Goal: Transaction & Acquisition: Purchase product/service

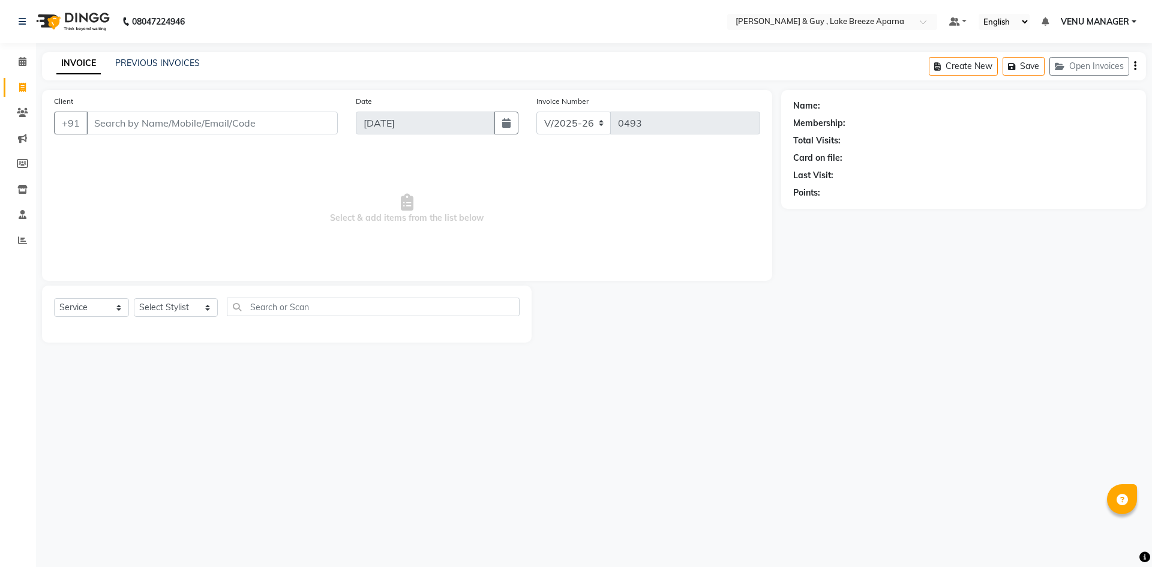
select select "8690"
select select "service"
type input "9985711107"
click at [306, 125] on span "Add Client" at bounding box center [306, 123] width 47 height 12
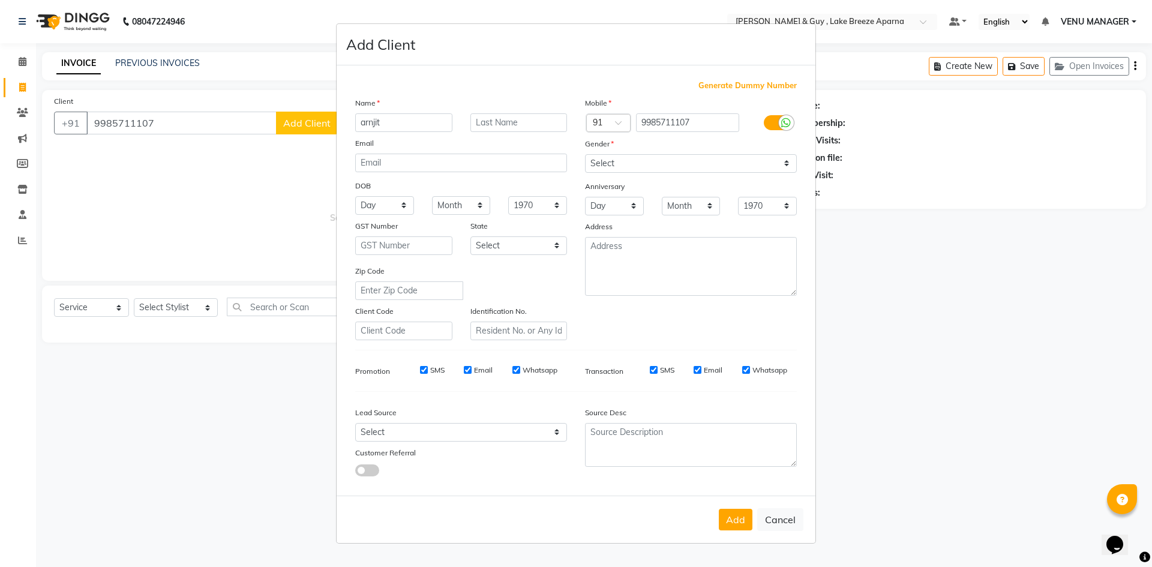
type input "arnjit"
type input "D 1306"
click at [664, 161] on select "Select [DEMOGRAPHIC_DATA] [DEMOGRAPHIC_DATA] Other Prefer Not To Say" at bounding box center [691, 163] width 212 height 19
select select "male"
click at [585, 154] on select "Select [DEMOGRAPHIC_DATA] [DEMOGRAPHIC_DATA] Other Prefer Not To Say" at bounding box center [691, 163] width 212 height 19
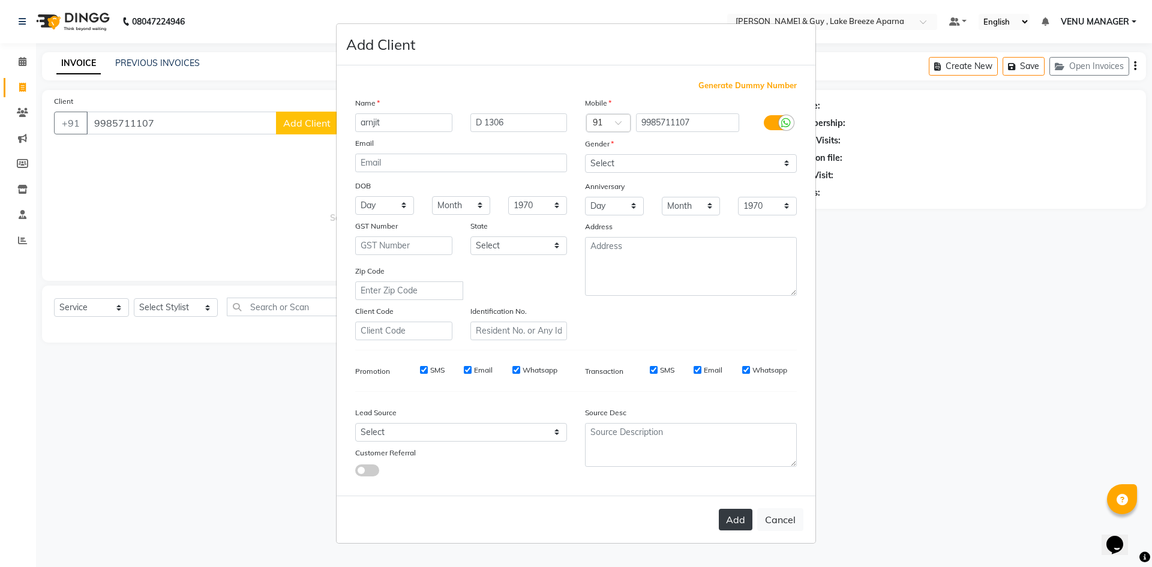
click at [730, 509] on button "Add" at bounding box center [736, 520] width 34 height 22
select select
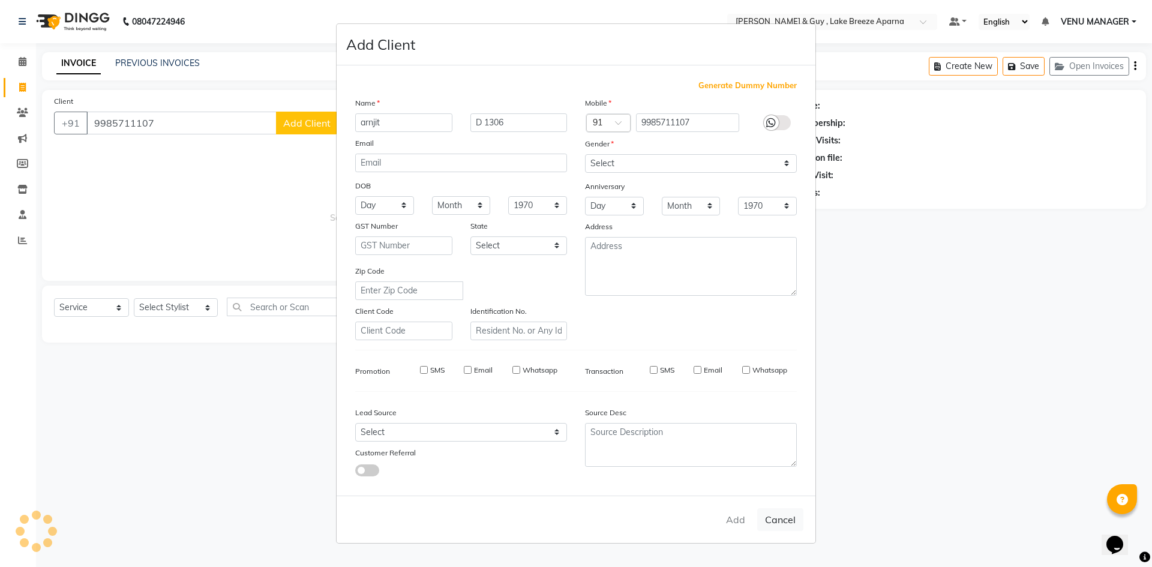
select select
checkbox input "false"
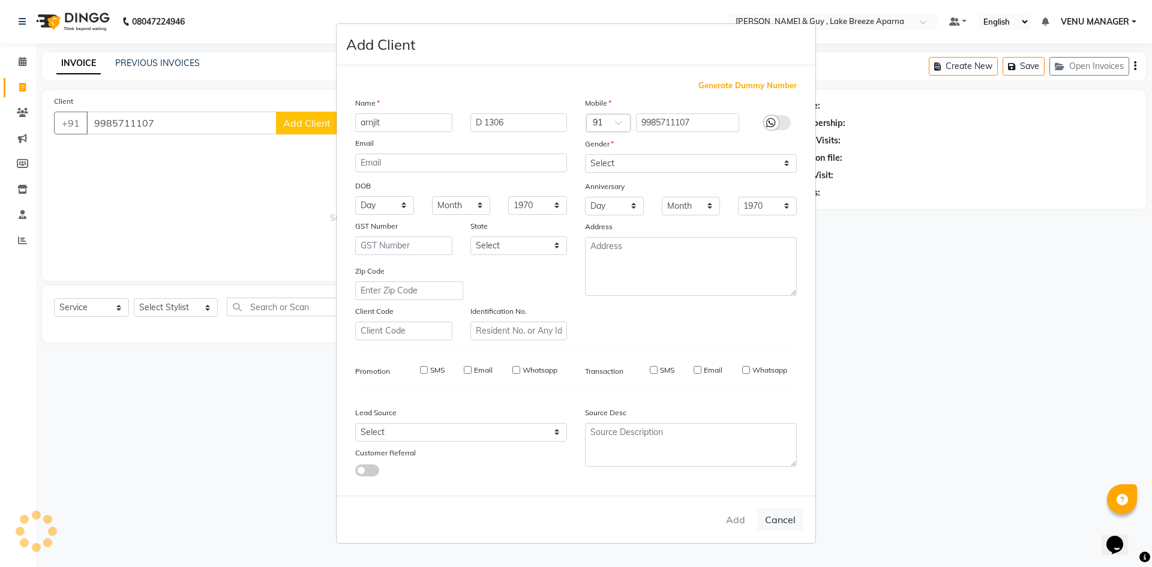
checkbox input "false"
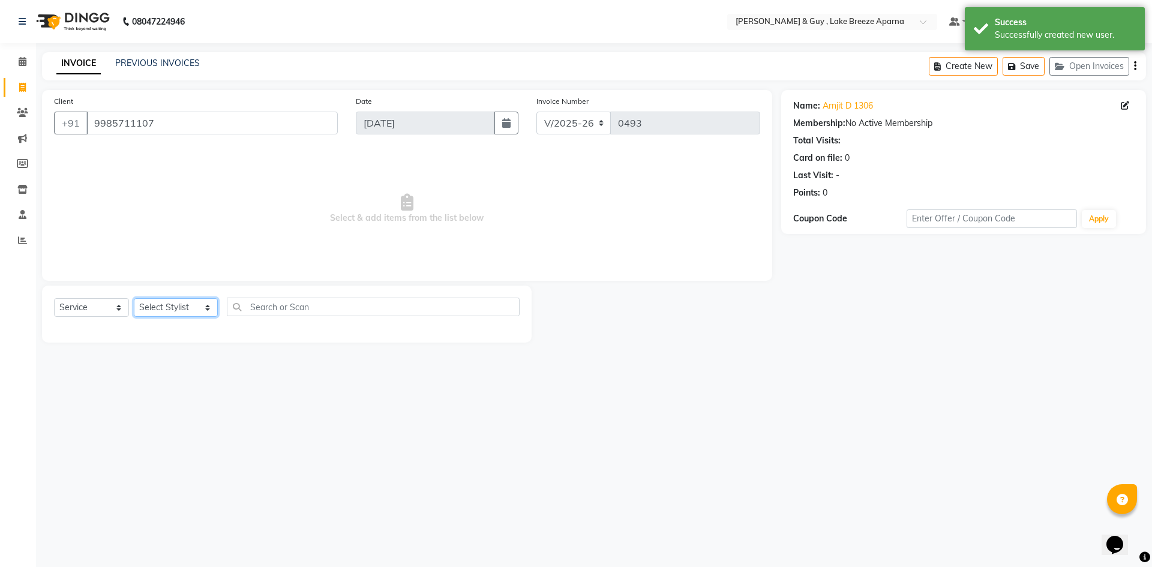
click at [170, 310] on select "Select Stylist ANAS ASLAM DANISH HANISHA MANAGER LAXMI RIMA RINKU SRAVANTHI SWA…" at bounding box center [176, 307] width 84 height 19
select select "87992"
click at [134, 298] on select "Select Stylist ANAS ASLAM DANISH HANISHA MANAGER LAXMI RIMA RINKU SRAVANTHI SWA…" at bounding box center [176, 307] width 84 height 19
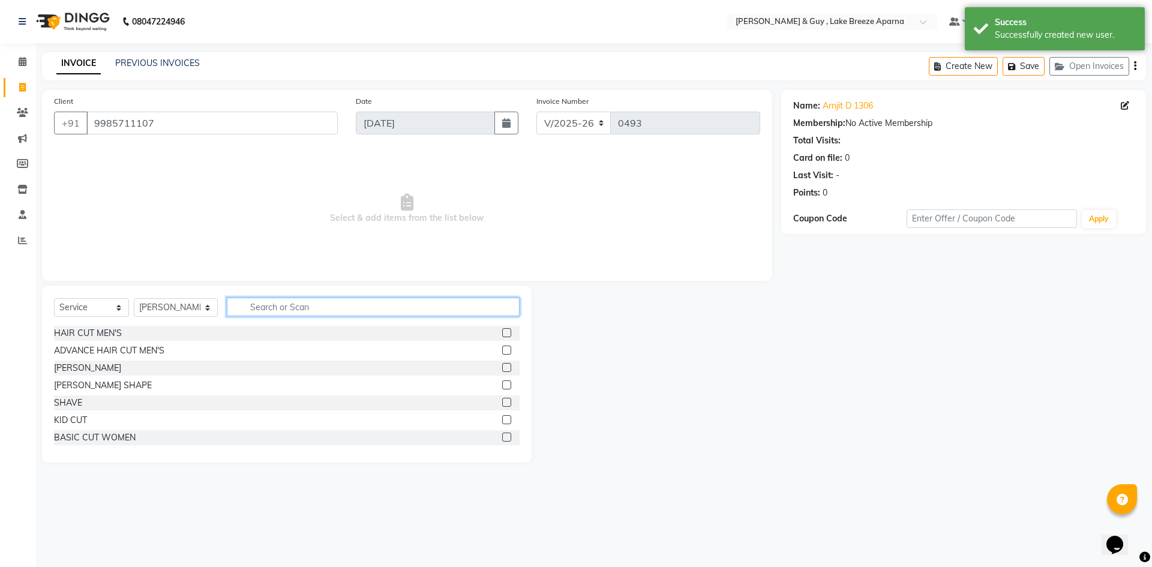
click at [283, 304] on input "text" at bounding box center [373, 306] width 293 height 19
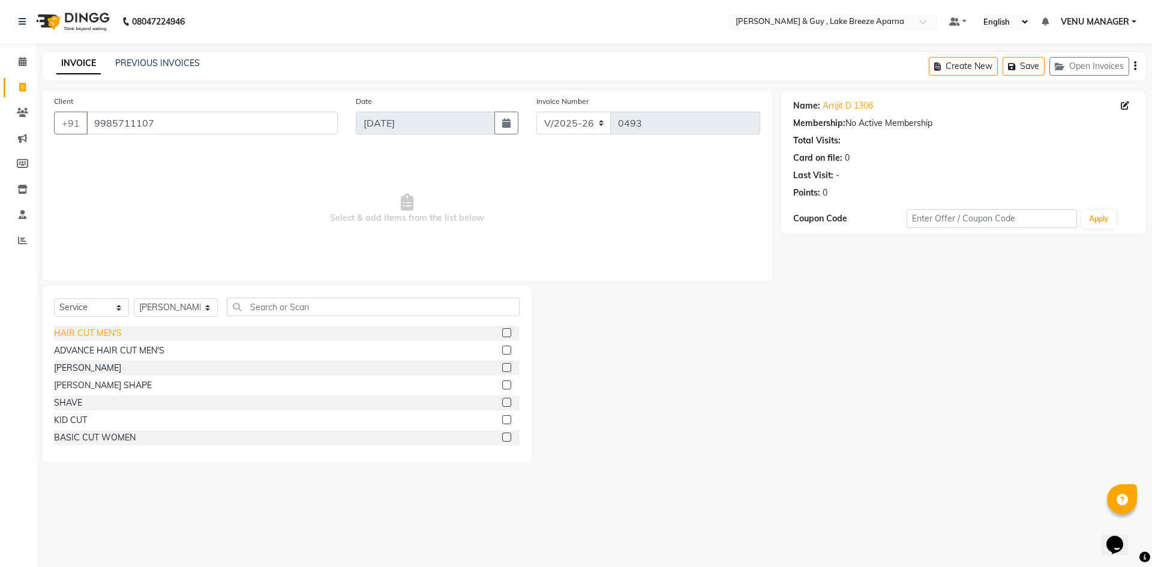
click at [107, 337] on div "HAIR CUT MEN'S" at bounding box center [88, 333] width 68 height 13
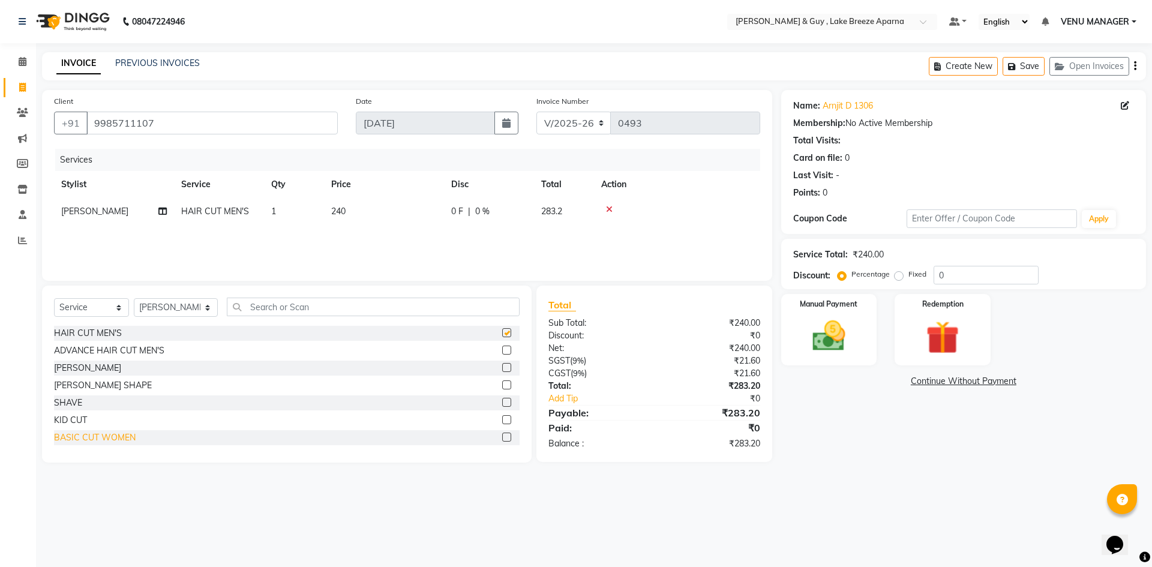
checkbox input "false"
click at [269, 313] on input "text" at bounding box center [373, 306] width 293 height 19
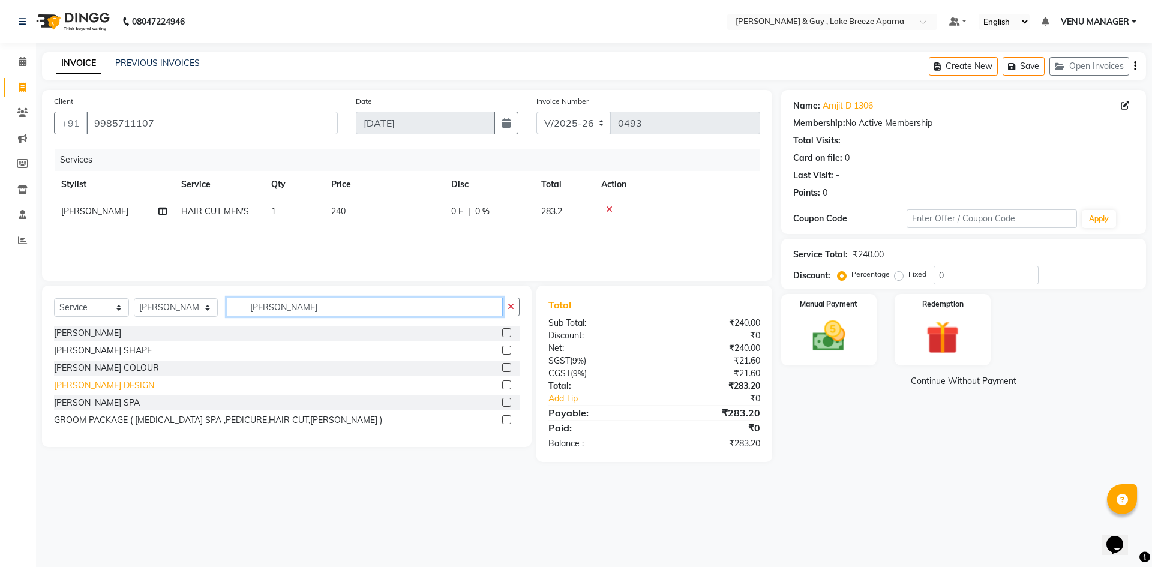
type input "[PERSON_NAME]"
click at [85, 383] on div "[PERSON_NAME] DESIGN" at bounding box center [104, 385] width 100 height 13
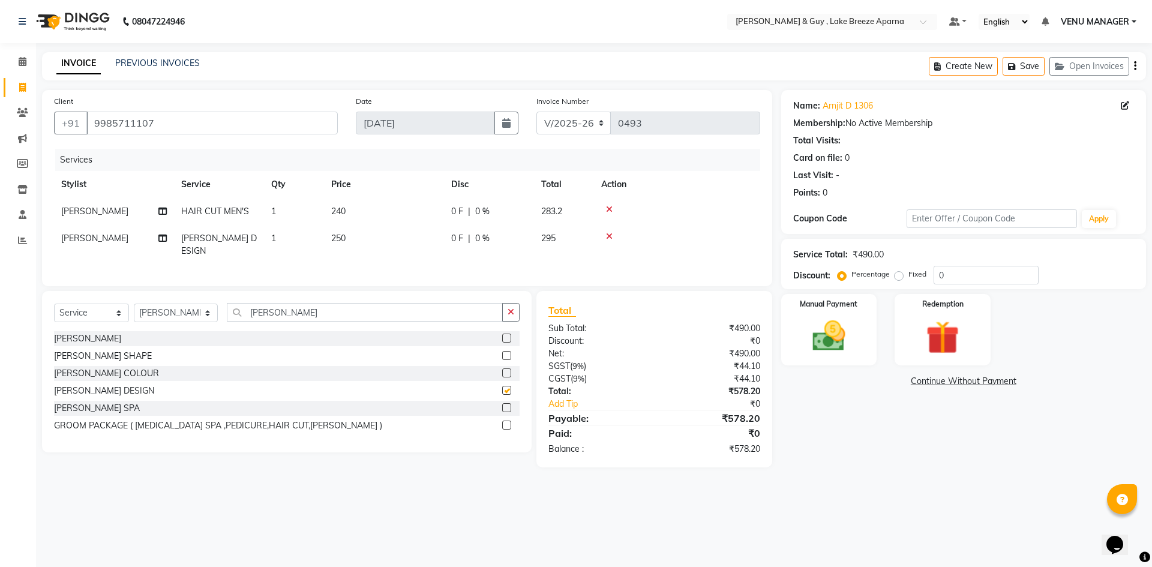
checkbox input "false"
click at [826, 344] on img at bounding box center [829, 336] width 56 height 40
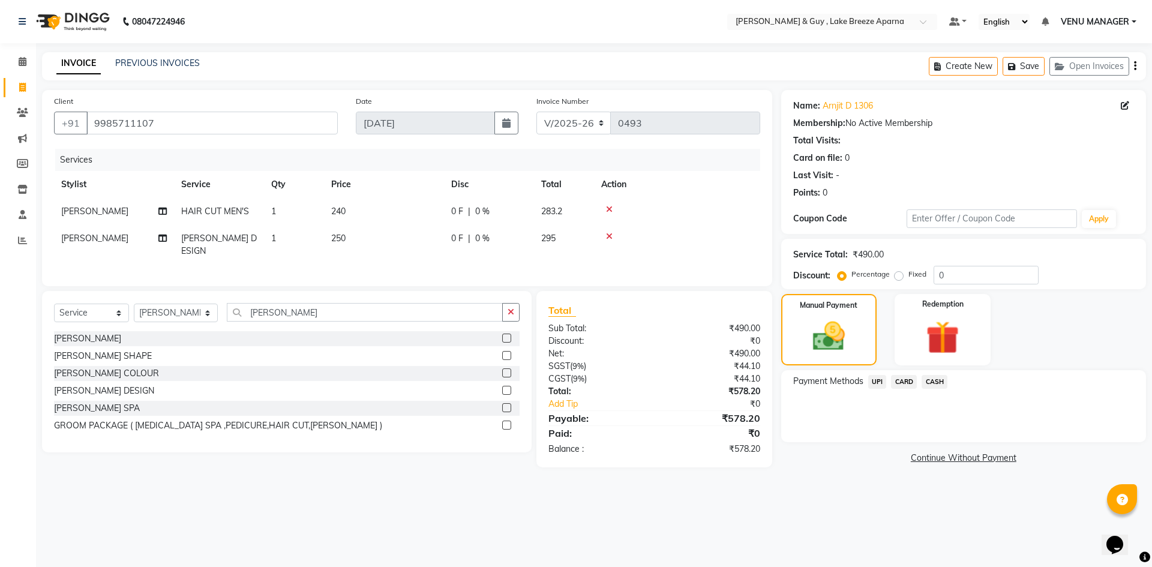
click at [880, 383] on span "UPI" at bounding box center [877, 382] width 19 height 14
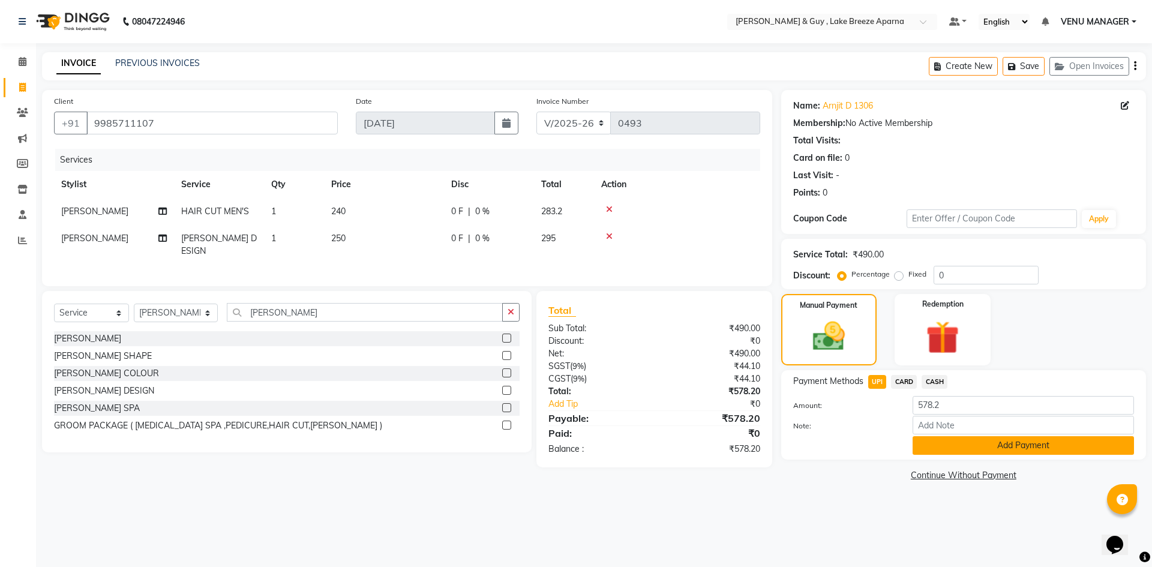
click at [946, 449] on button "Add Payment" at bounding box center [1022, 445] width 221 height 19
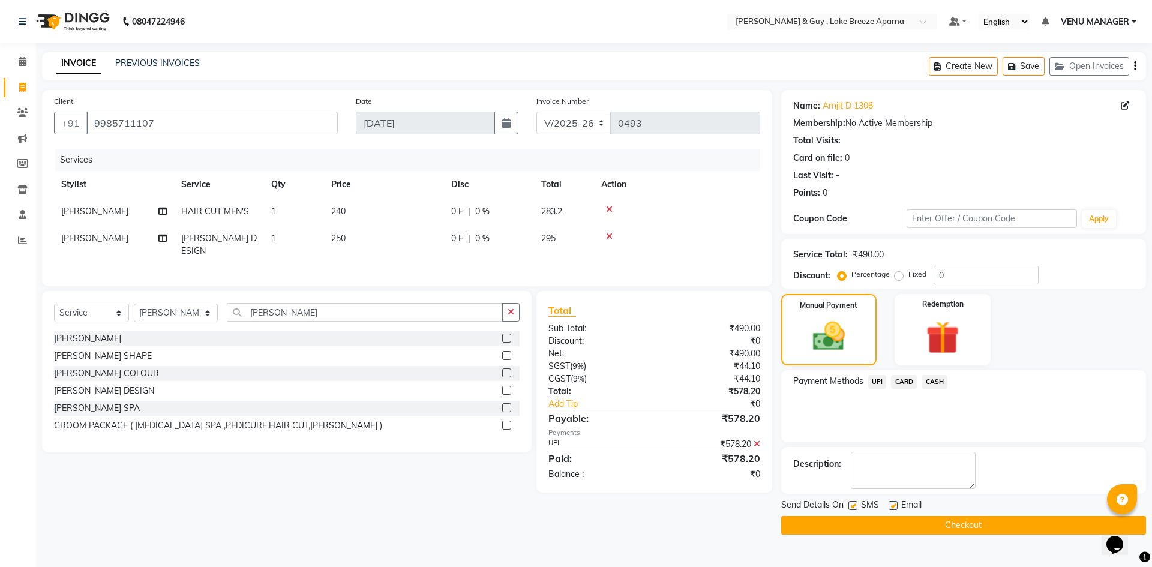
click at [944, 527] on button "Checkout" at bounding box center [963, 525] width 365 height 19
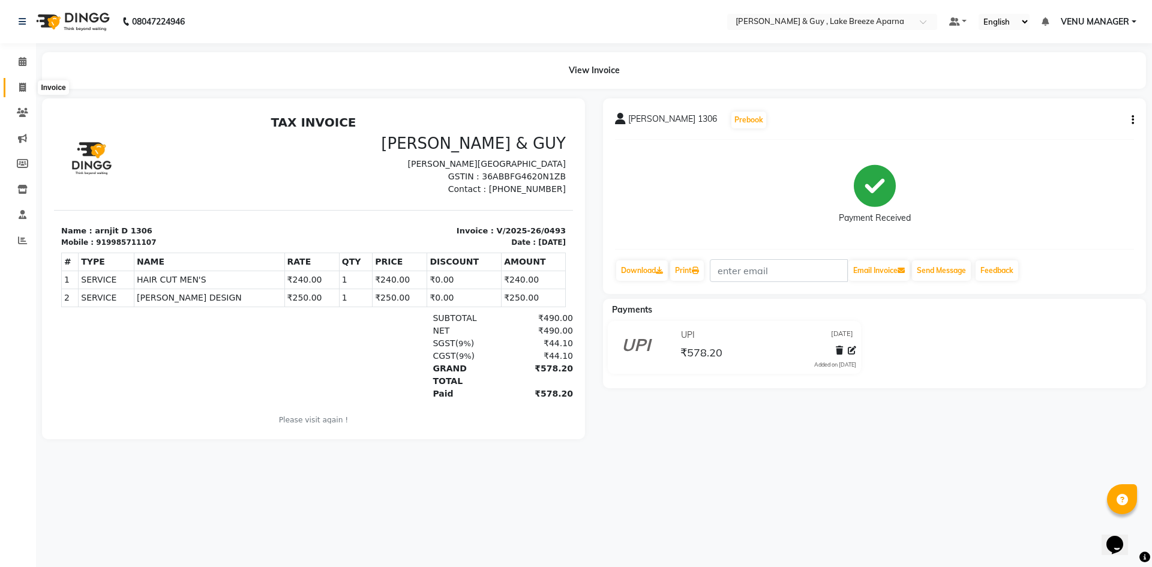
click at [24, 85] on icon at bounding box center [22, 87] width 7 height 9
select select "8690"
select select "service"
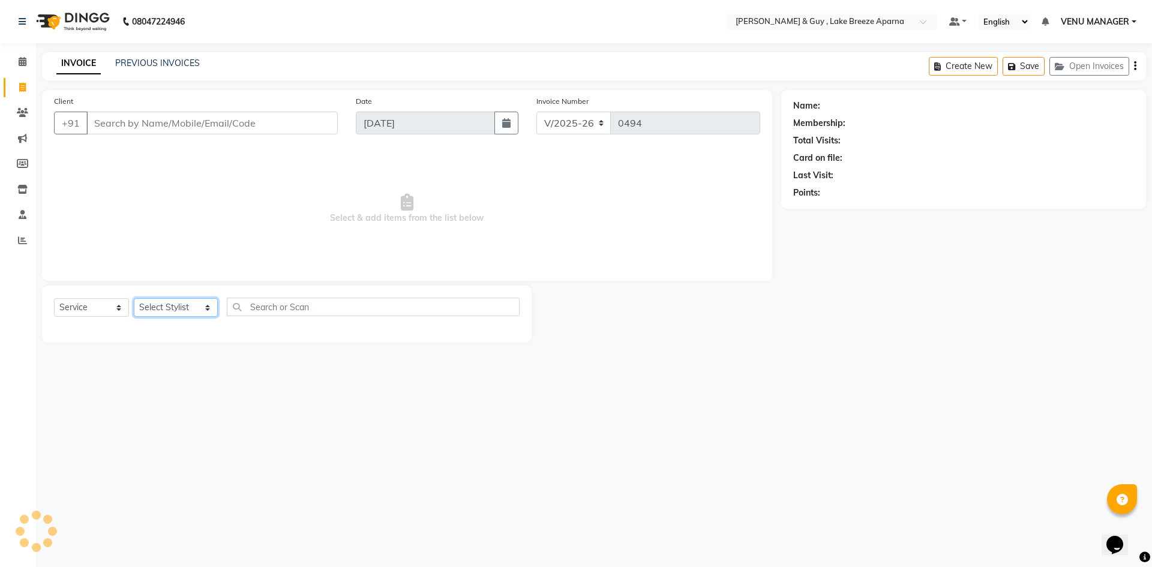
click at [152, 311] on select "Select Stylist ANAS ASLAM DANISH HANISHA MANAGER LAXMI RIMA RINKU SRAVANTHI SWA…" at bounding box center [176, 307] width 84 height 19
select select "87994"
click at [134, 298] on select "Select Stylist ANAS ASLAM DANISH HANISHA MANAGER LAXMI RIMA RINKU SRAVANTHI SWA…" at bounding box center [176, 307] width 84 height 19
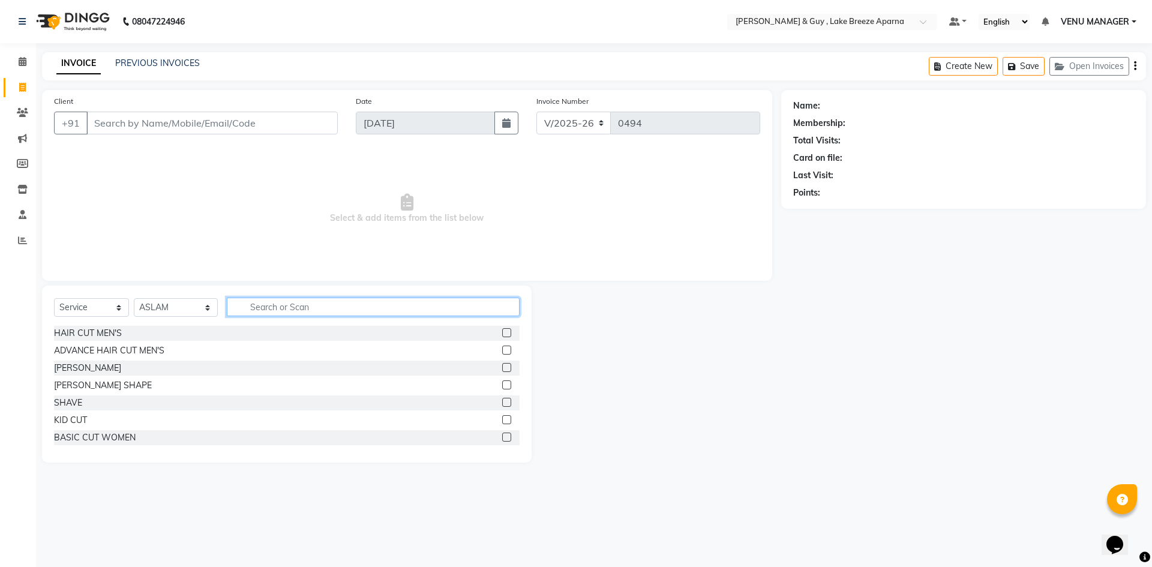
click at [244, 297] on input "text" at bounding box center [373, 306] width 293 height 19
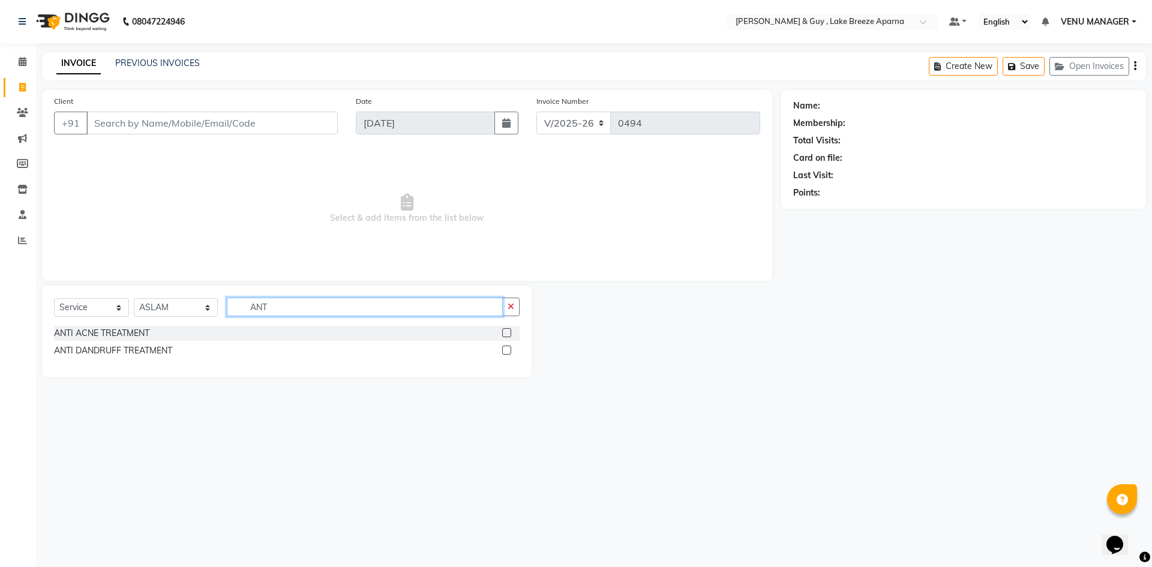
drag, startPoint x: 260, startPoint y: 309, endPoint x: 168, endPoint y: 328, distance: 94.2
click at [171, 327] on div "Select Service Product Membership Package Voucher Prepaid Gift Card Select Styl…" at bounding box center [286, 331] width 489 height 92
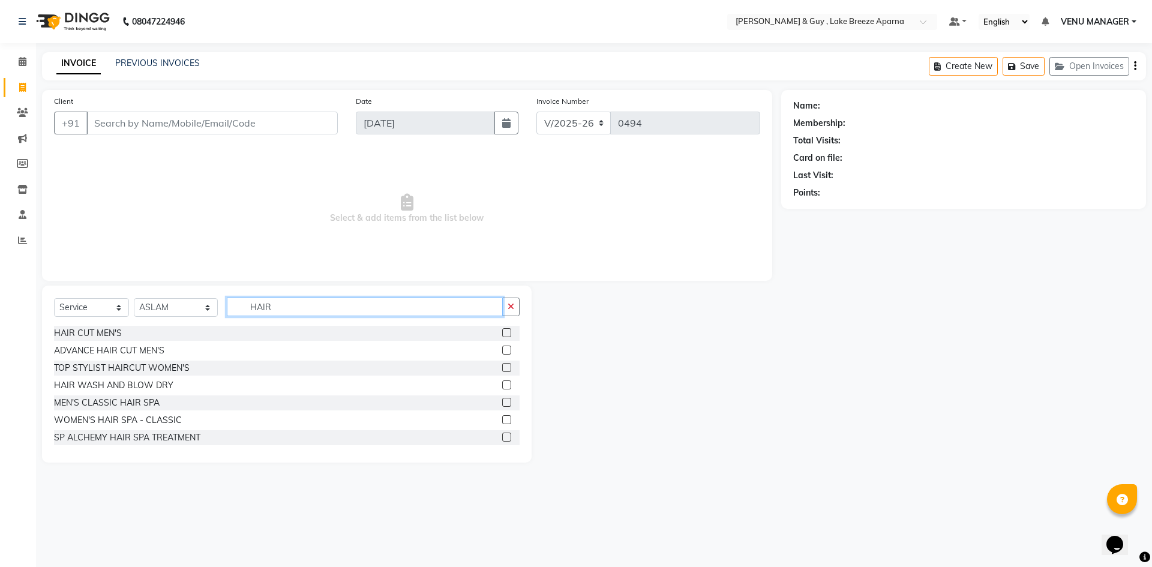
type input "HAIR F"
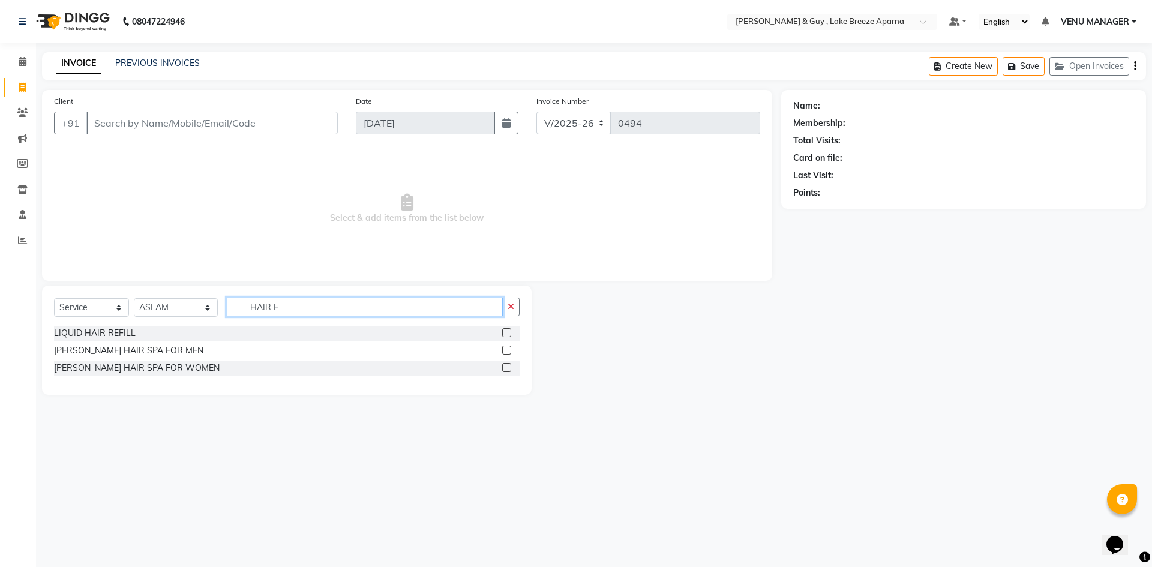
drag, startPoint x: 323, startPoint y: 303, endPoint x: 61, endPoint y: 314, distance: 262.3
click at [83, 320] on div "Select Service Product Membership Package Voucher Prepaid Gift Card Select Styl…" at bounding box center [286, 311] width 465 height 28
type input "F"
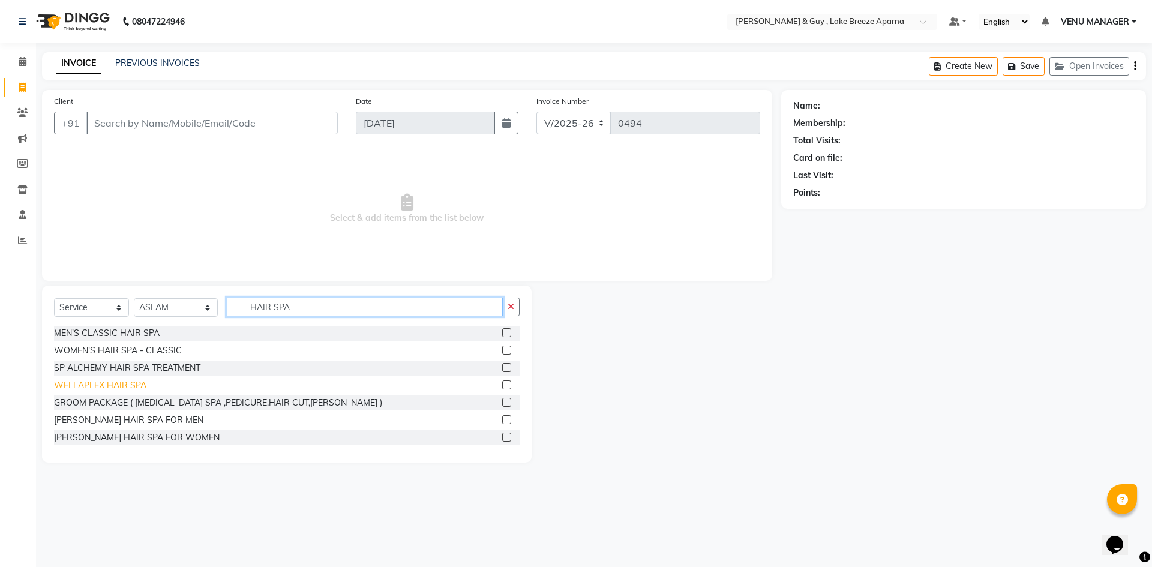
type input "HAIR SPA"
click at [114, 386] on div "WELLAPLEX HAIR SPA" at bounding box center [100, 385] width 92 height 13
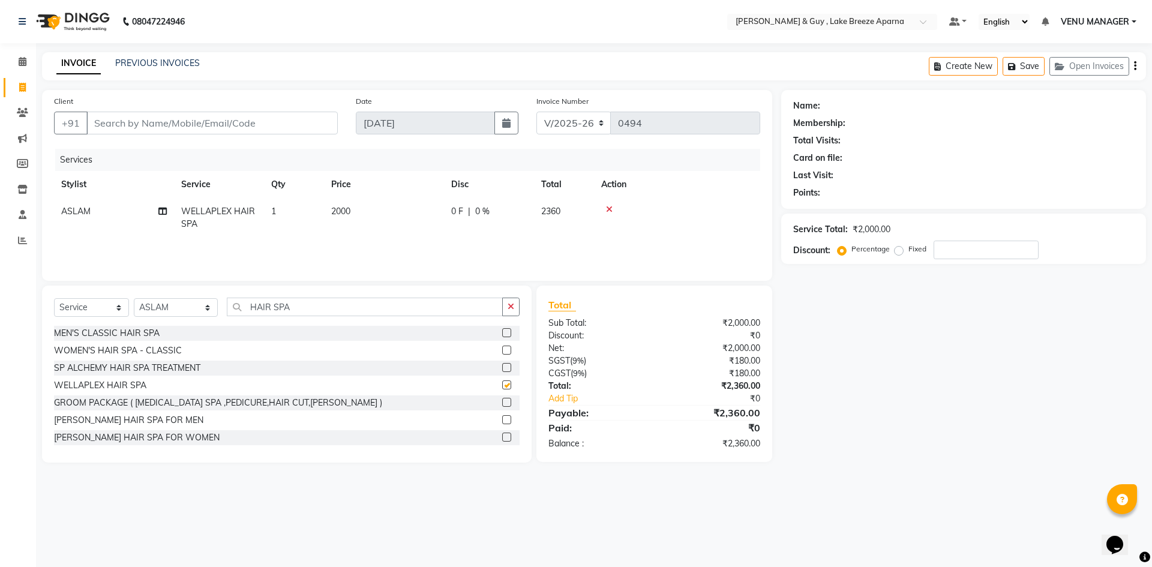
checkbox input "false"
click at [362, 215] on td "2000" at bounding box center [384, 218] width 120 height 40
select select "87994"
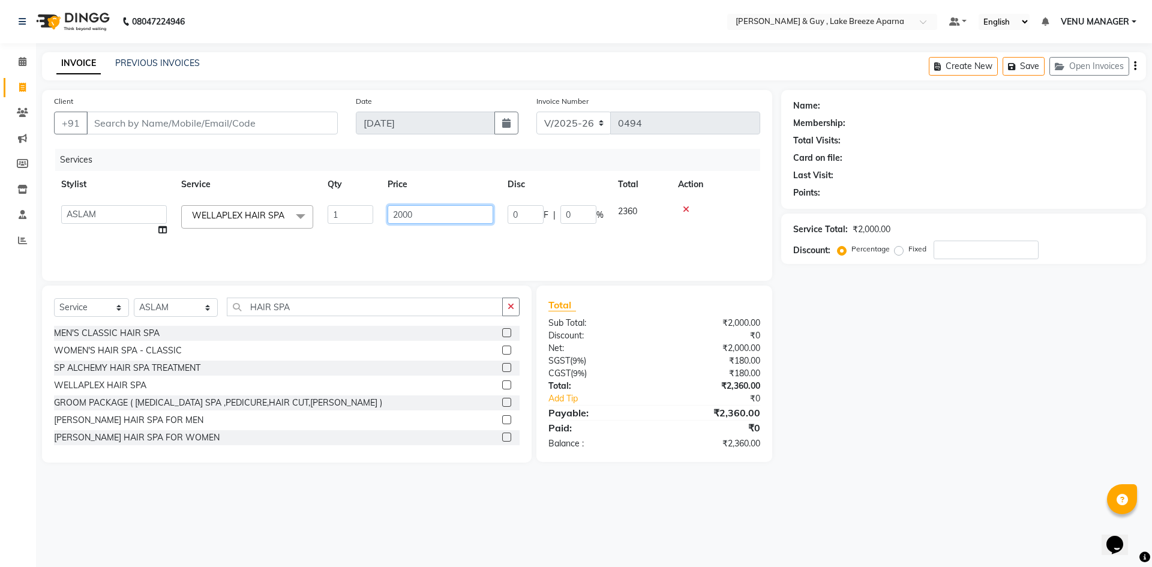
drag, startPoint x: 423, startPoint y: 218, endPoint x: 223, endPoint y: 240, distance: 201.5
click at [331, 217] on tr "ANAS ASLAM DANISH HANISHA MANAGER LAXMI RIMA RINKU SRAVANTHI SWAPNA TRISHA USHA…" at bounding box center [407, 221] width 706 height 46
type input "2500"
click at [842, 436] on div "Name: Membership: Total Visits: Card on file: Last Visit: Points: Service Total…" at bounding box center [968, 276] width 374 height 372
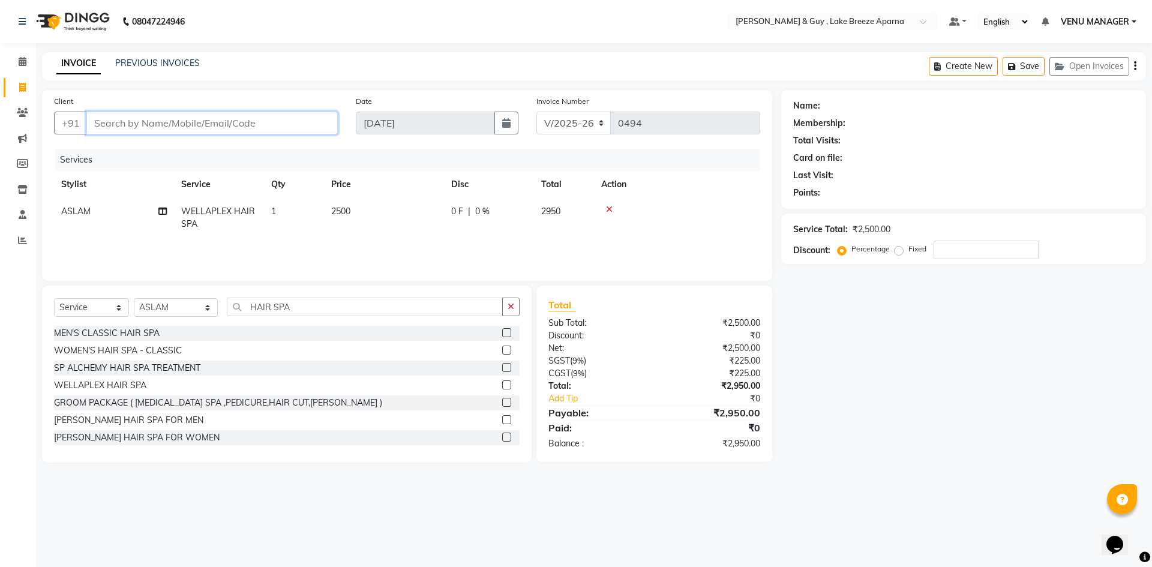
click at [220, 128] on input "Client" at bounding box center [211, 123] width 251 height 23
type input "8"
type input "0"
type input "8790058535"
click at [290, 127] on span "Add Client" at bounding box center [306, 123] width 47 height 12
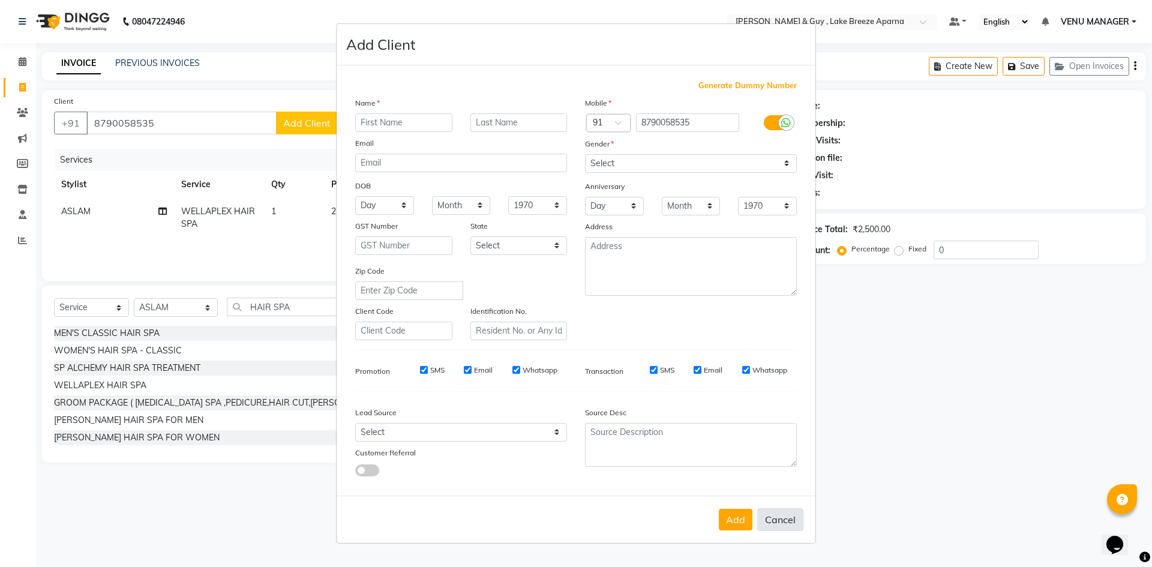
click at [782, 515] on button "Cancel" at bounding box center [780, 519] width 46 height 23
select select
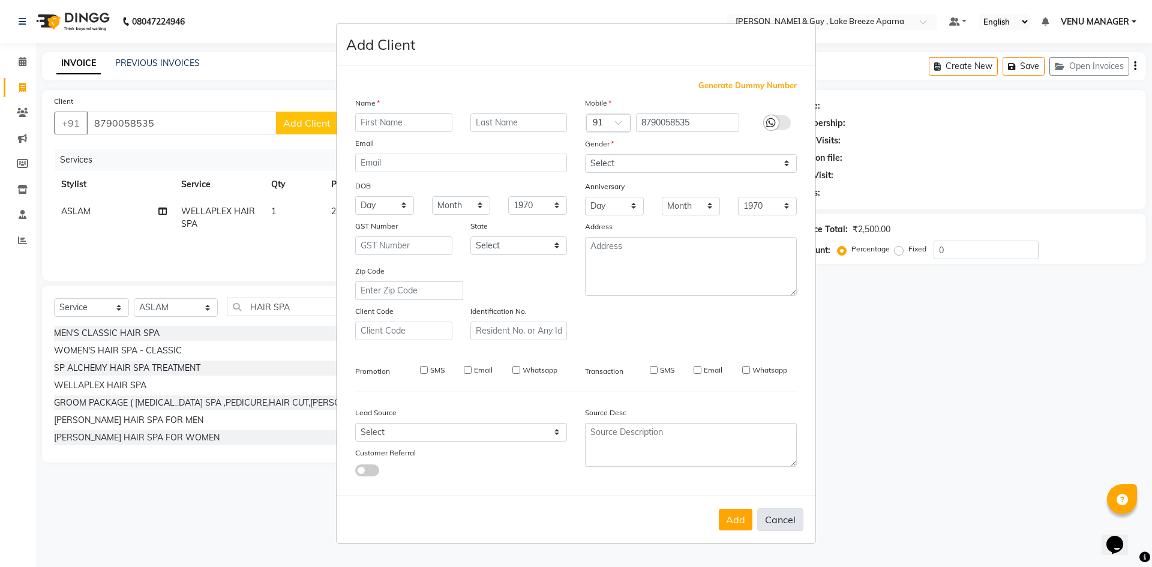
select select
checkbox input "false"
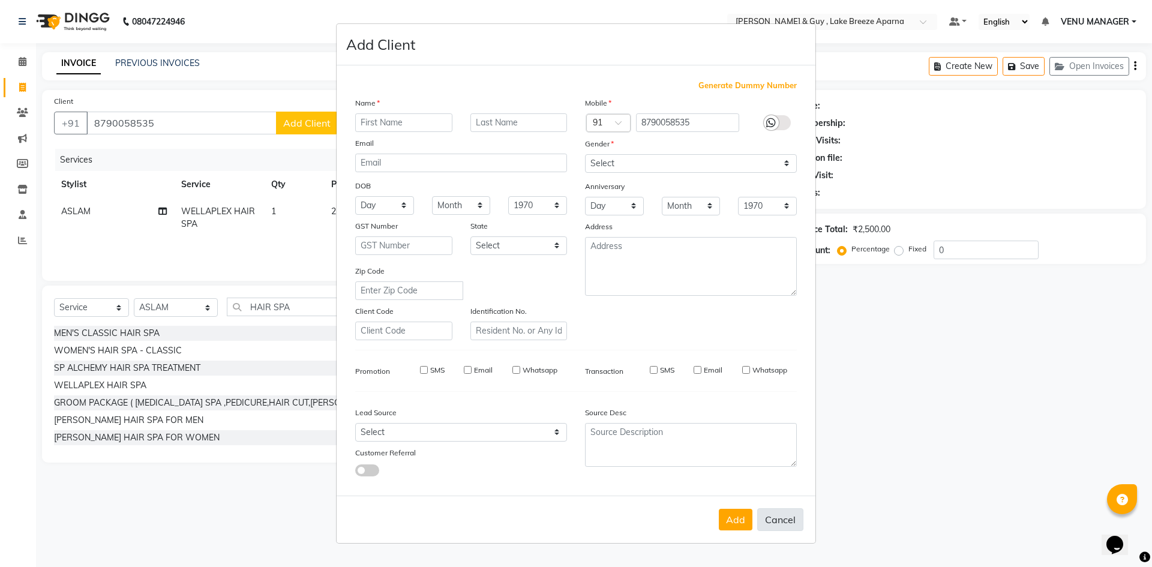
checkbox input "false"
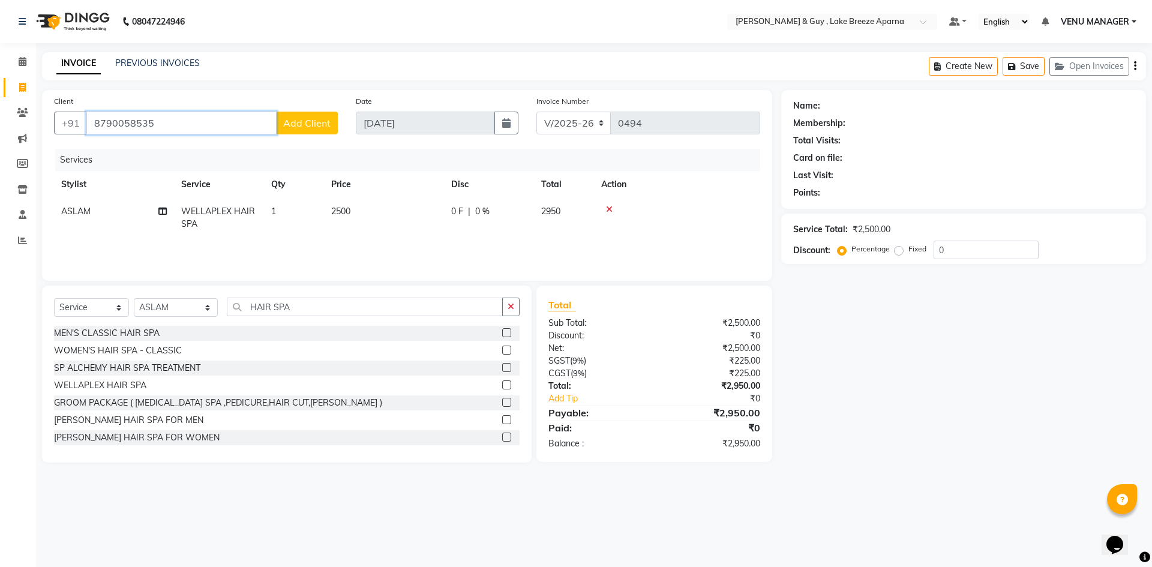
click at [179, 124] on input "8790058535" at bounding box center [181, 123] width 190 height 23
click at [137, 124] on input "8790058535" at bounding box center [181, 123] width 190 height 23
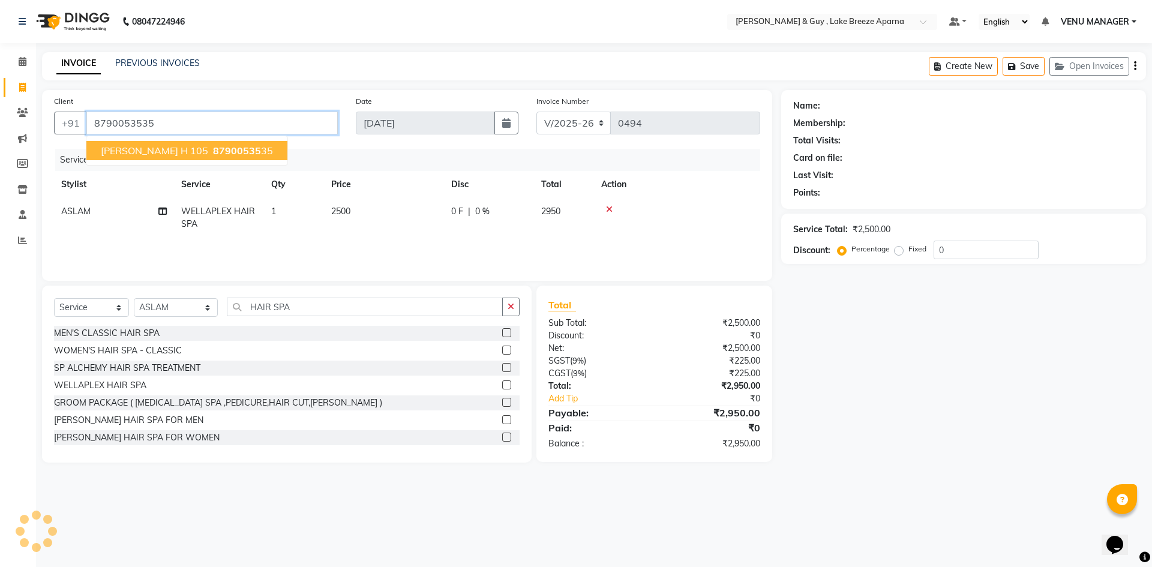
type input "8790053535"
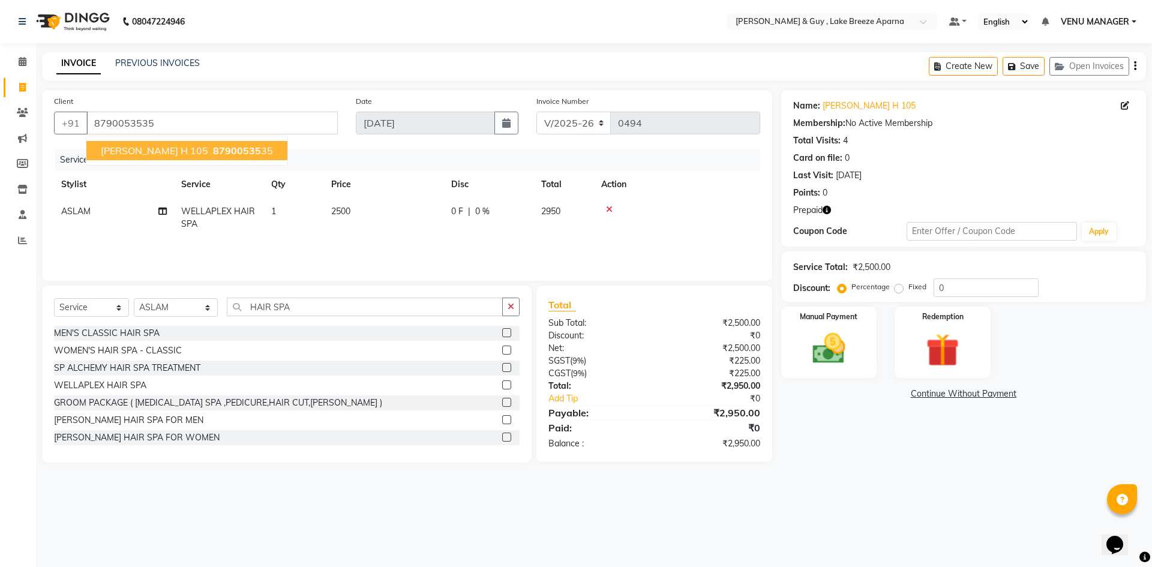
click at [203, 157] on button "HIMANI H 105 87900535 35" at bounding box center [186, 150] width 201 height 19
click at [952, 363] on img at bounding box center [942, 350] width 56 height 43
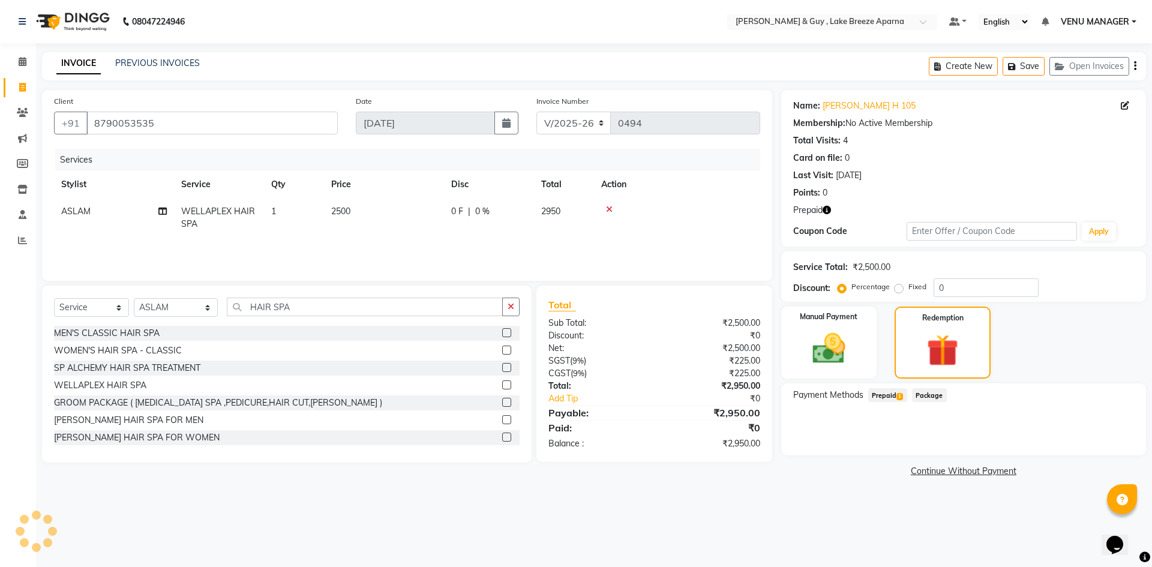
click at [889, 393] on span "Prepaid 1" at bounding box center [887, 395] width 39 height 14
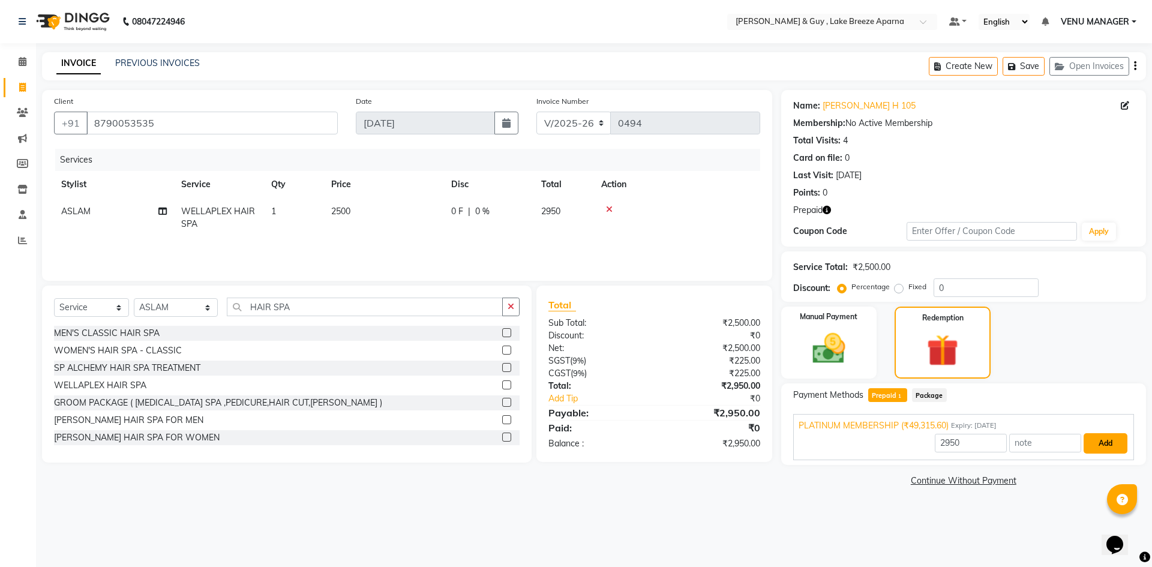
click at [1103, 443] on button "Add" at bounding box center [1105, 443] width 44 height 20
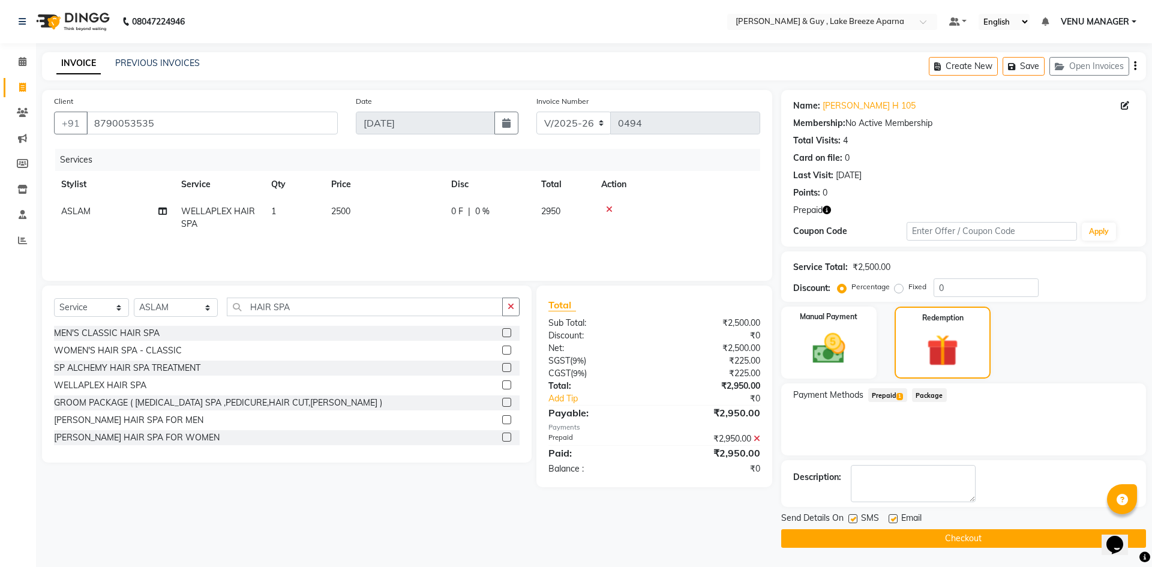
drag, startPoint x: 987, startPoint y: 531, endPoint x: 987, endPoint y: 539, distance: 8.4
click at [987, 535] on button "Checkout" at bounding box center [963, 538] width 365 height 19
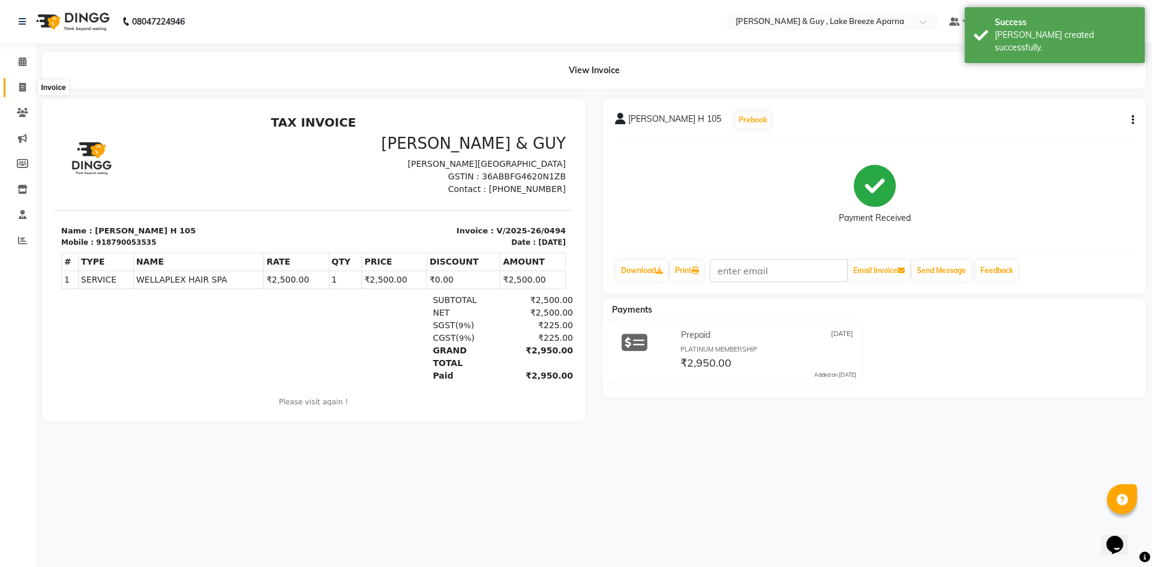
click at [25, 81] on span at bounding box center [22, 88] width 21 height 14
select select "service"
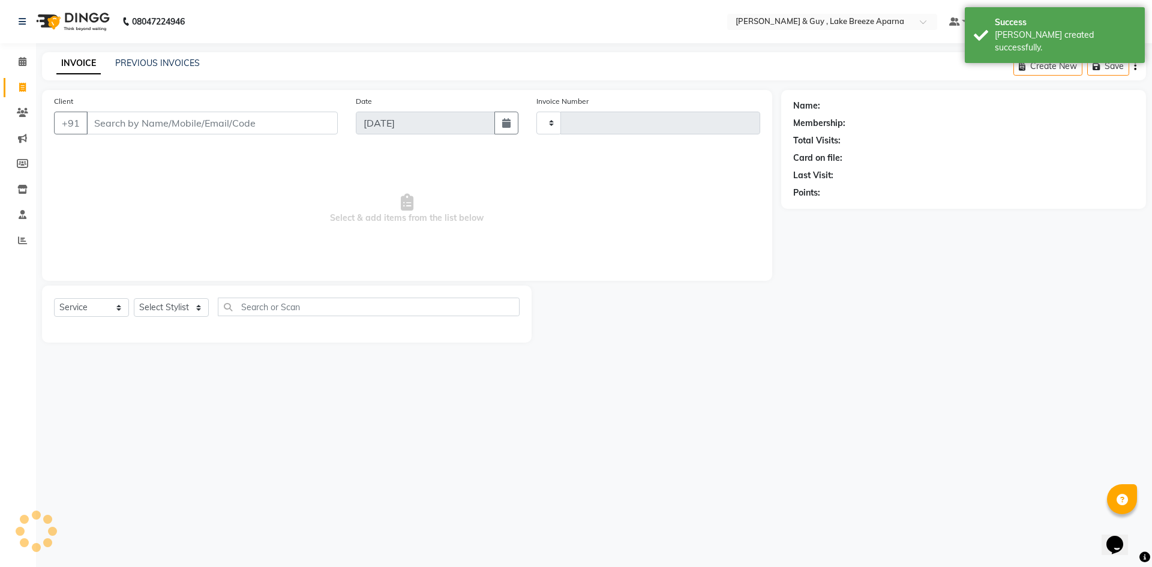
type input "0495"
select select "8690"
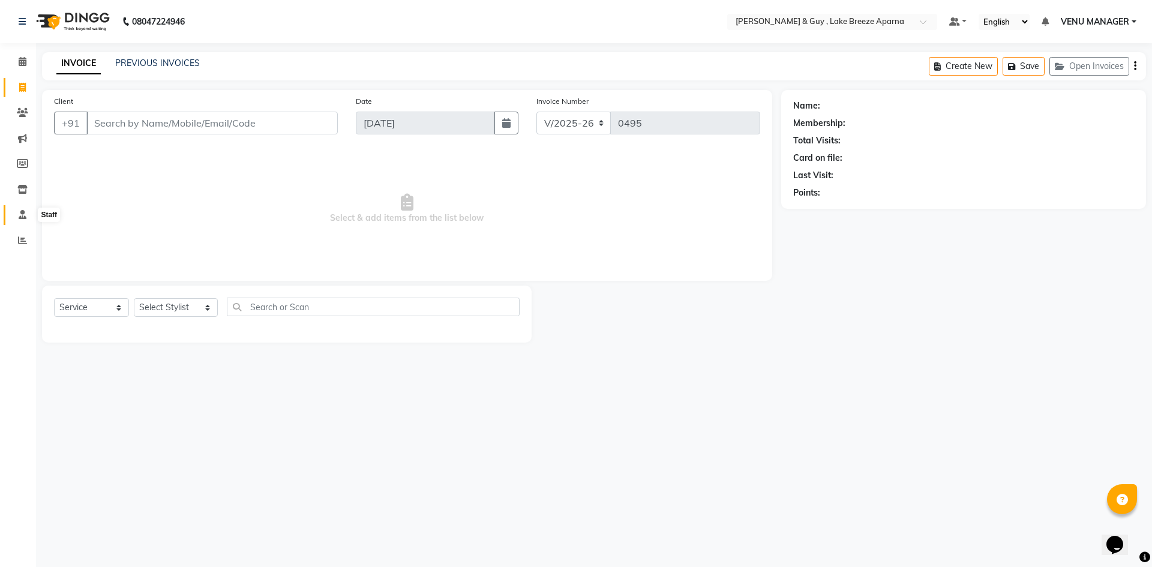
click at [25, 212] on icon at bounding box center [23, 214] width 8 height 9
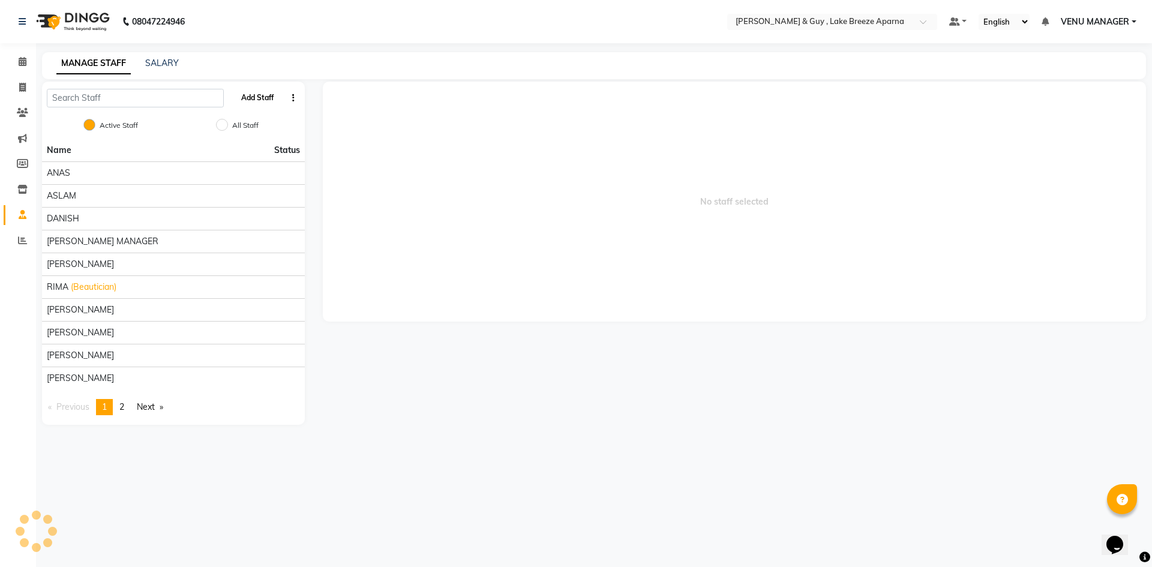
click at [248, 100] on button "Add Staff" at bounding box center [257, 98] width 42 height 20
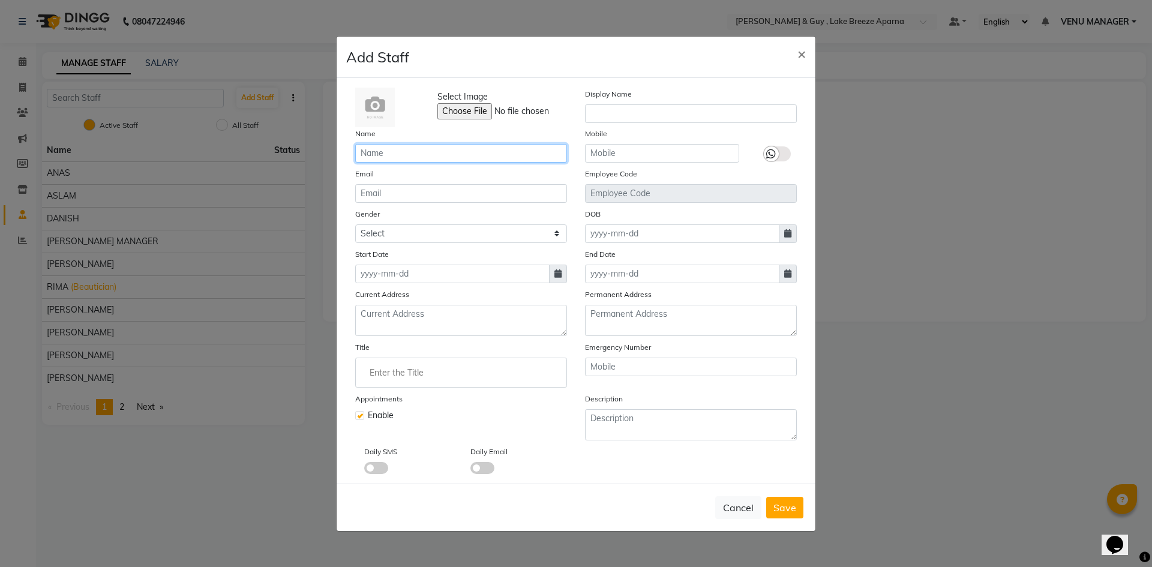
click at [427, 157] on input "text" at bounding box center [461, 153] width 212 height 19
type input "[DEMOGRAPHIC_DATA]"
click at [618, 155] on input "text" at bounding box center [662, 153] width 154 height 19
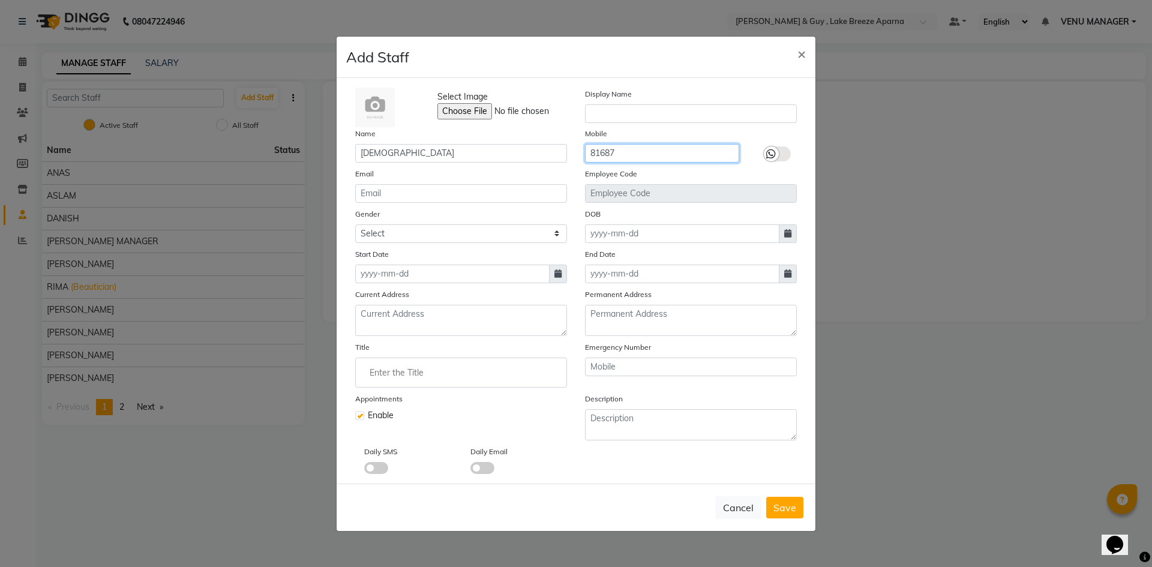
drag, startPoint x: 633, startPoint y: 143, endPoint x: 360, endPoint y: 194, distance: 276.9
click at [365, 193] on div "Select Image Display Name Name SHANVI Mobile 81687 Email Employee Code Gender S…" at bounding box center [575, 281] width 459 height 386
type input "8168725861"
click at [788, 503] on span "Save" at bounding box center [784, 507] width 23 height 12
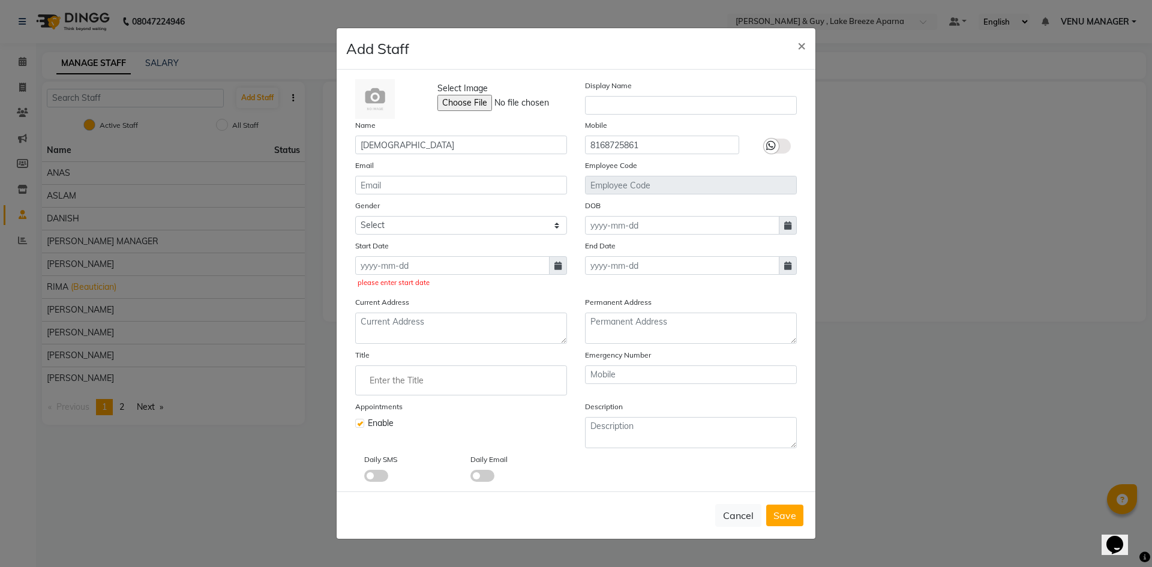
click at [552, 270] on span at bounding box center [558, 265] width 18 height 19
select select "9"
select select "2025"
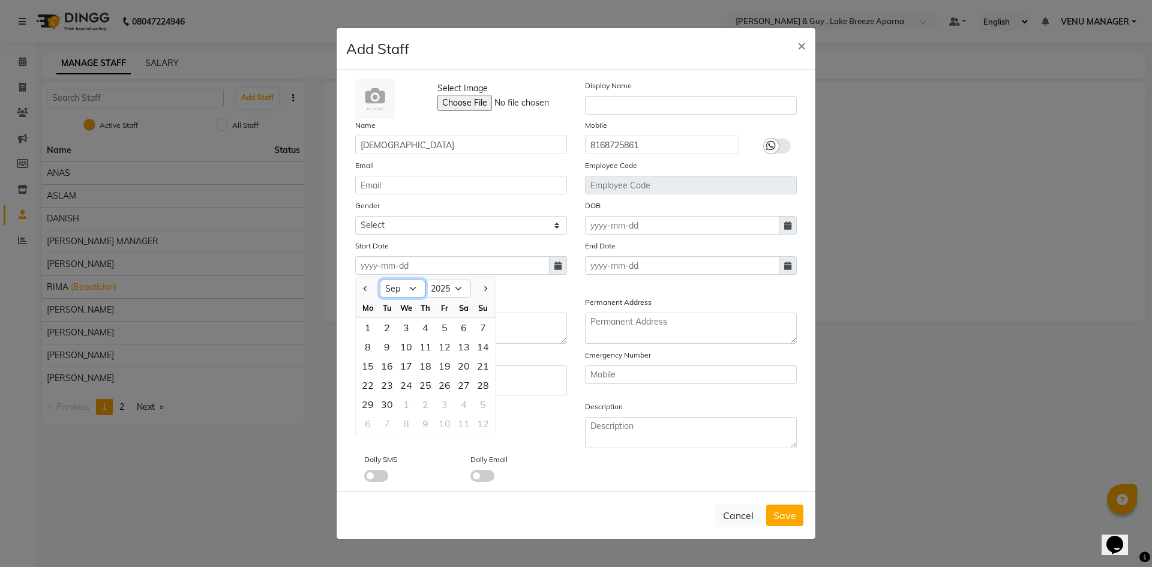
click at [416, 286] on select "Jan Feb Mar Apr May Jun Jul Aug Sep Oct Nov Dec" at bounding box center [403, 288] width 46 height 18
click at [525, 422] on div "Enable" at bounding box center [461, 423] width 212 height 13
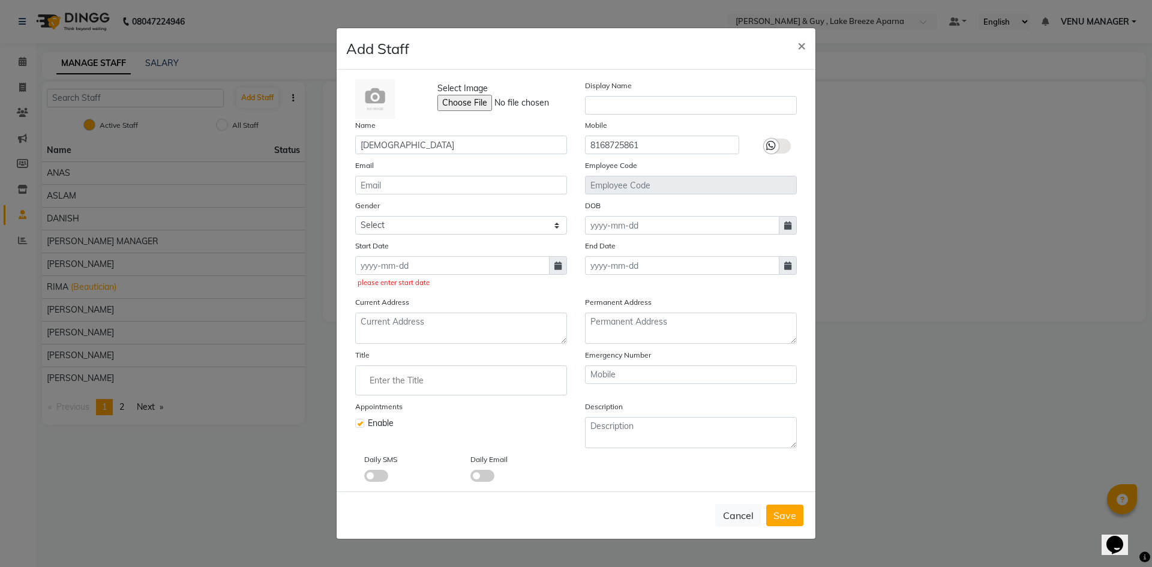
click at [564, 267] on span at bounding box center [558, 265] width 18 height 19
select select "9"
select select "2025"
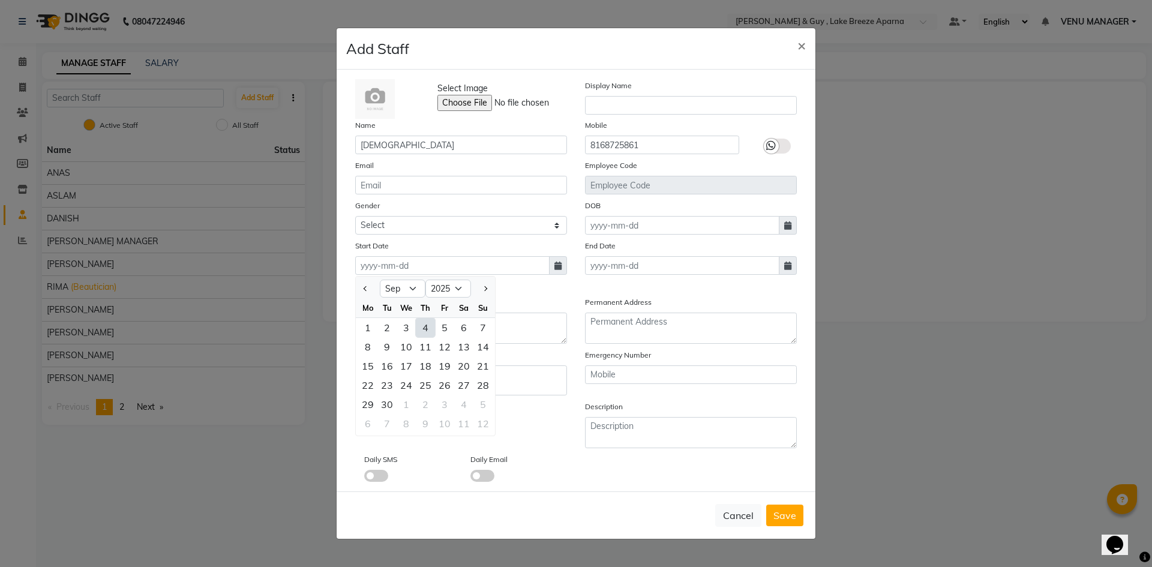
click at [426, 329] on div "4" at bounding box center [425, 327] width 19 height 19
type input "[DATE]"
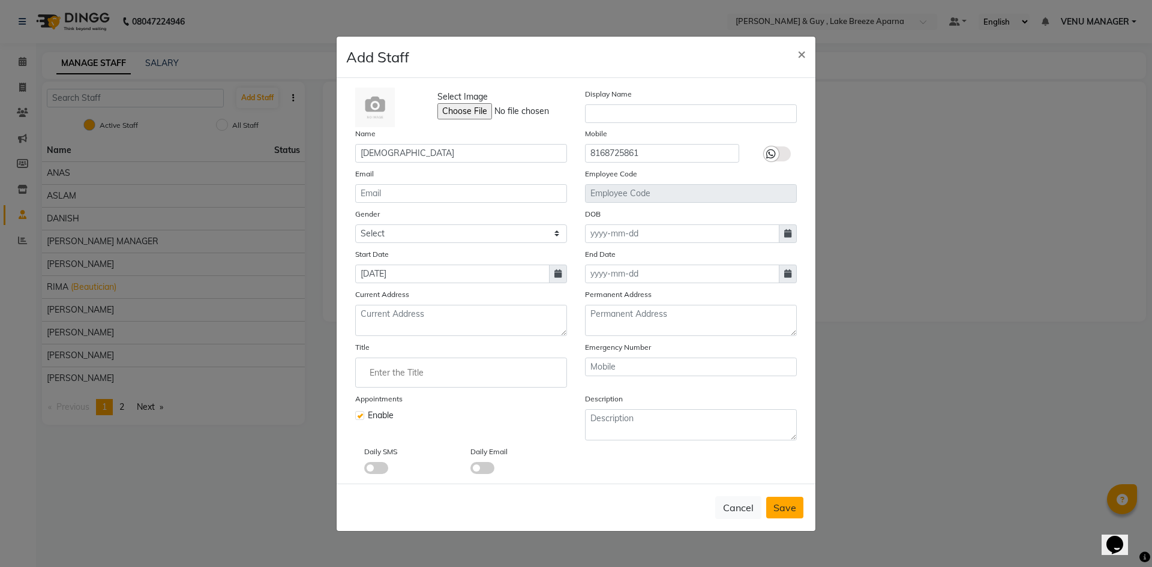
click at [782, 506] on span "Save" at bounding box center [784, 507] width 23 height 12
checkbox input "false"
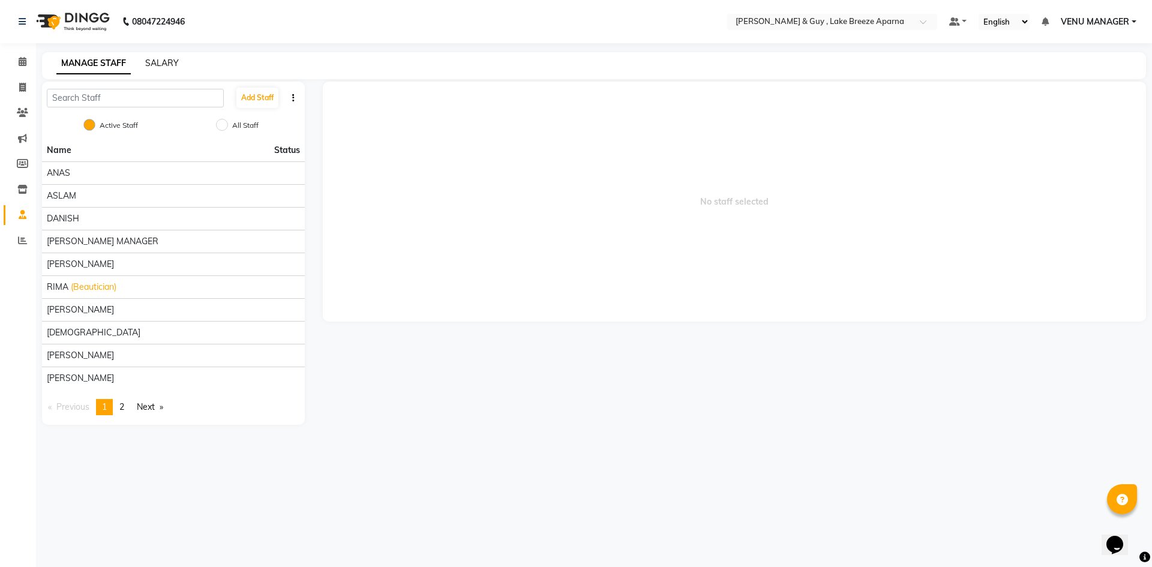
click at [158, 65] on link "SALARY" at bounding box center [162, 63] width 34 height 11
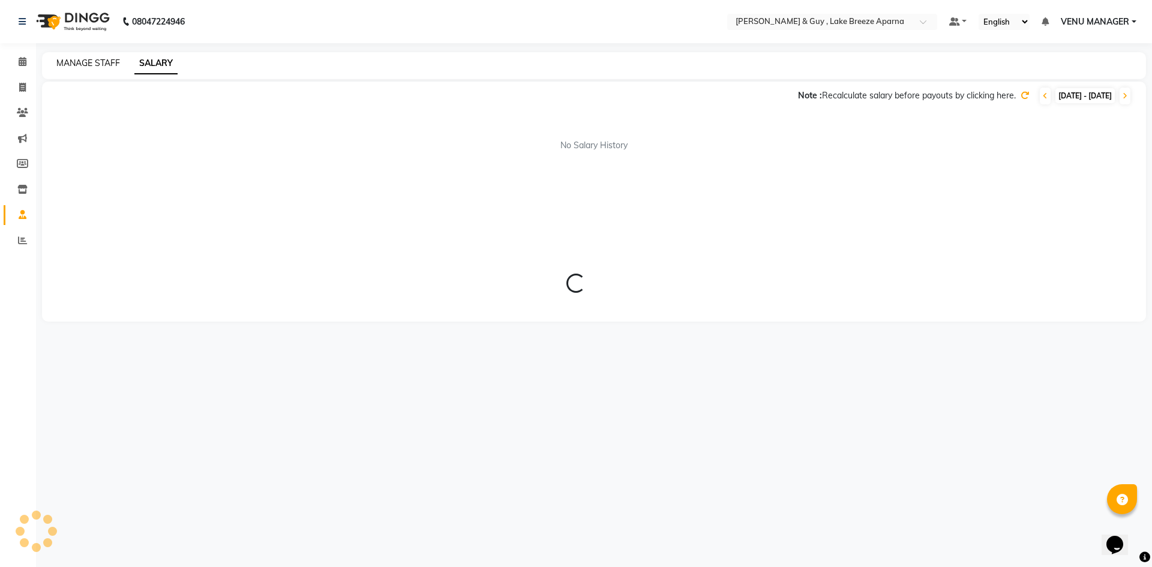
click at [95, 61] on link "MANAGE STAFF" at bounding box center [88, 63] width 64 height 11
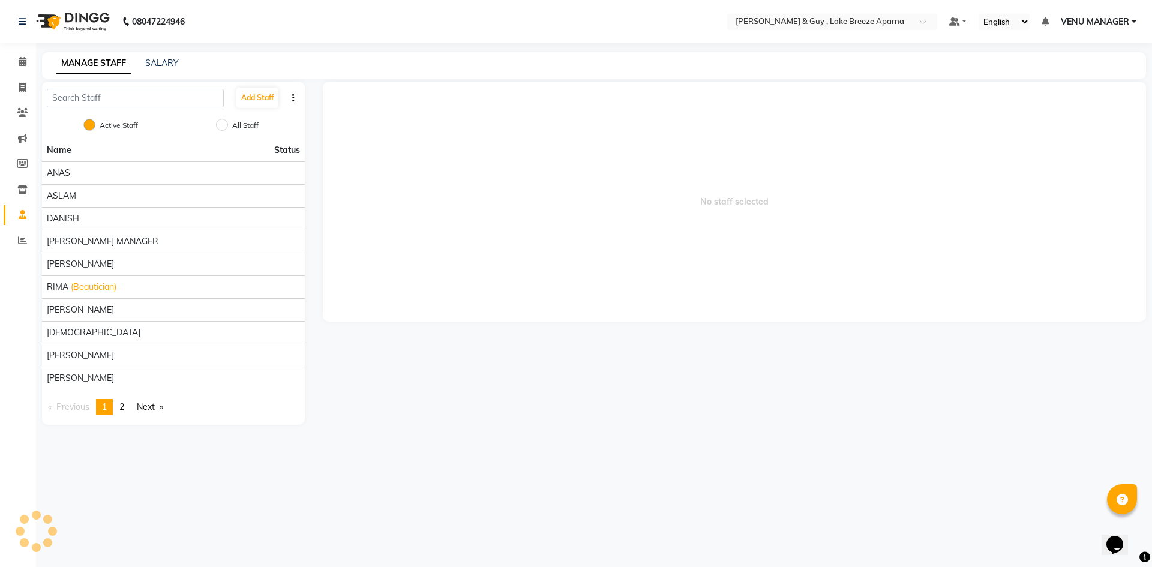
click at [291, 101] on button "button" at bounding box center [293, 98] width 12 height 13
click at [420, 151] on span "No staff selected" at bounding box center [735, 202] width 824 height 240
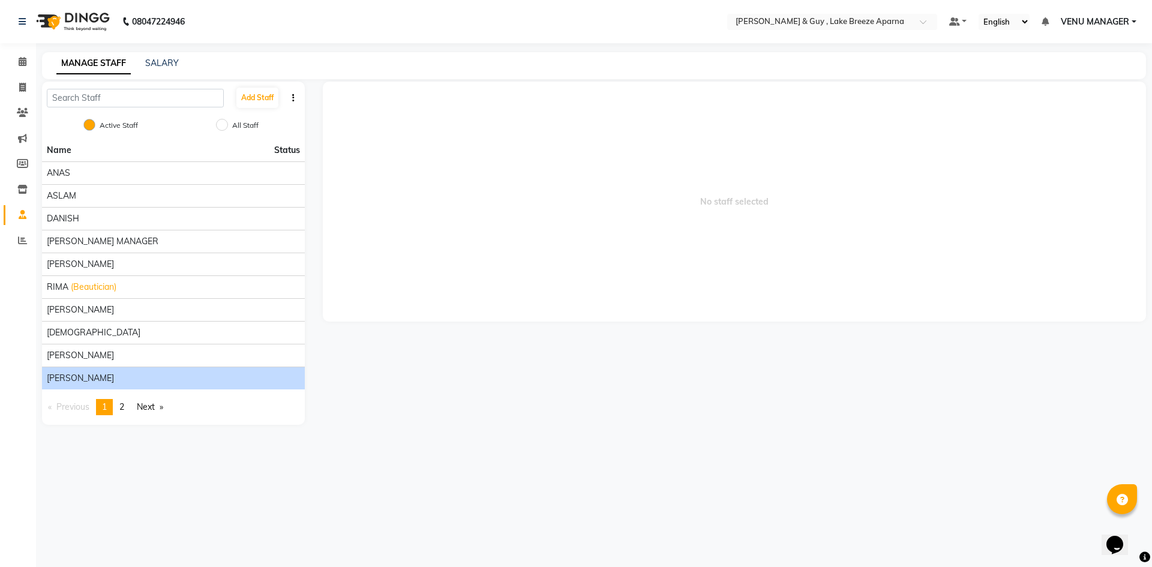
drag, startPoint x: 99, startPoint y: 375, endPoint x: 182, endPoint y: 382, distance: 83.7
click at [182, 382] on div "SWAPNA" at bounding box center [173, 378] width 253 height 13
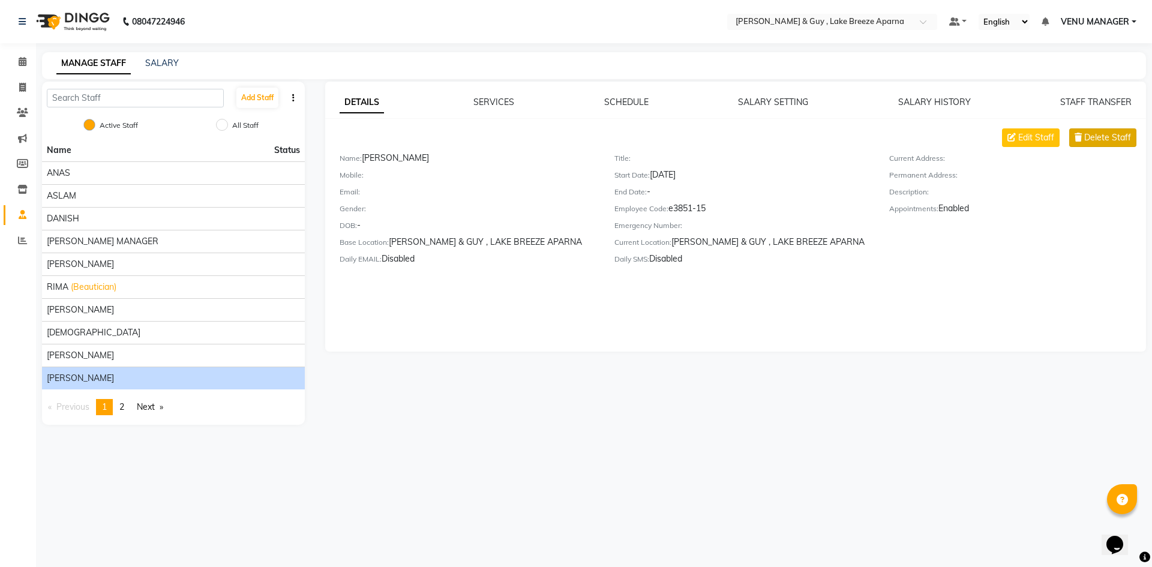
click at [1108, 140] on span "Delete Staff" at bounding box center [1107, 137] width 47 height 13
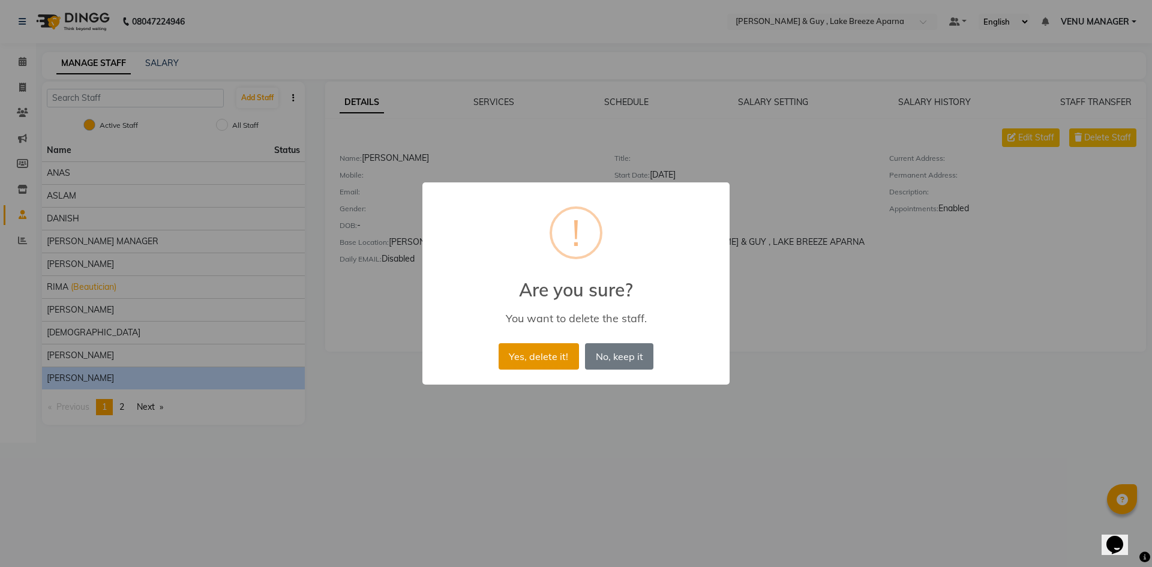
click at [528, 359] on button "Yes, delete it!" at bounding box center [538, 356] width 80 height 26
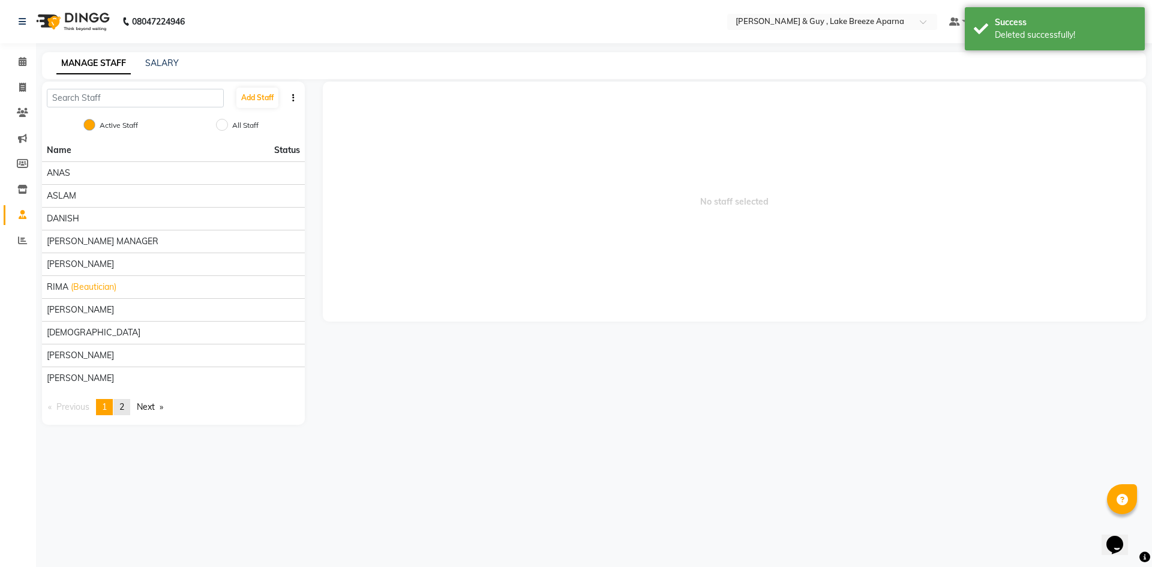
click at [124, 401] on link "page 2" at bounding box center [121, 407] width 17 height 16
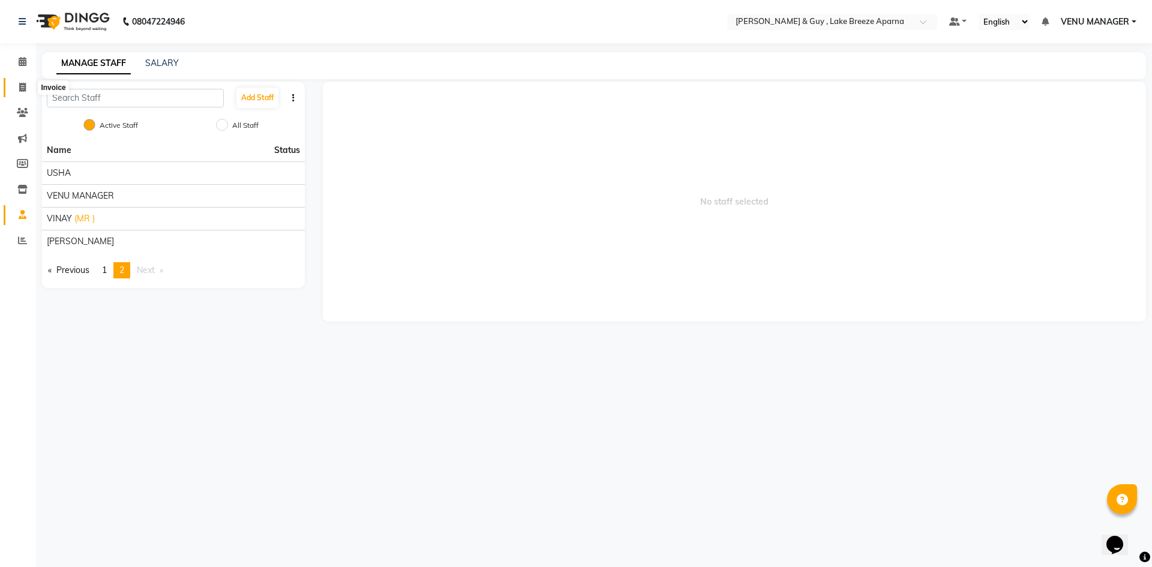
click at [29, 89] on span at bounding box center [22, 88] width 21 height 14
select select "8690"
select select "service"
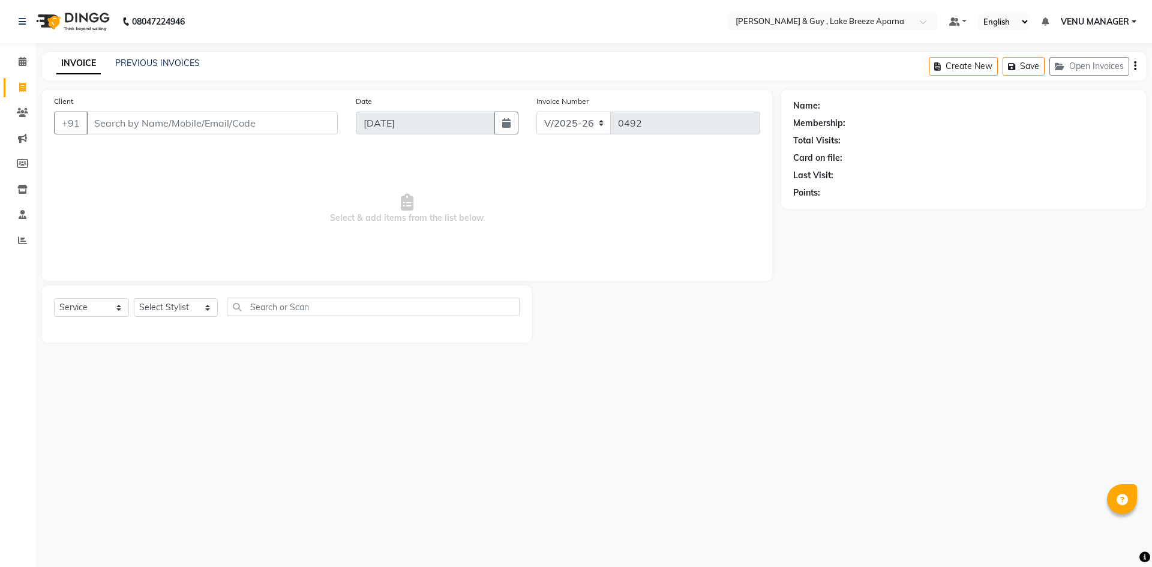
select select "8690"
select select "service"
click at [151, 302] on select "Select Stylist ANAS ASLAM [DEMOGRAPHIC_DATA][PERSON_NAME] MANAGER [PERSON_NAME]…" at bounding box center [176, 307] width 84 height 19
click at [157, 120] on input "Client" at bounding box center [211, 123] width 251 height 23
type input "9573825585"
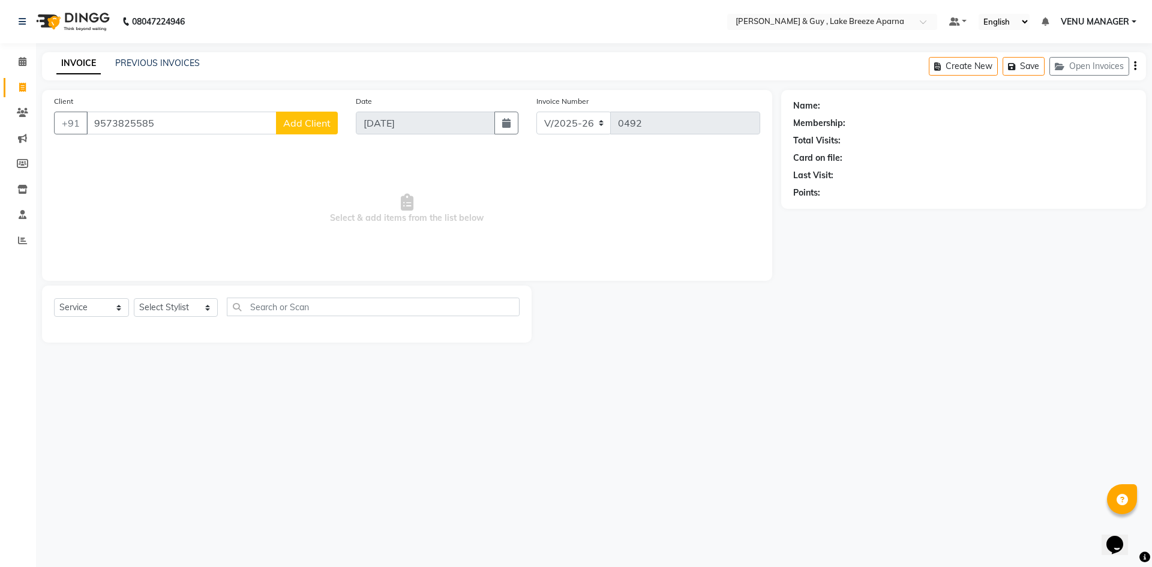
click at [297, 127] on span "Add Client" at bounding box center [306, 123] width 47 height 12
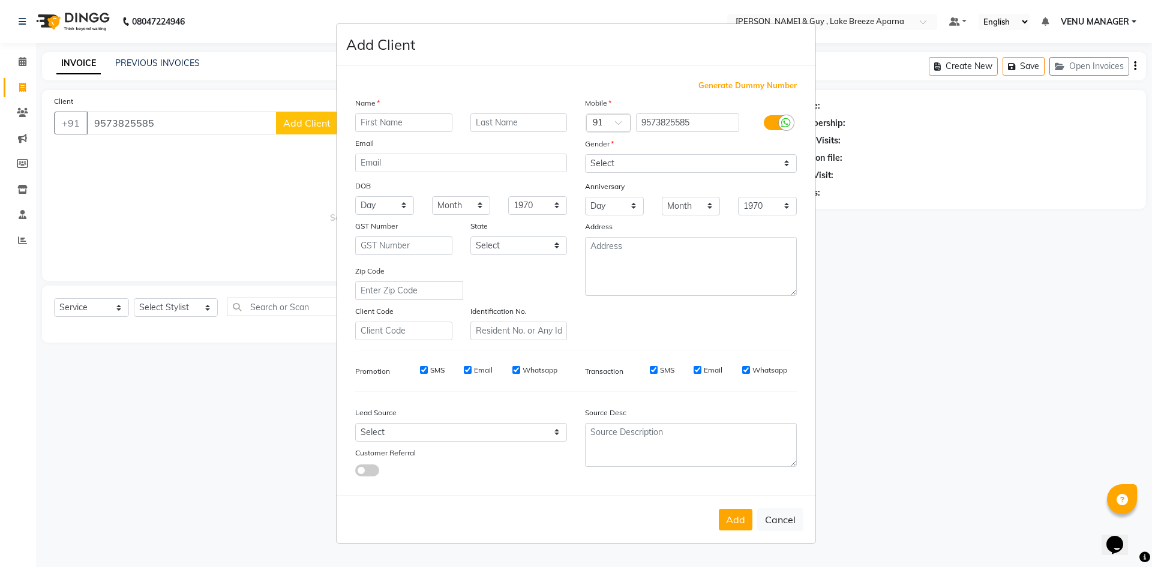
click at [405, 117] on input "text" at bounding box center [403, 122] width 97 height 19
type input "SINCHU"
type input "B 1302"
drag, startPoint x: 603, startPoint y: 157, endPoint x: 609, endPoint y: 170, distance: 15.0
click at [603, 157] on select "Select [DEMOGRAPHIC_DATA] [DEMOGRAPHIC_DATA] Other Prefer Not To Say" at bounding box center [691, 163] width 212 height 19
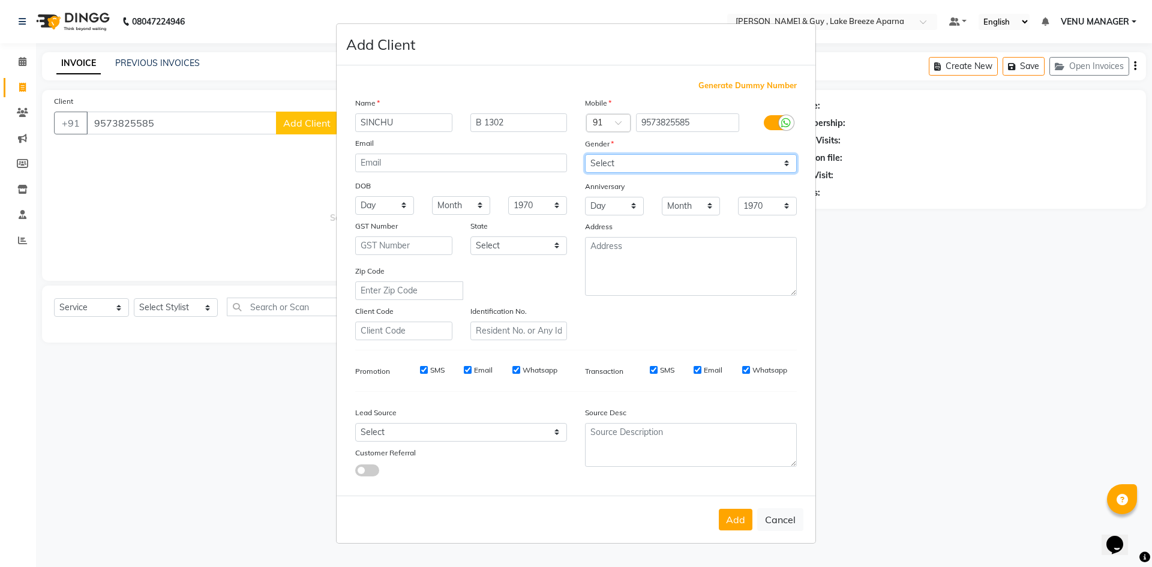
select select "[DEMOGRAPHIC_DATA]"
click at [585, 154] on select "Select [DEMOGRAPHIC_DATA] [DEMOGRAPHIC_DATA] Other Prefer Not To Say" at bounding box center [691, 163] width 212 height 19
click at [720, 527] on button "Add" at bounding box center [736, 520] width 34 height 22
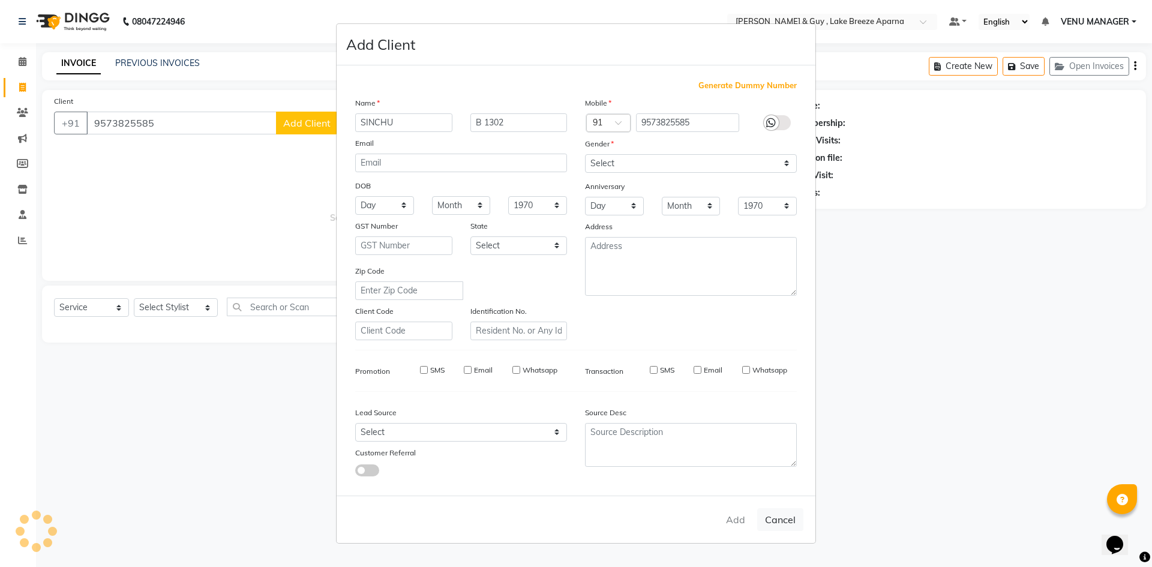
select select
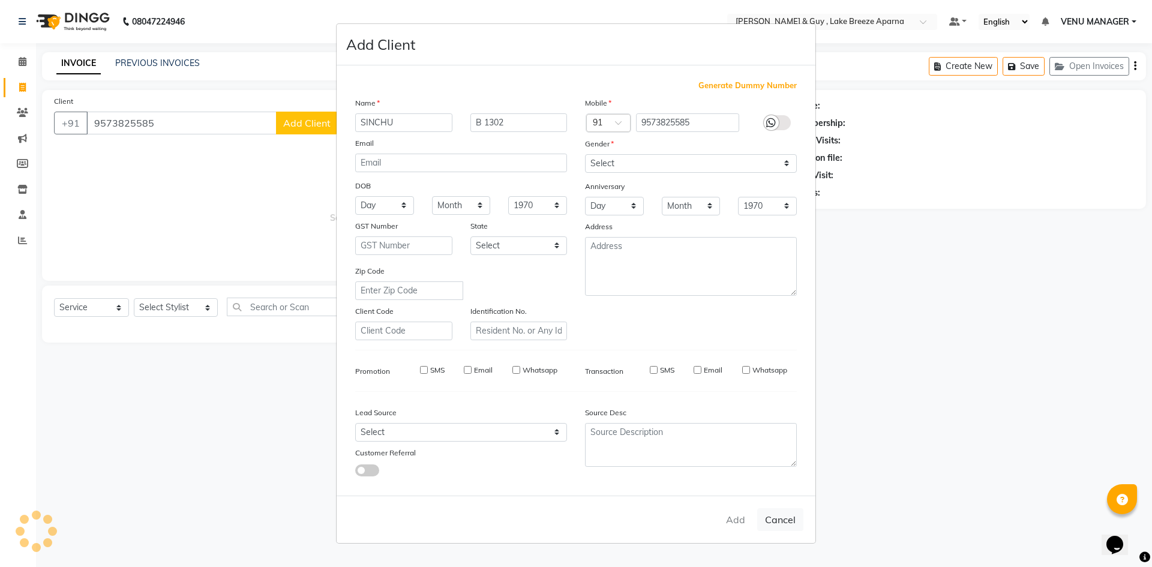
select select
checkbox input "false"
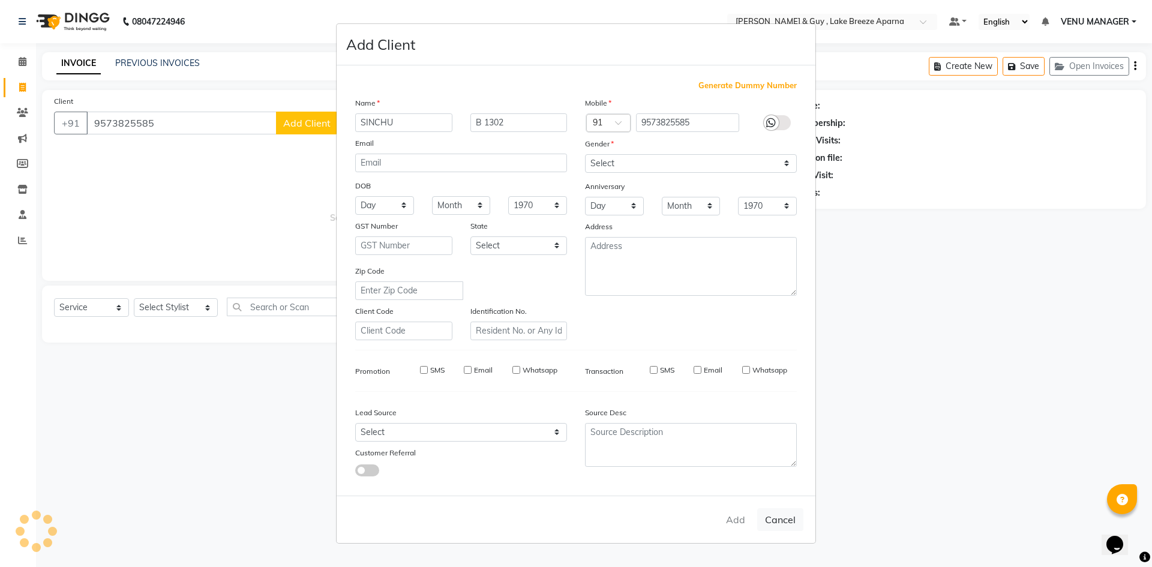
checkbox input "false"
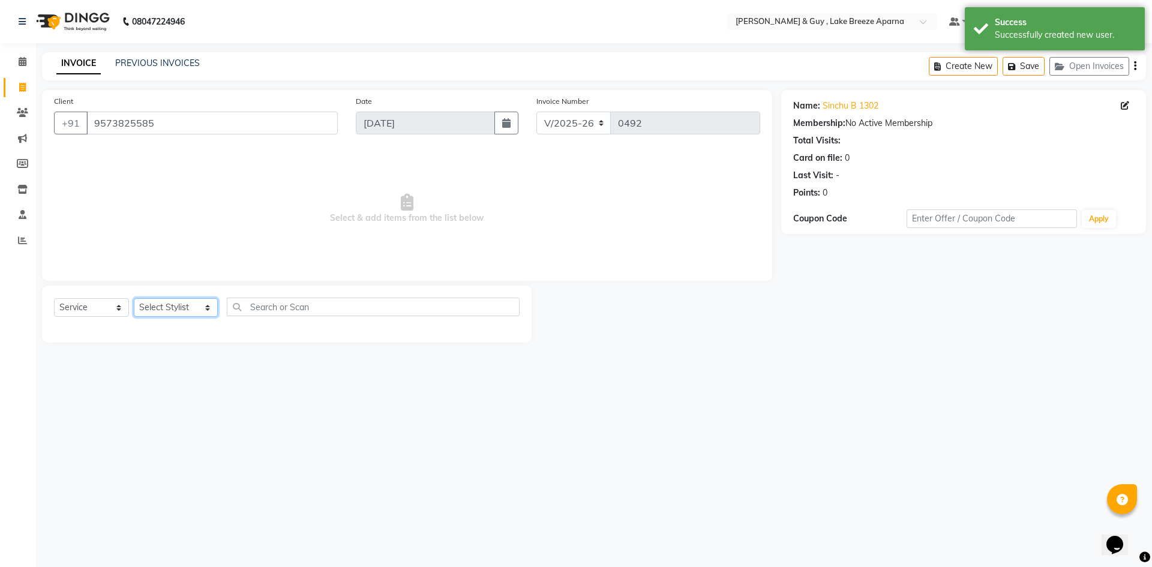
click at [185, 306] on select "Select Stylist ANAS ASLAM DANISH HANISHA MANAGER LAXMI RIMA RINKU SRAVANTHI SWA…" at bounding box center [176, 307] width 84 height 19
select select "87651"
click at [134, 298] on select "Select Stylist ANAS ASLAM DANISH HANISHA MANAGER LAXMI RIMA RINKU SRAVANTHI SWA…" at bounding box center [176, 307] width 84 height 19
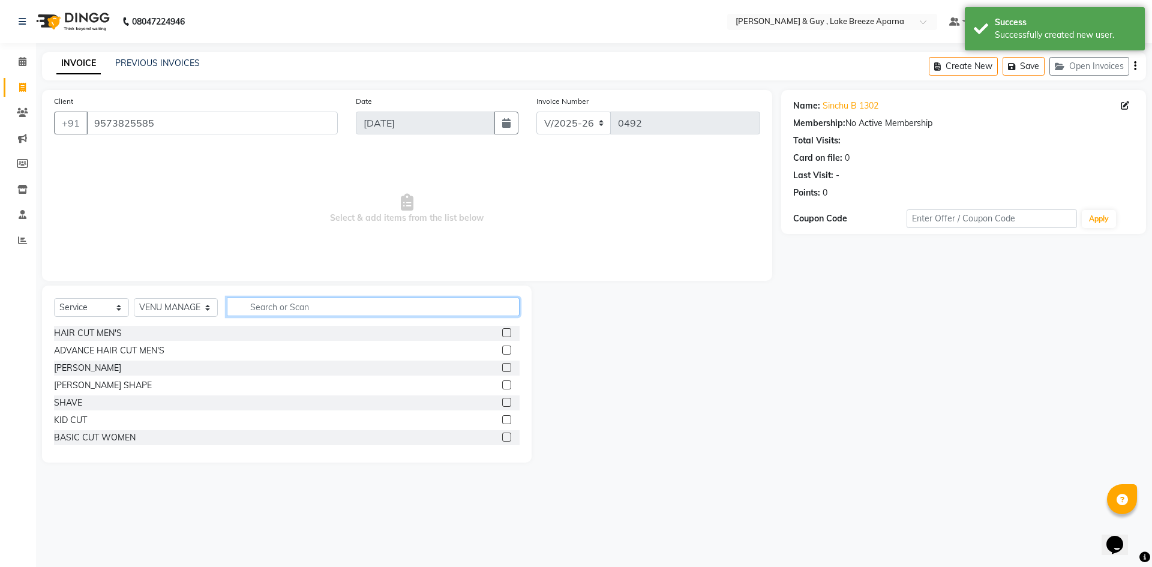
click at [230, 306] on input "text" at bounding box center [373, 306] width 293 height 19
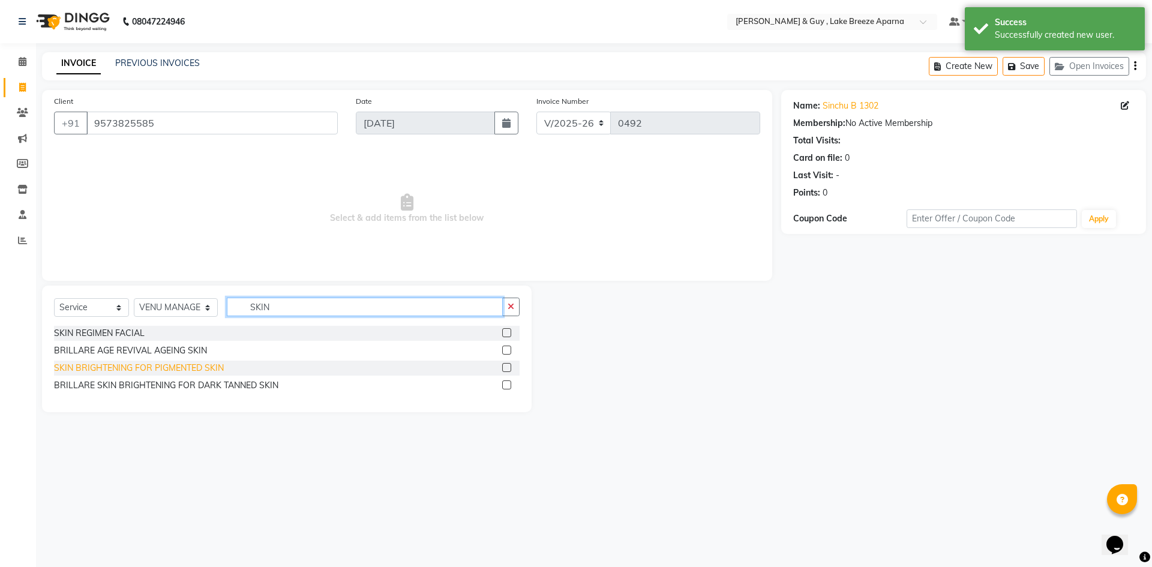
type input "SKIN"
click at [127, 368] on div "SKIN BRIGHTENING FOR PIGMENTED SKIN" at bounding box center [139, 368] width 170 height 13
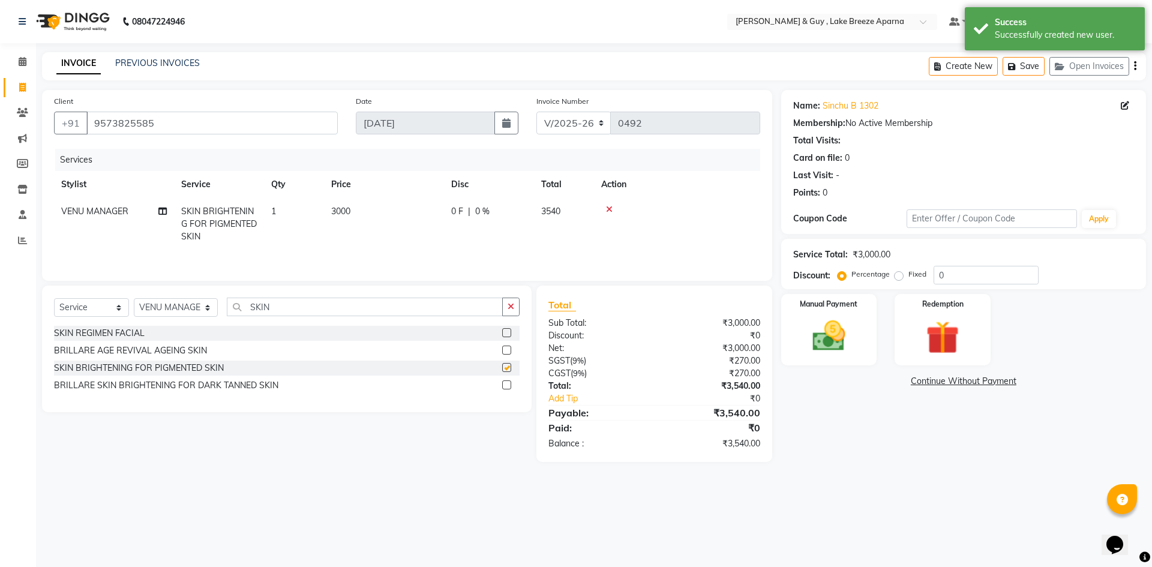
checkbox input "false"
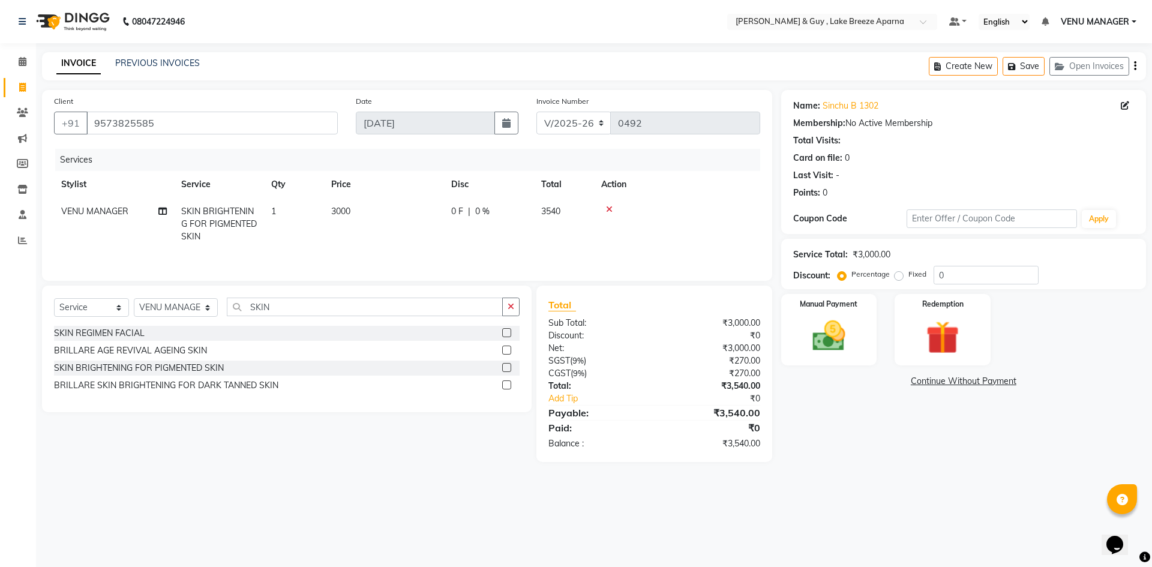
click at [378, 209] on td "3000" at bounding box center [384, 224] width 120 height 52
select select "87651"
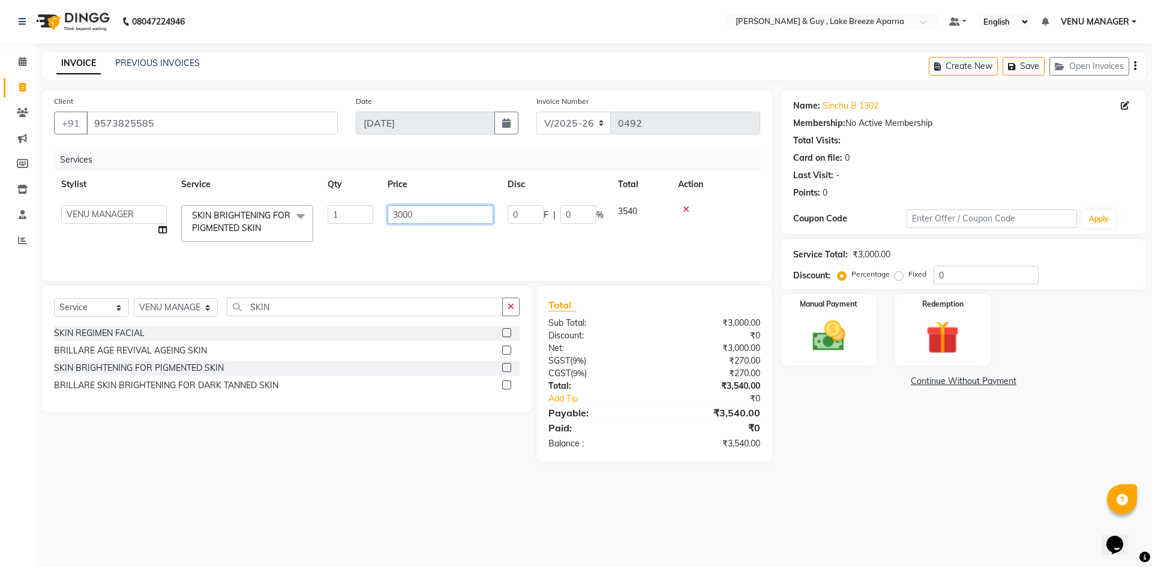
drag, startPoint x: 426, startPoint y: 216, endPoint x: 203, endPoint y: 261, distance: 227.0
click at [328, 220] on tr "ANAS ASLAM DANISH HANISHA MANAGER LAXMI RIMA RINKU SRAVANTHI SWAPNA TRISHA USHA…" at bounding box center [407, 223] width 706 height 51
type input "1200"
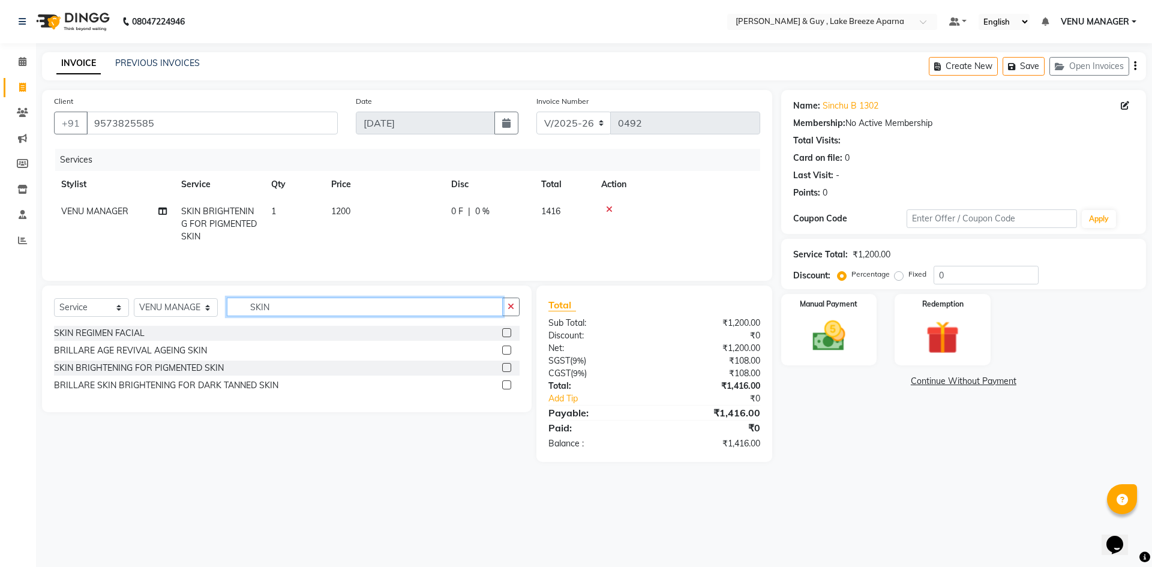
drag, startPoint x: 285, startPoint y: 307, endPoint x: 114, endPoint y: 288, distance: 172.6
click at [200, 320] on div "Select Service Product Membership Package Voucher Prepaid Gift Card Select Styl…" at bounding box center [286, 311] width 465 height 28
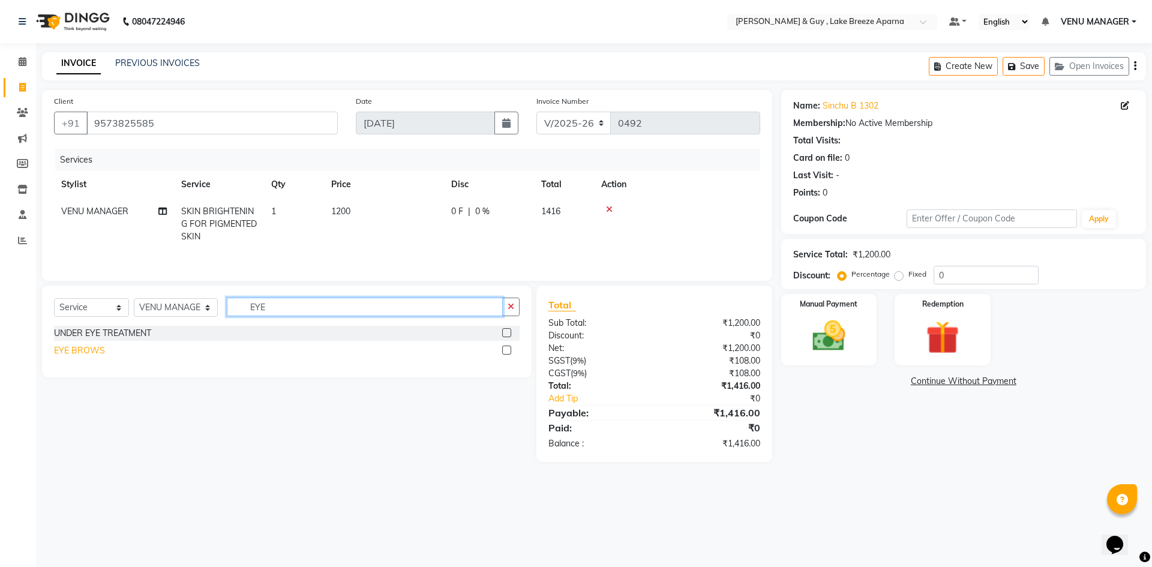
type input "EYE"
click at [95, 350] on div "EYE BROWS" at bounding box center [79, 350] width 51 height 13
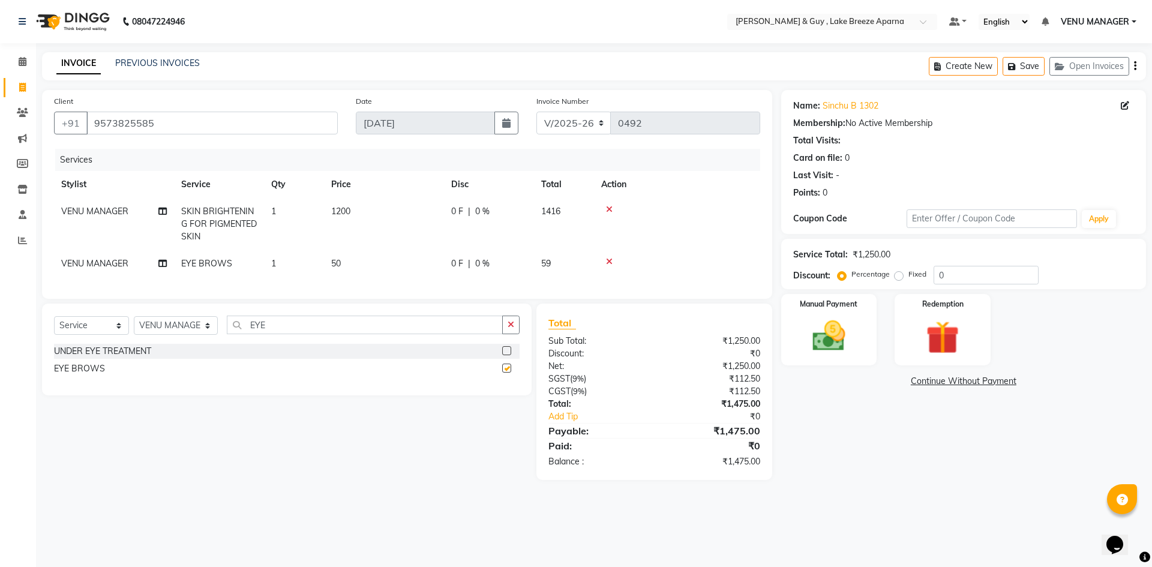
checkbox input "false"
click at [179, 319] on div "Select Service Product Membership Package Voucher Prepaid Gift Card Select Styl…" at bounding box center [286, 349] width 489 height 92
click at [183, 326] on select "Select Stylist ANAS ASLAM DANISH HANISHA MANAGER LAXMI RIMA RINKU SRAVANTHI SWA…" at bounding box center [176, 325] width 84 height 19
click at [314, 333] on input "EYE" at bounding box center [365, 324] width 276 height 19
drag, startPoint x: 206, startPoint y: 127, endPoint x: 79, endPoint y: 142, distance: 128.0
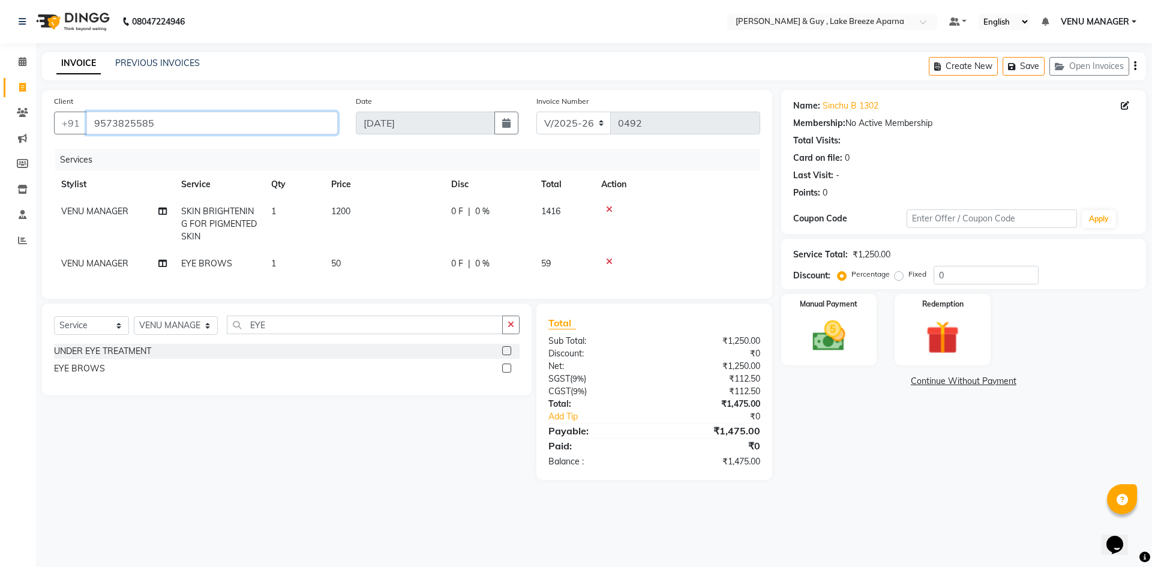
click at [106, 143] on div "Client +91 9573825585" at bounding box center [196, 119] width 302 height 49
click at [174, 130] on input "9573825585" at bounding box center [211, 123] width 251 height 23
click at [184, 127] on input "9573825585" at bounding box center [211, 123] width 251 height 23
drag, startPoint x: 184, startPoint y: 127, endPoint x: 165, endPoint y: 131, distance: 19.2
click at [165, 131] on input "9573825585" at bounding box center [211, 123] width 251 height 23
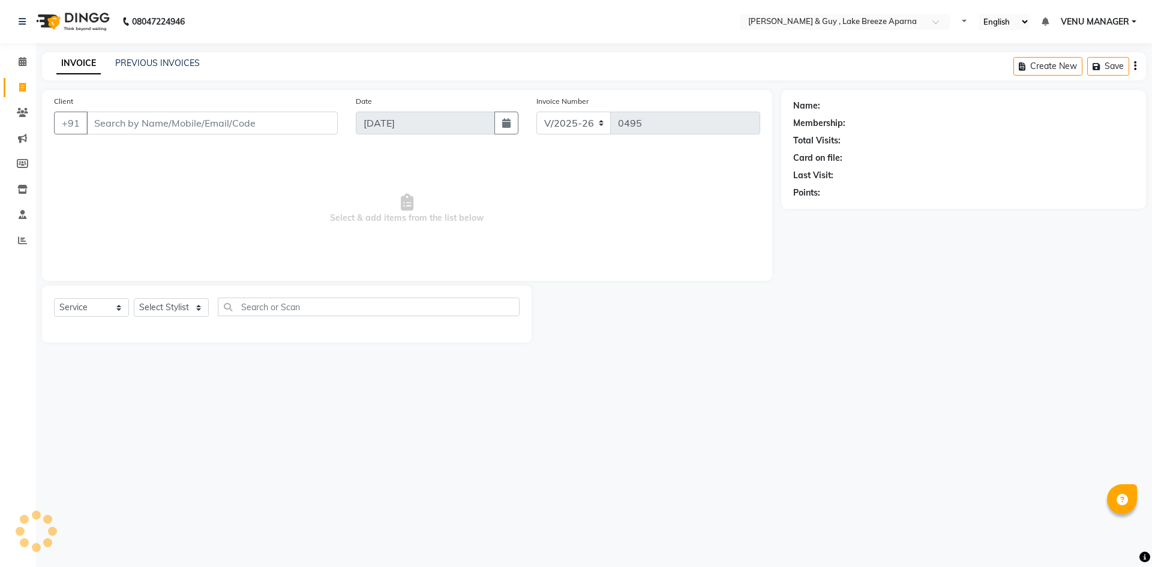
select select "8690"
select select "service"
type input "9573825585"
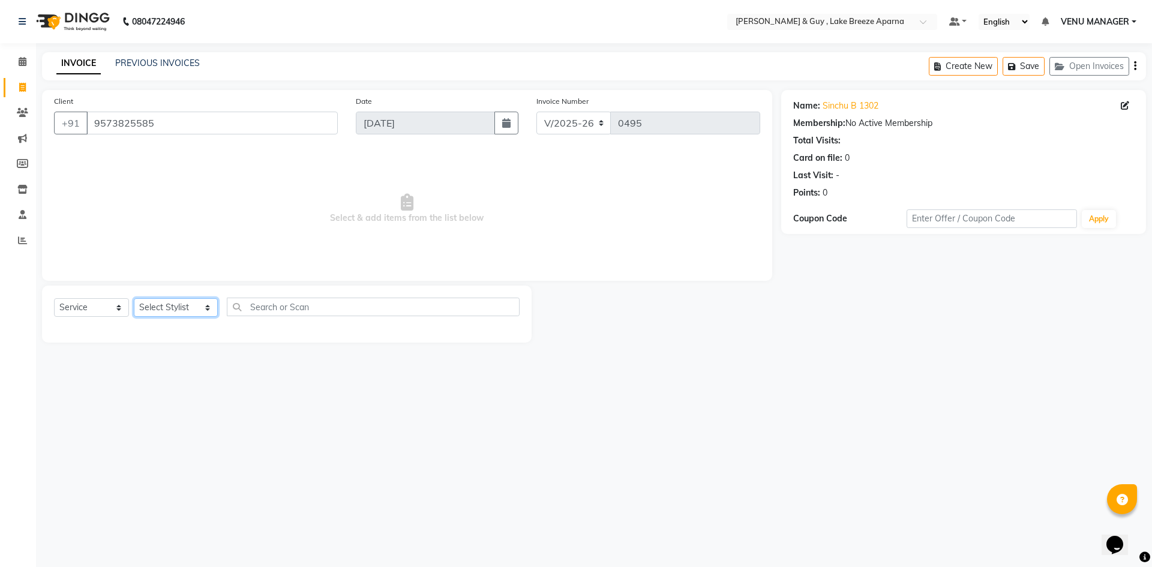
click at [167, 309] on select "Select Stylist ANAS ASLAM DANISH HANISHA MANAGER LAXMI RIMA RINKU SHANVI SRAVAN…" at bounding box center [176, 307] width 84 height 19
select select "90806"
click at [134, 298] on select "Select Stylist ANAS ASLAM DANISH HANISHA MANAGER LAXMI RIMA RINKU SHANVI SRAVAN…" at bounding box center [176, 307] width 84 height 19
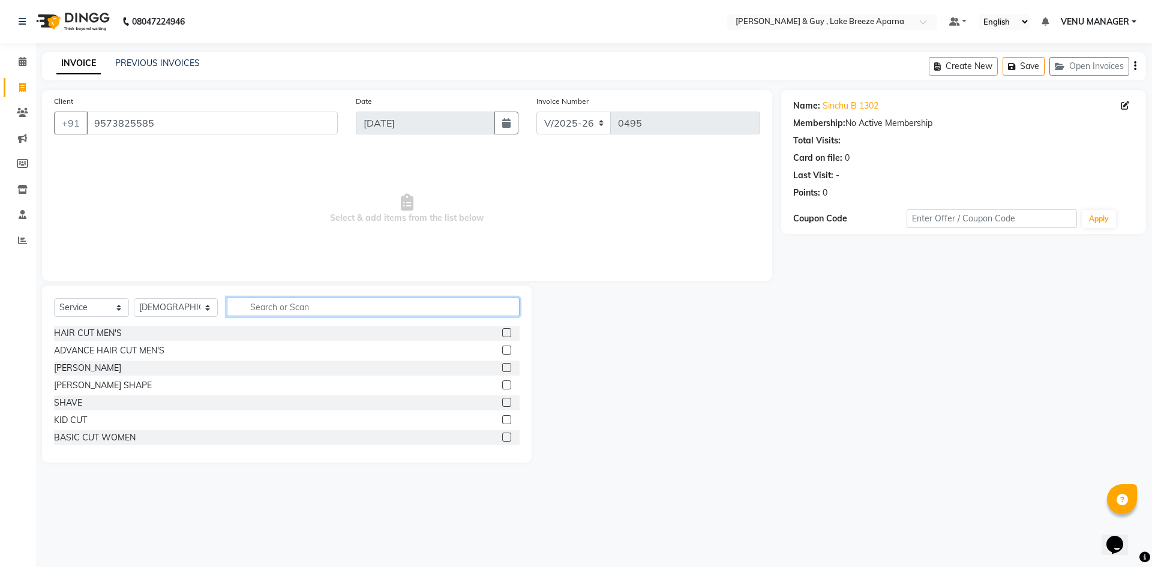
click at [251, 305] on input "text" at bounding box center [373, 306] width 293 height 19
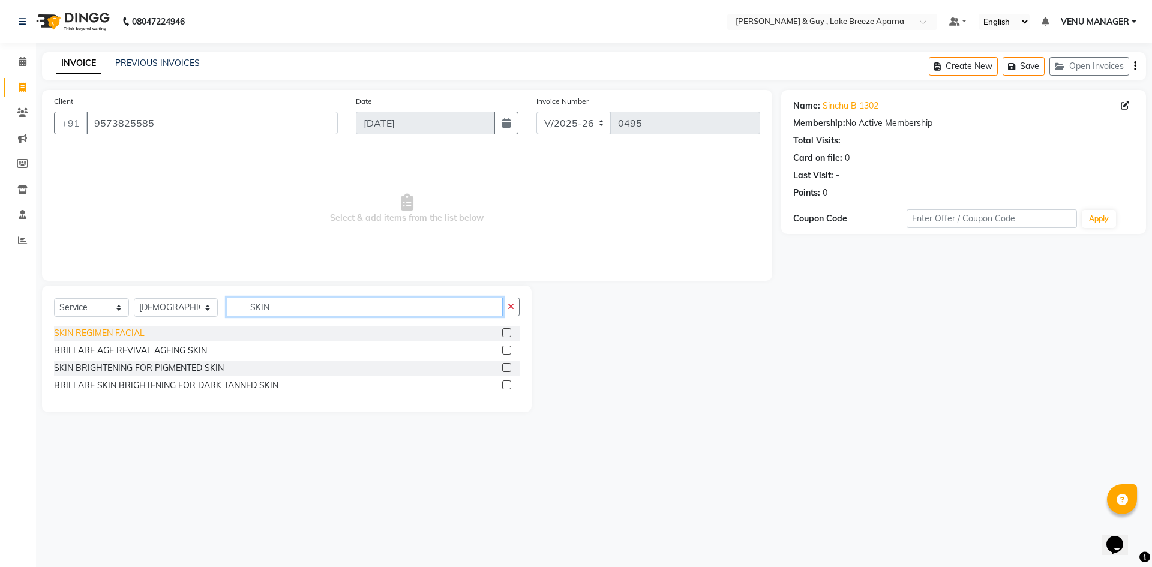
type input "SKIN"
click at [124, 334] on div "SKIN REGIMEN FACIAL" at bounding box center [99, 333] width 91 height 13
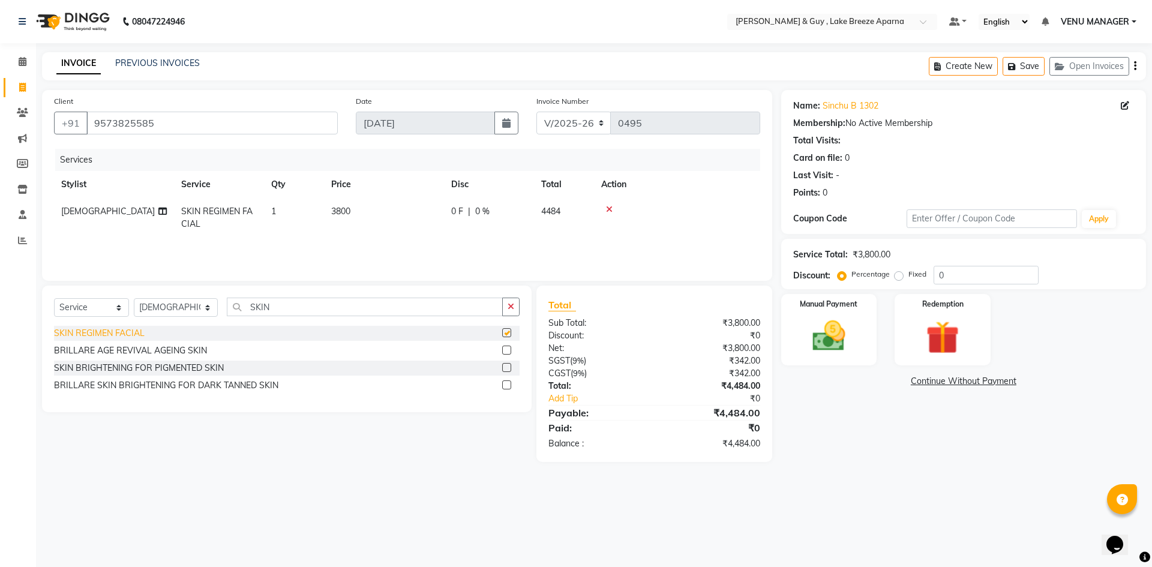
checkbox input "false"
click at [608, 209] on icon at bounding box center [609, 209] width 7 height 8
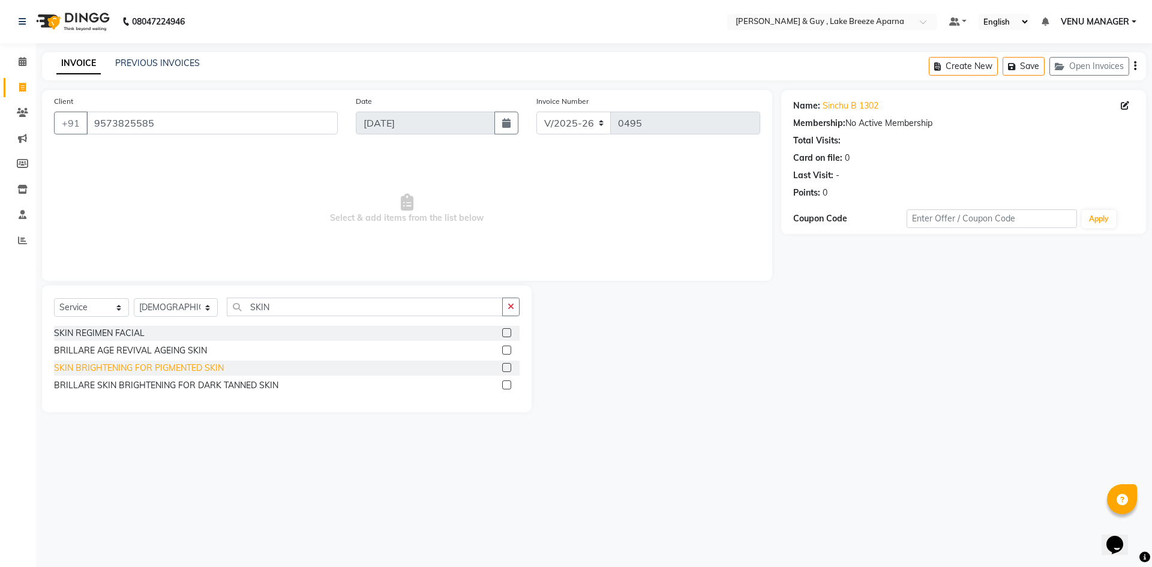
click at [169, 366] on div "SKIN BRIGHTENING FOR PIGMENTED SKIN" at bounding box center [139, 368] width 170 height 13
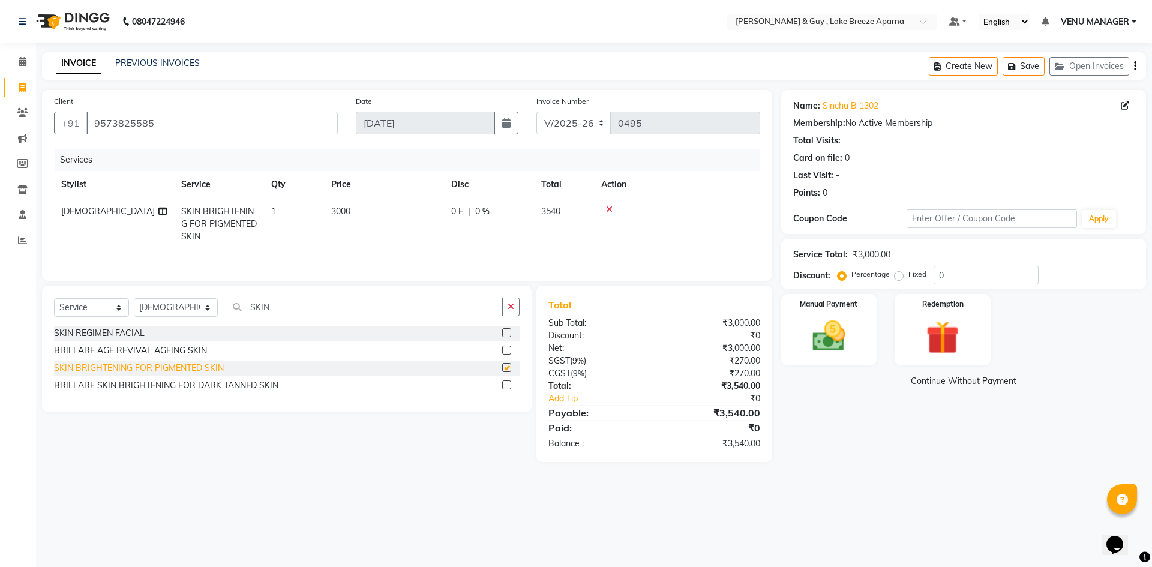
checkbox input "false"
click at [367, 214] on td "3000" at bounding box center [384, 224] width 120 height 52
select select "90806"
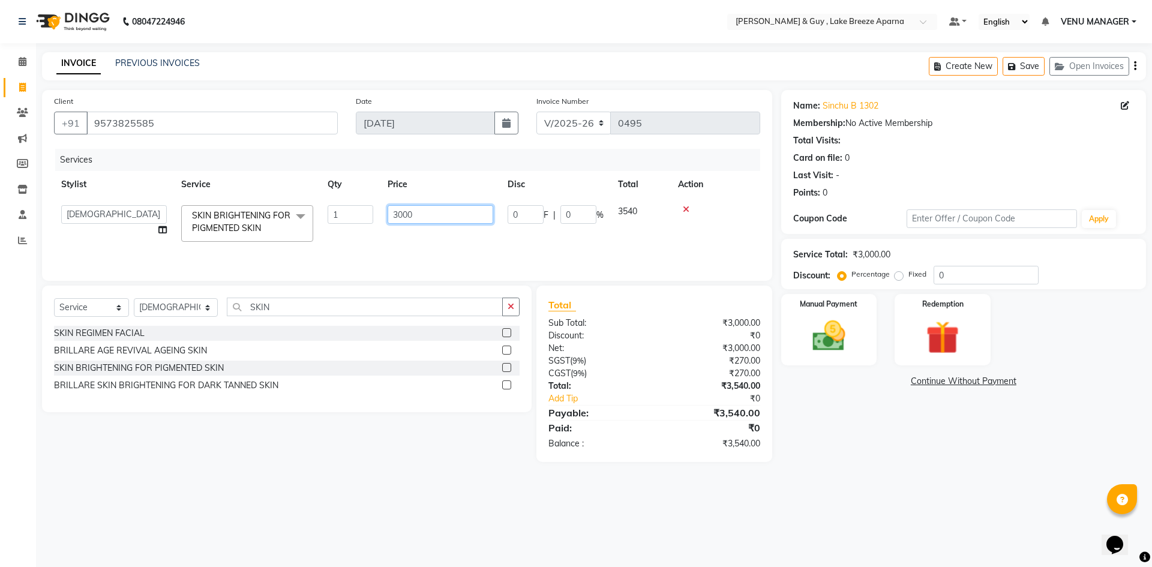
drag, startPoint x: 464, startPoint y: 213, endPoint x: 305, endPoint y: 220, distance: 158.5
click at [375, 222] on tr "ANAS ASLAM DANISH HANISHA MANAGER LAXMI RIMA RINKU SHANVI SRAVANTHI SWAPNA TRIS…" at bounding box center [407, 223] width 706 height 51
type input "1200"
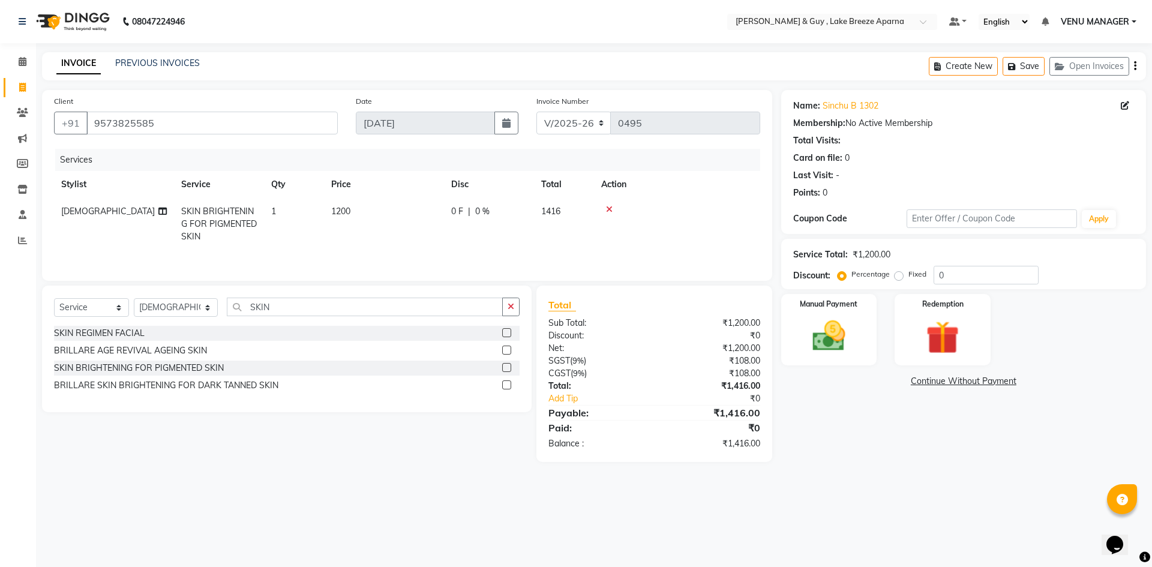
click at [930, 525] on div "08047224946 Select Location × Toni & Guy , Lake Breeze Aparna Default Panel My …" at bounding box center [576, 283] width 1152 height 567
drag, startPoint x: 371, startPoint y: 305, endPoint x: 0, endPoint y: 253, distance: 374.2
click at [248, 324] on div "Select Service Product Membership Package Voucher Prepaid Gift Card Select Styl…" at bounding box center [286, 311] width 465 height 28
type input "S"
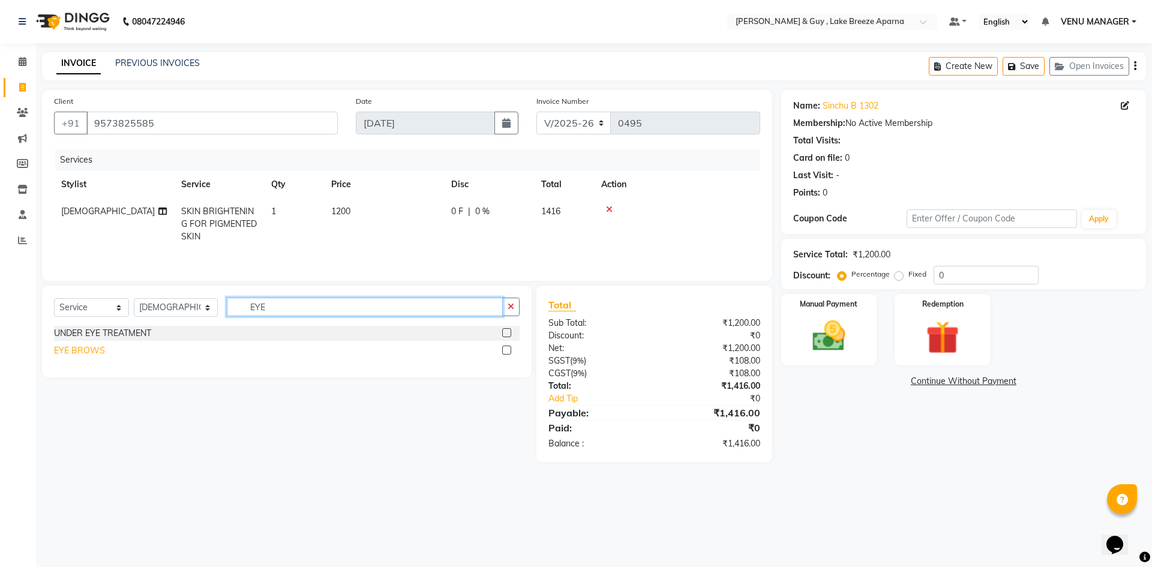
type input "EYE"
click at [62, 355] on div "EYE BROWS" at bounding box center [79, 350] width 51 height 13
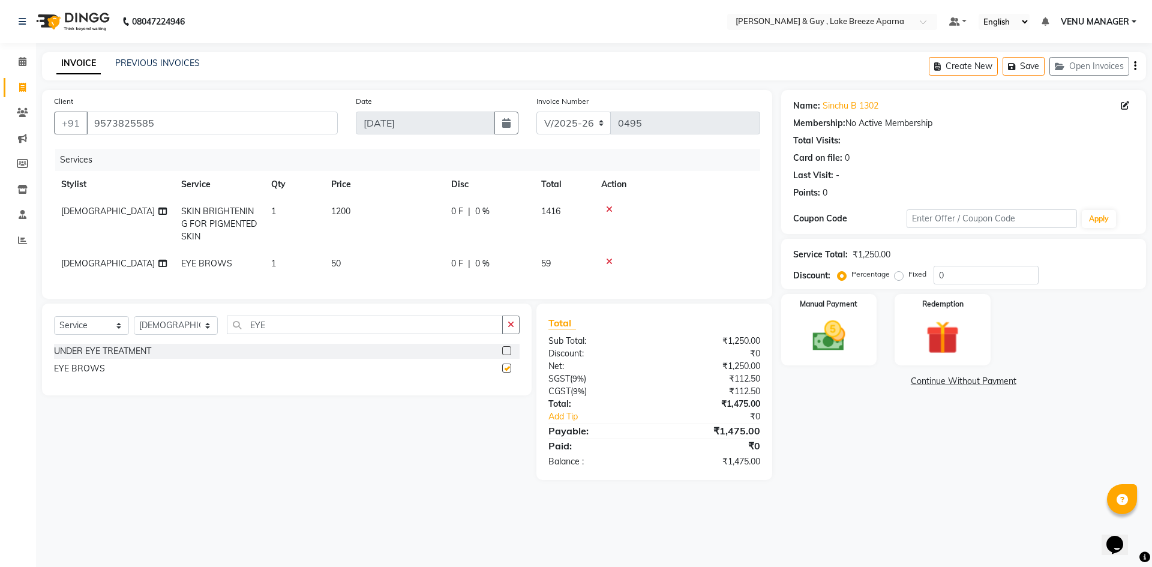
checkbox input "false"
click at [849, 348] on img at bounding box center [829, 336] width 56 height 40
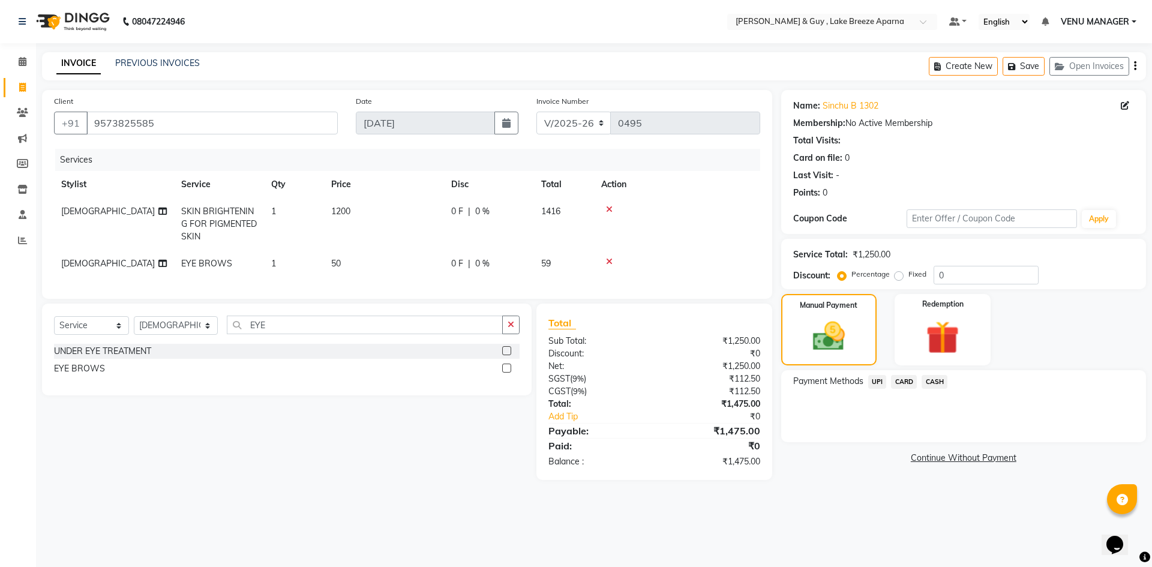
click at [940, 381] on span "CASH" at bounding box center [934, 382] width 26 height 14
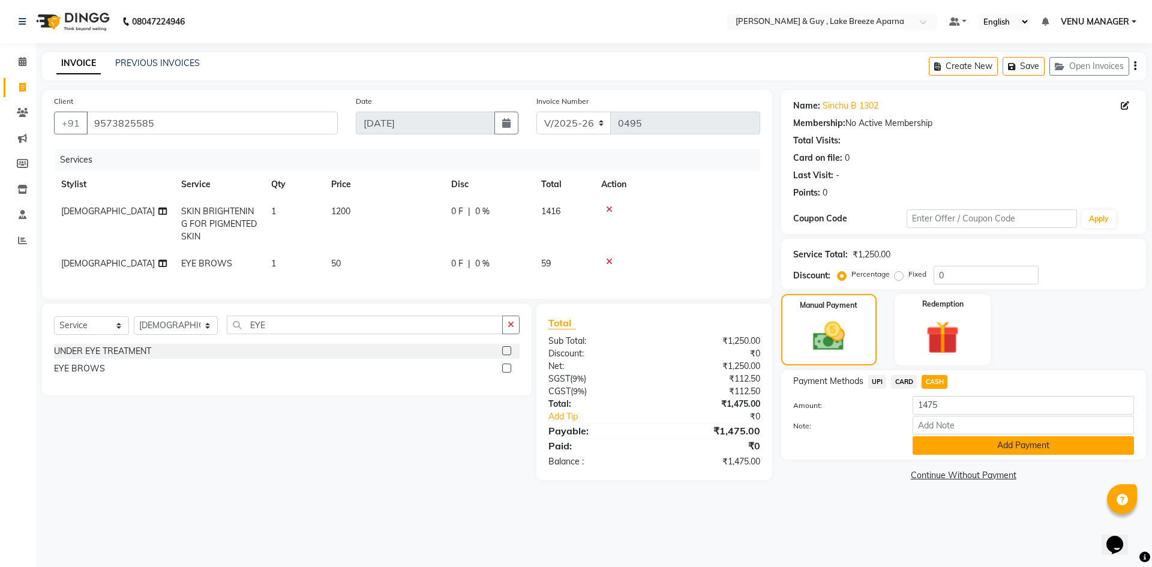
click at [961, 443] on button "Add Payment" at bounding box center [1022, 445] width 221 height 19
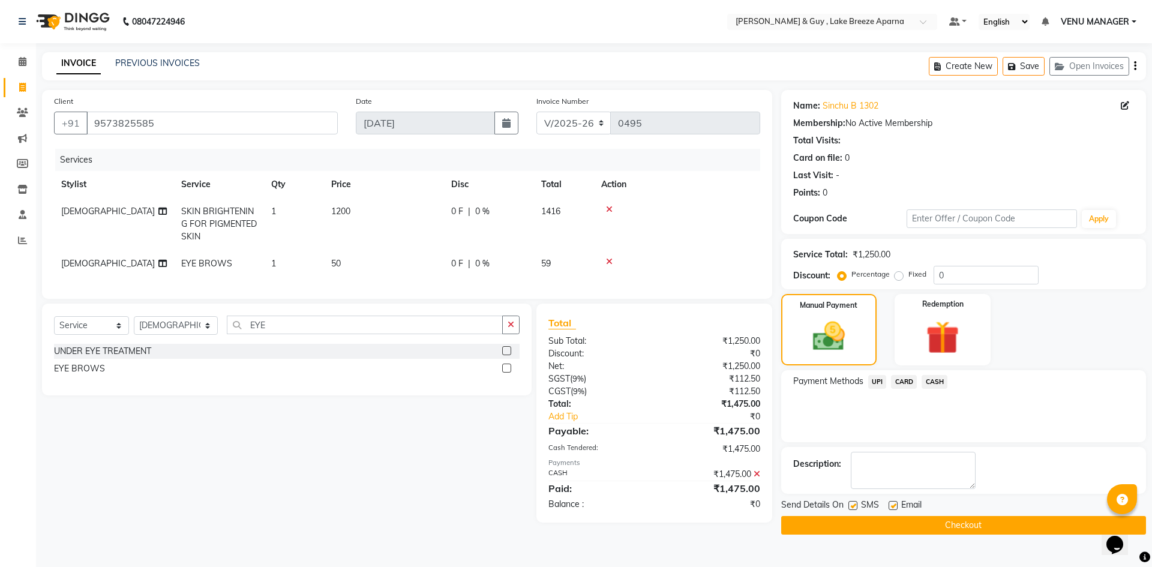
click at [969, 525] on button "Checkout" at bounding box center [963, 525] width 365 height 19
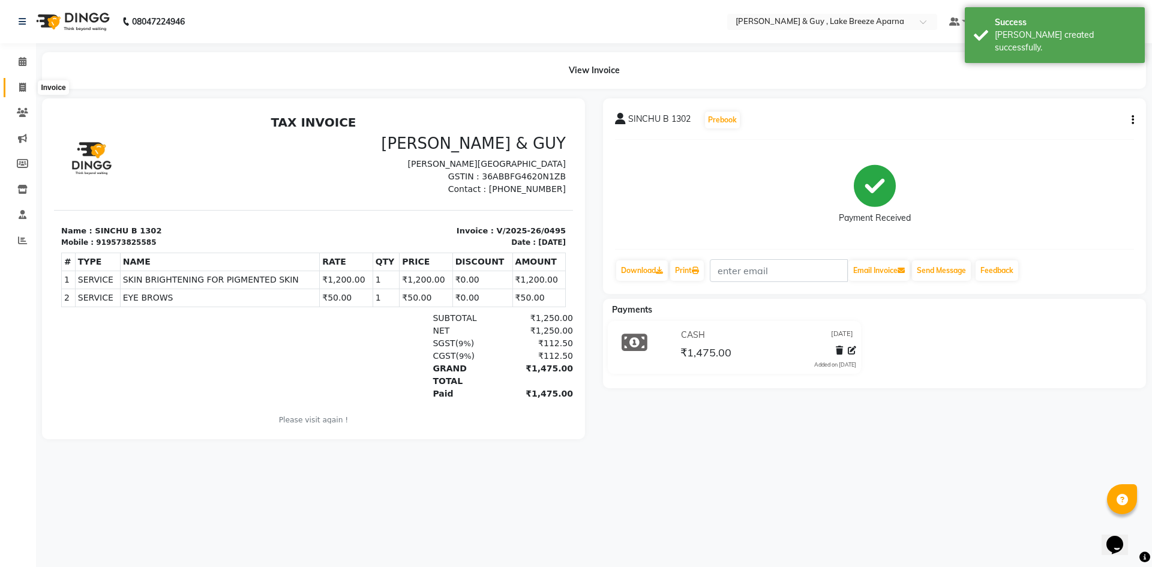
click at [21, 87] on icon at bounding box center [22, 87] width 7 height 9
select select "8690"
select select "service"
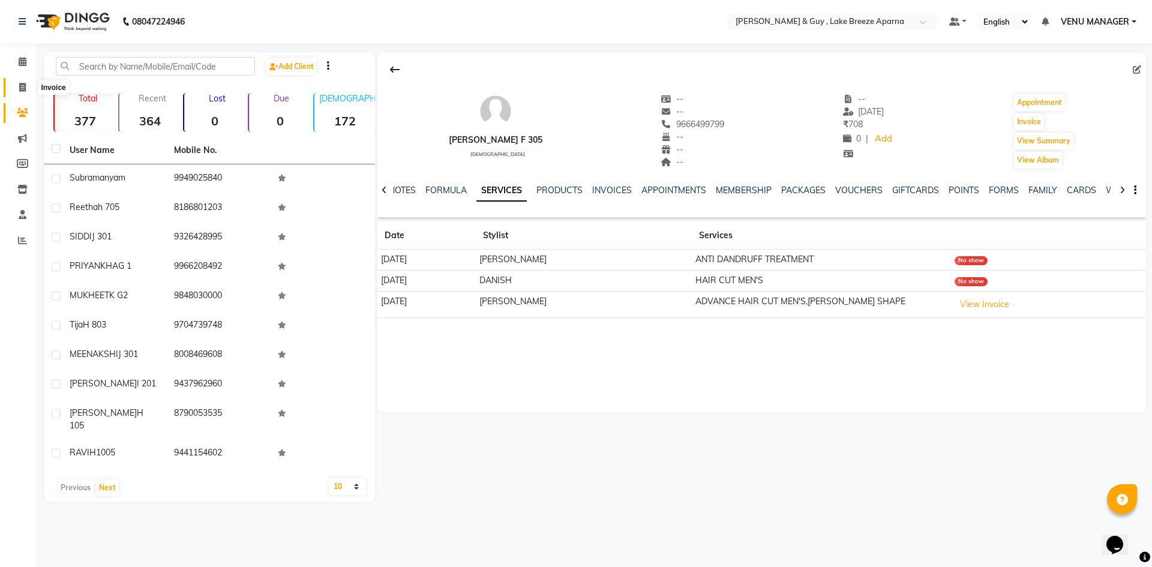
click at [27, 93] on span at bounding box center [22, 88] width 21 height 14
select select "service"
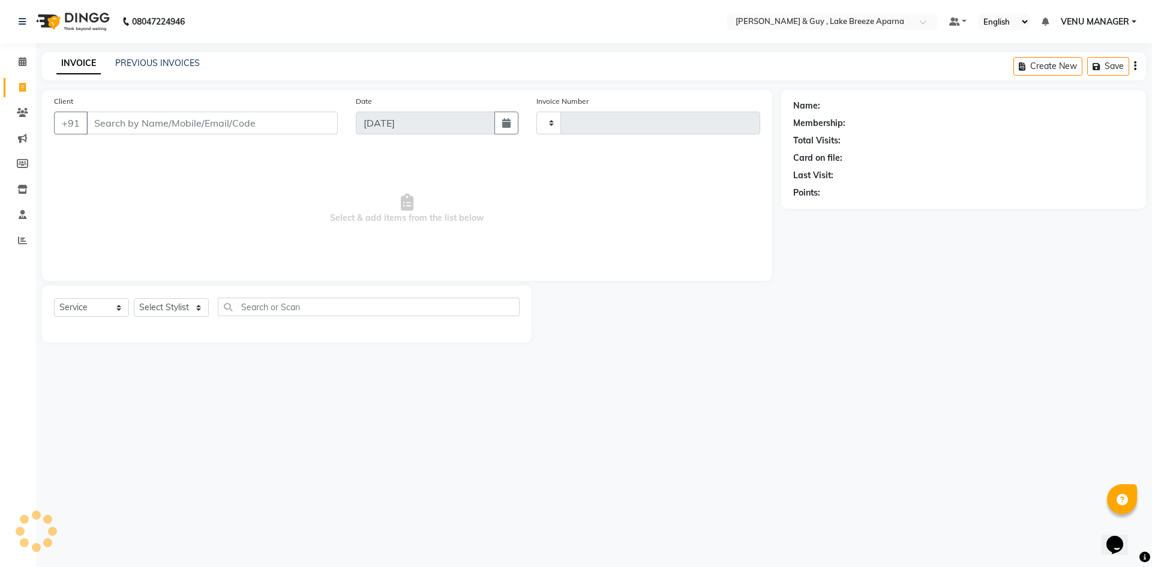
type input "0496"
select select "8690"
click at [177, 127] on input "Client" at bounding box center [211, 123] width 251 height 23
select select "8690"
select select "service"
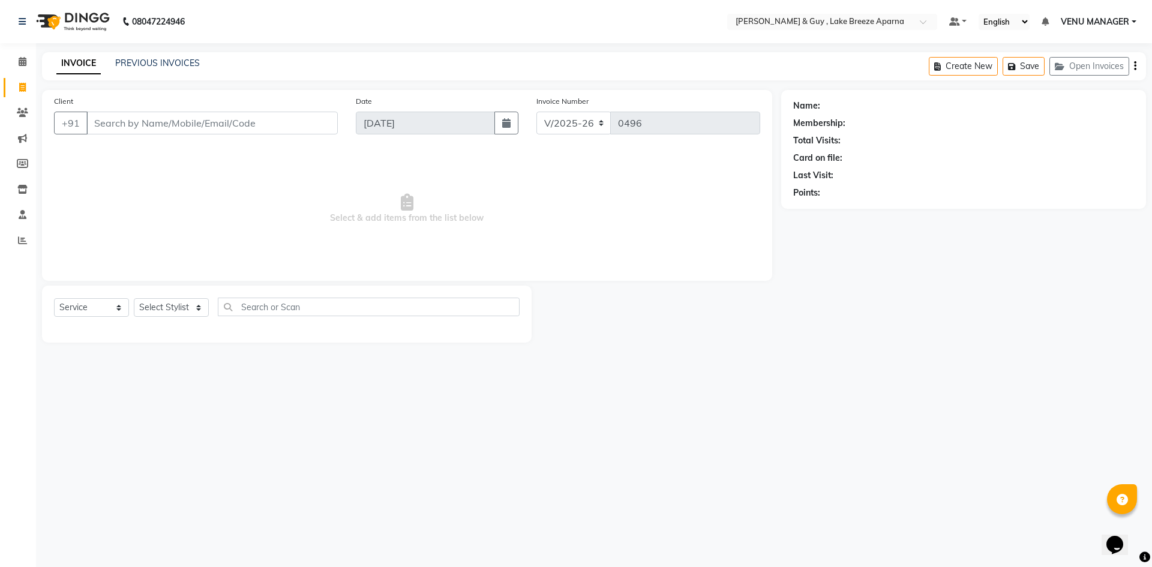
click at [193, 125] on input "Client" at bounding box center [211, 123] width 251 height 23
type input "9100787314"
click at [342, 143] on div "Client [PHONE_NUMBER] Add Client" at bounding box center [196, 119] width 302 height 49
click at [310, 108] on div "Client [PHONE_NUMBER] Add Client" at bounding box center [196, 119] width 302 height 49
click at [297, 116] on button "Add Client" at bounding box center [307, 123] width 62 height 23
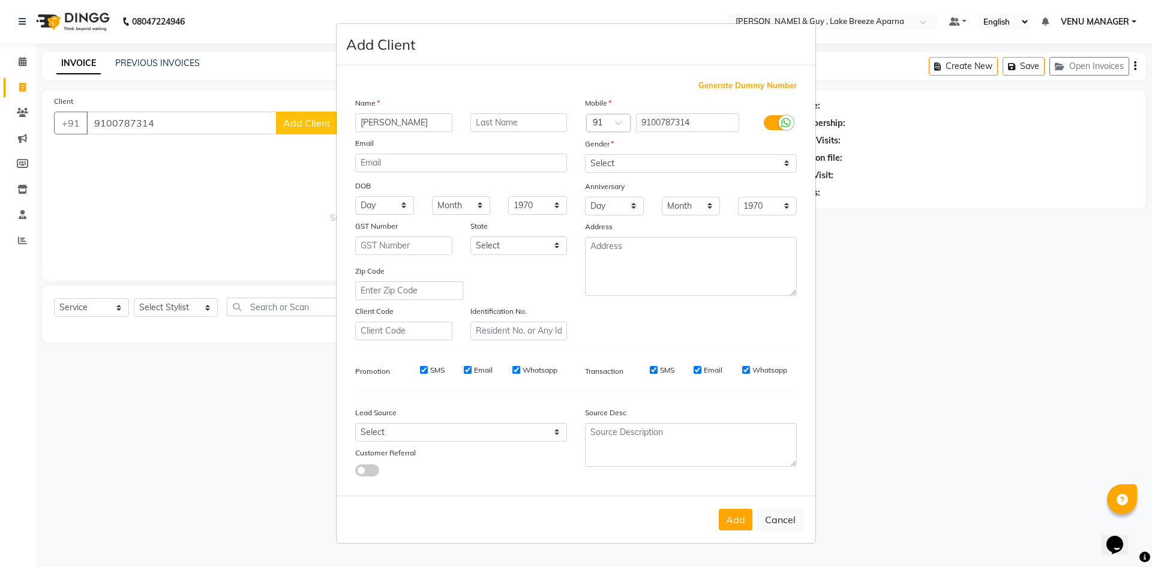
type input "[PERSON_NAME]"
type input "C G3"
click at [645, 162] on select "Select [DEMOGRAPHIC_DATA] [DEMOGRAPHIC_DATA] Other Prefer Not To Say" at bounding box center [691, 163] width 212 height 19
select select "[DEMOGRAPHIC_DATA]"
click at [585, 154] on select "Select [DEMOGRAPHIC_DATA] [DEMOGRAPHIC_DATA] Other Prefer Not To Say" at bounding box center [691, 163] width 212 height 19
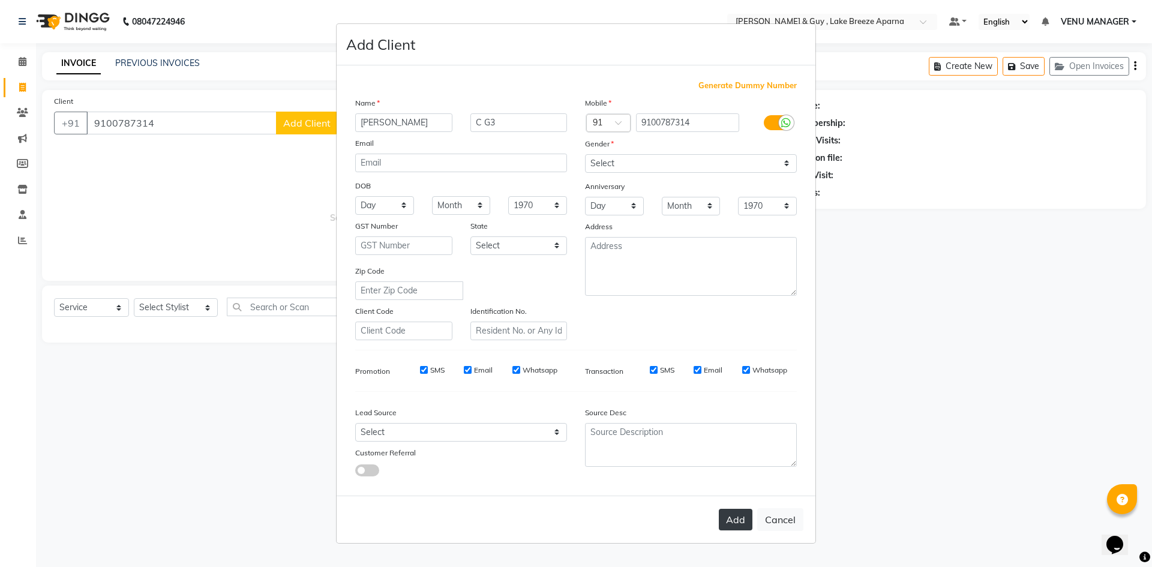
click at [738, 527] on button "Add" at bounding box center [736, 520] width 34 height 22
select select
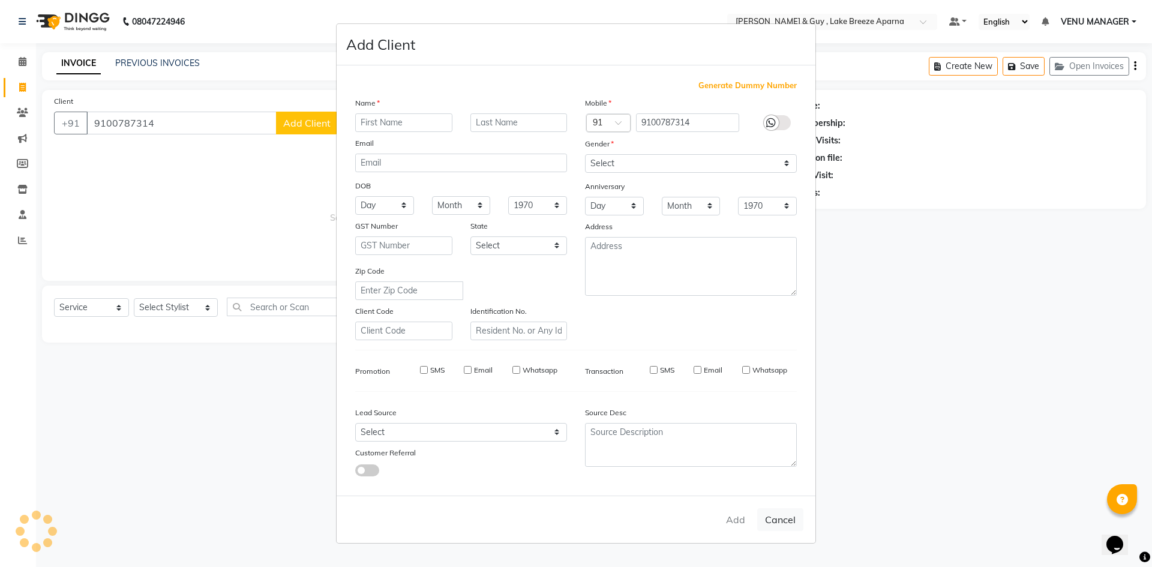
select select
checkbox input "false"
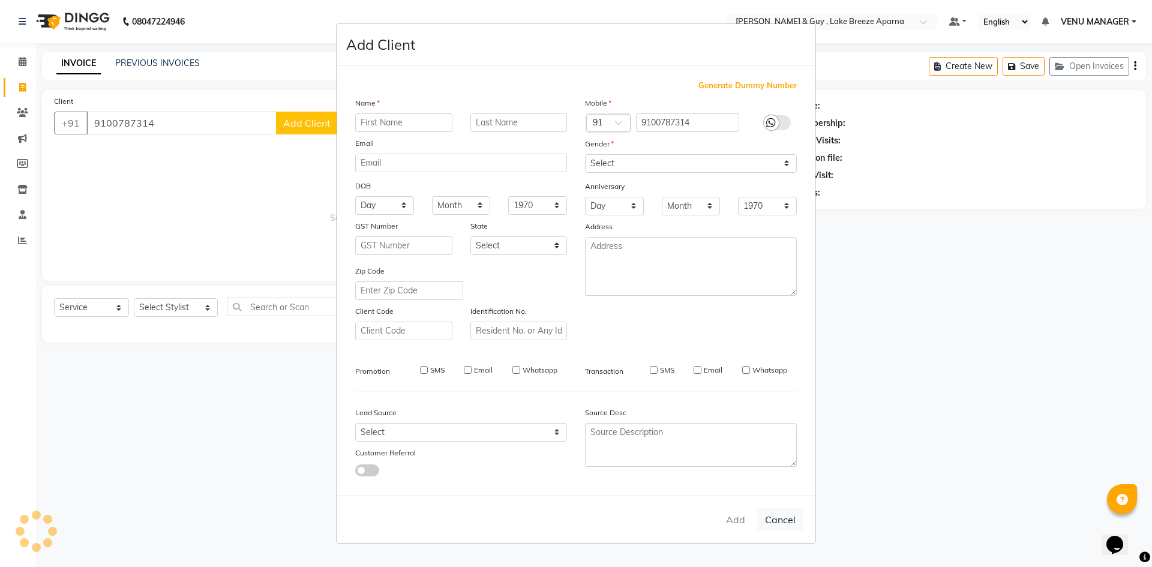
checkbox input "false"
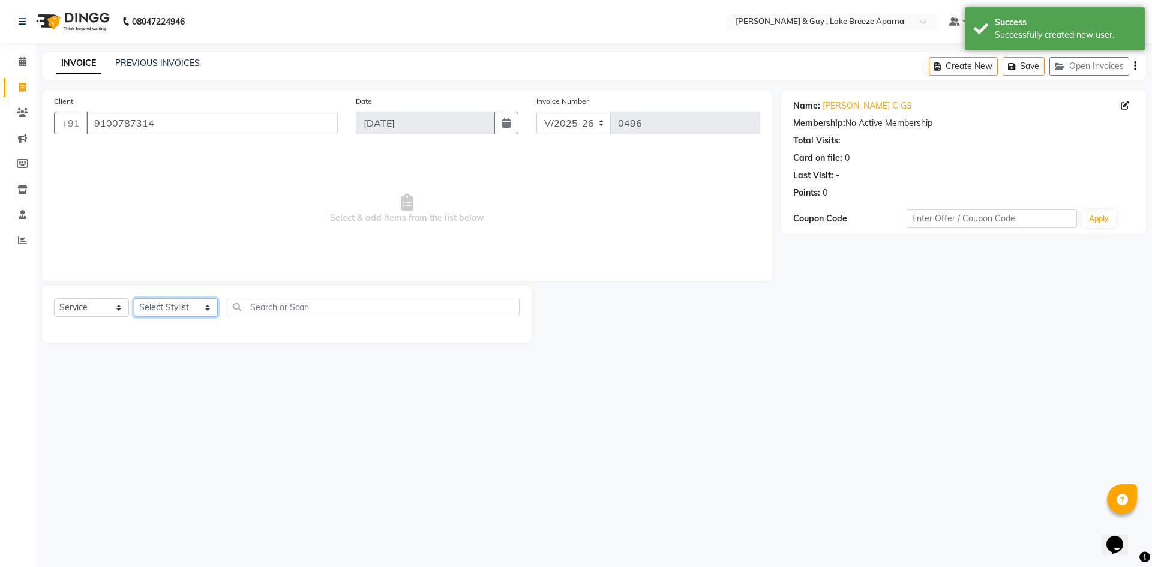
drag, startPoint x: 142, startPoint y: 308, endPoint x: 148, endPoint y: 311, distance: 6.2
click at [142, 308] on select "Select Stylist ANAS ASLAM [DEMOGRAPHIC_DATA][PERSON_NAME] MANAGER [PERSON_NAME]…" at bounding box center [176, 307] width 84 height 19
select select "87993"
click at [134, 298] on select "Select Stylist ANAS ASLAM [DEMOGRAPHIC_DATA][PERSON_NAME] MANAGER [PERSON_NAME]…" at bounding box center [176, 307] width 84 height 19
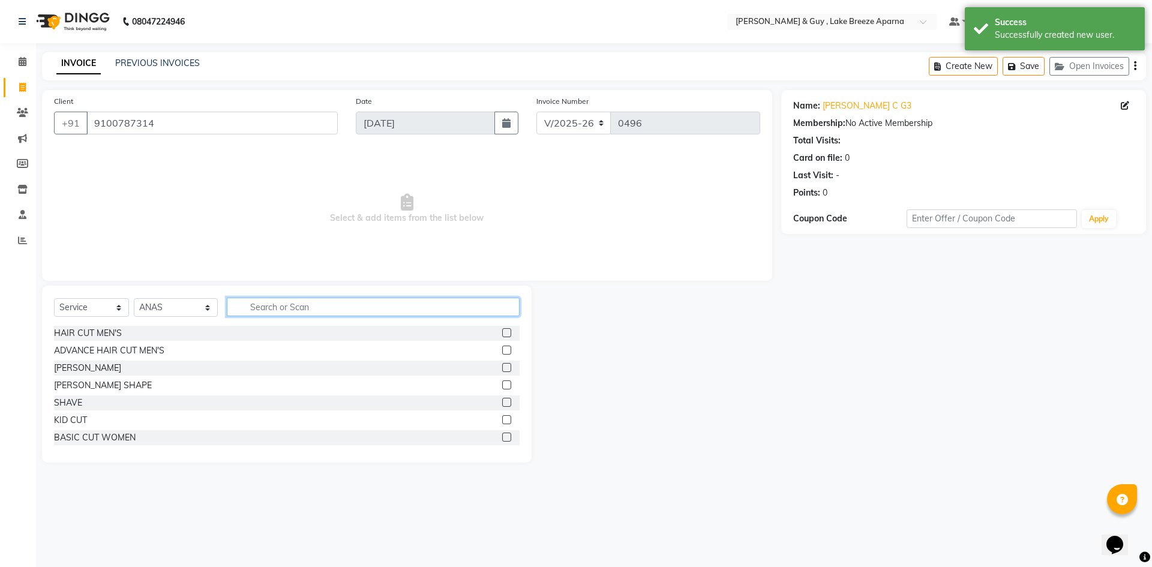
click at [327, 315] on input "text" at bounding box center [373, 306] width 293 height 19
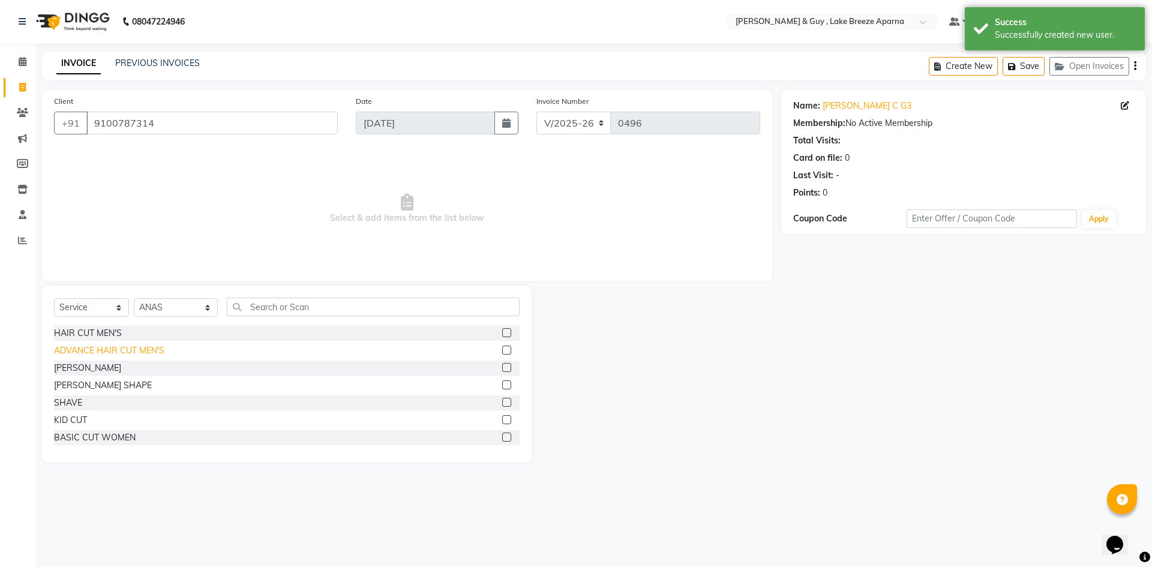
click at [128, 350] on div "ADVANCE HAIR CUT MEN'S" at bounding box center [109, 350] width 110 height 13
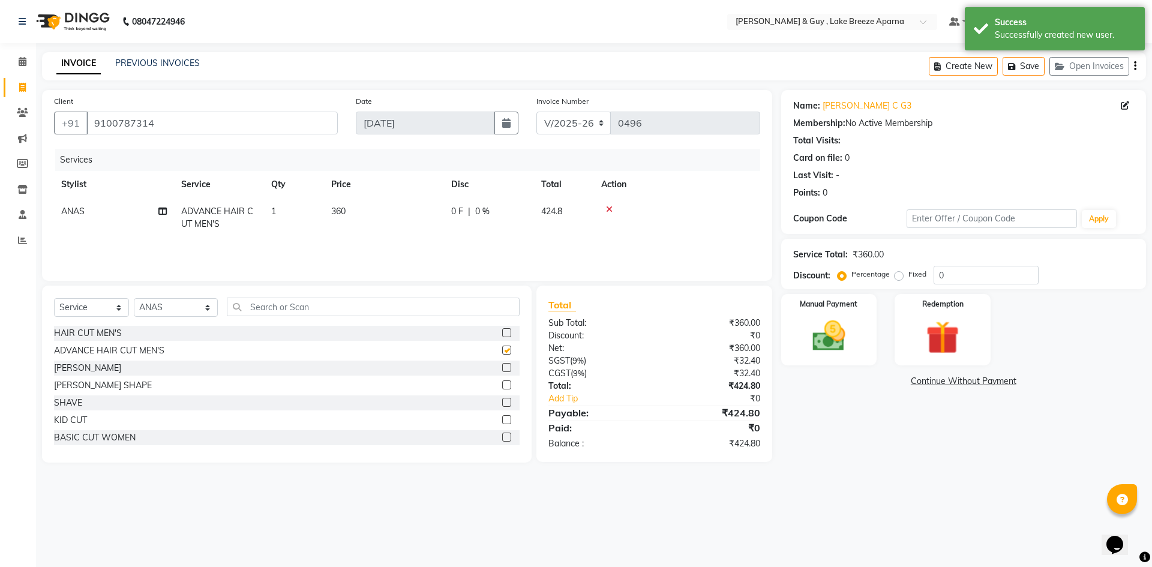
checkbox input "false"
click at [443, 498] on div "08047224946 Select Location × [PERSON_NAME] & Guy , Lake Breeze Aparna Default …" at bounding box center [576, 283] width 1152 height 567
click at [612, 209] on icon at bounding box center [609, 209] width 7 height 8
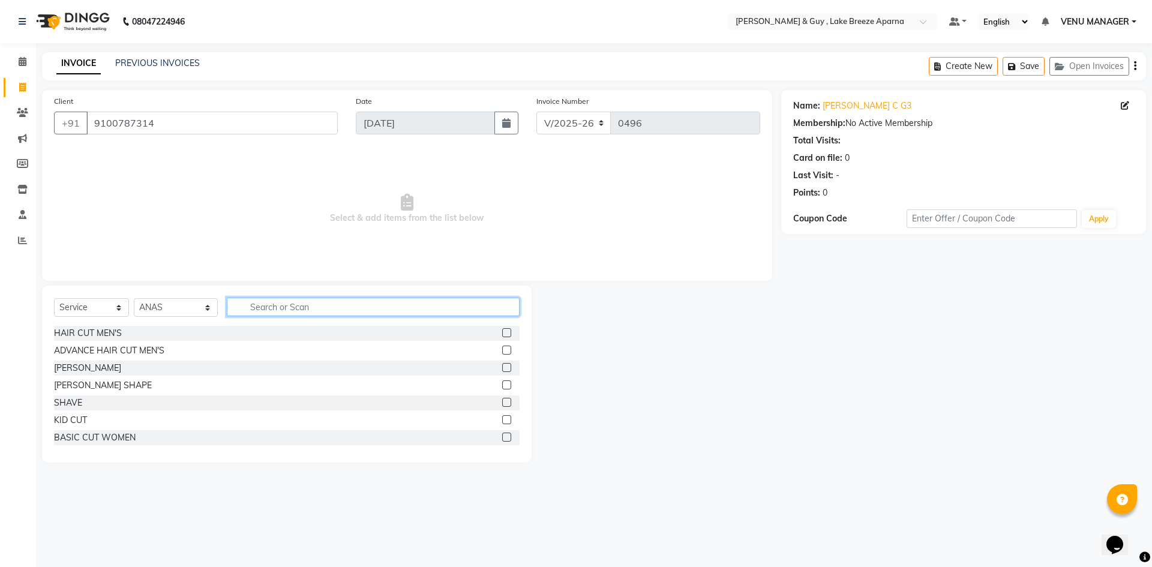
click at [397, 298] on input "text" at bounding box center [373, 306] width 293 height 19
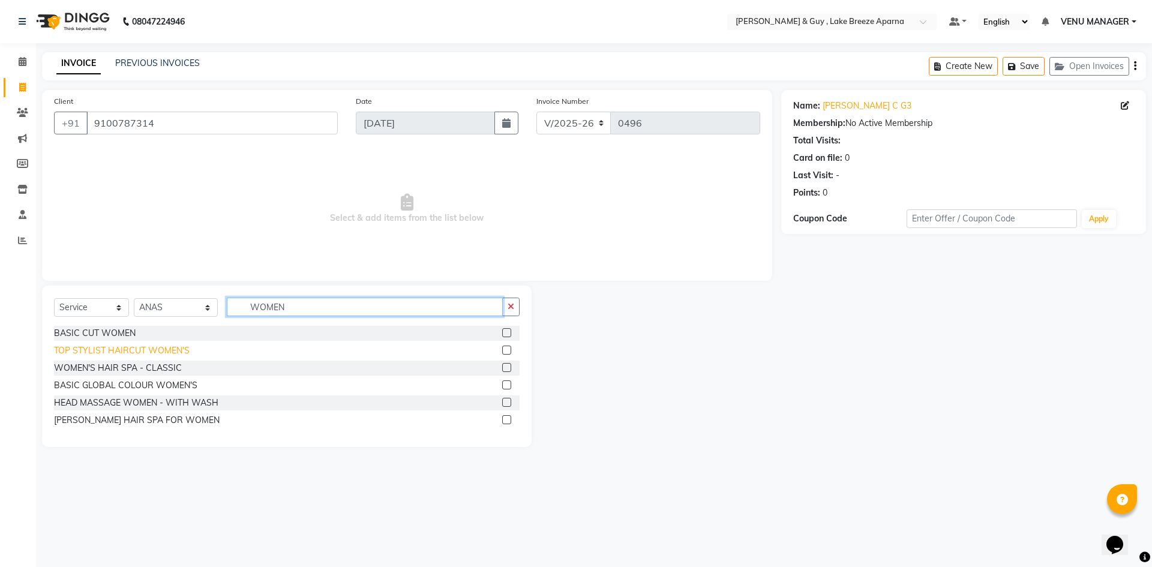
type input "WOMEN"
click at [162, 350] on div "TOP STYLIST HAIRCUT WOMEN'S" at bounding box center [122, 350] width 136 height 13
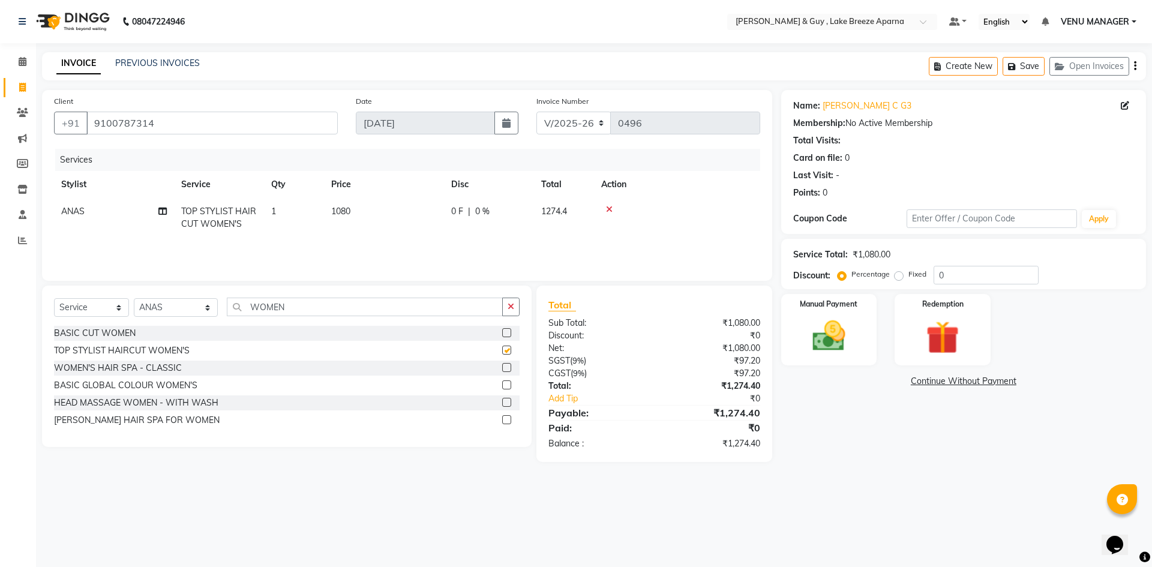
checkbox input "false"
click at [832, 345] on img at bounding box center [829, 336] width 56 height 40
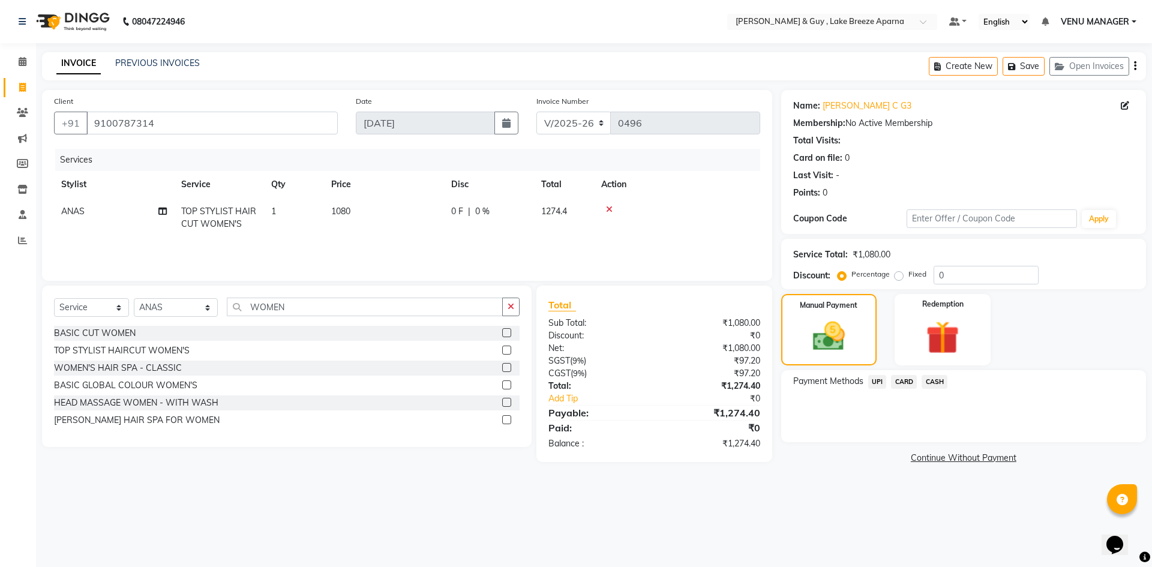
click at [877, 381] on span "UPI" at bounding box center [877, 382] width 19 height 14
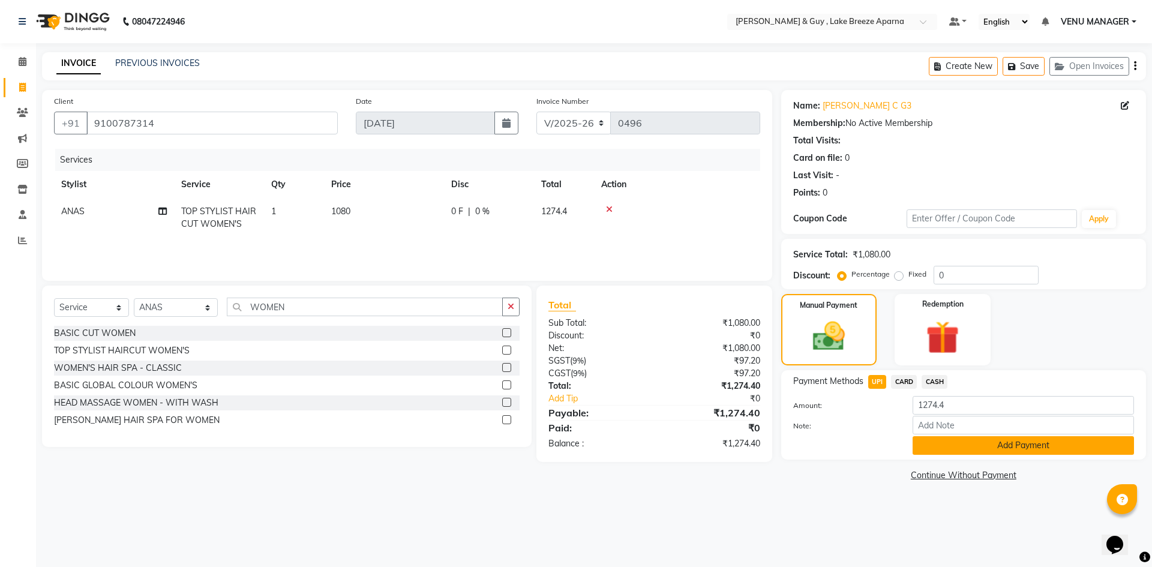
click at [946, 451] on button "Add Payment" at bounding box center [1022, 445] width 221 height 19
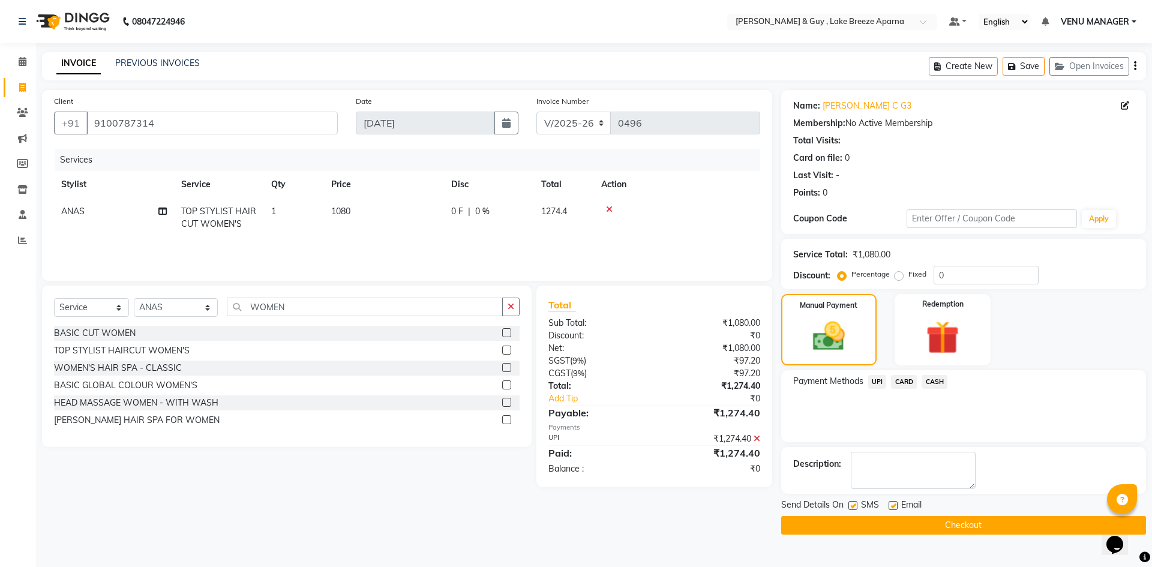
click at [890, 507] on label at bounding box center [892, 505] width 9 height 9
click at [890, 507] on input "checkbox" at bounding box center [892, 506] width 8 height 8
checkbox input "false"
click at [912, 522] on button "Checkout" at bounding box center [963, 525] width 365 height 19
